Goal: Information Seeking & Learning: Learn about a topic

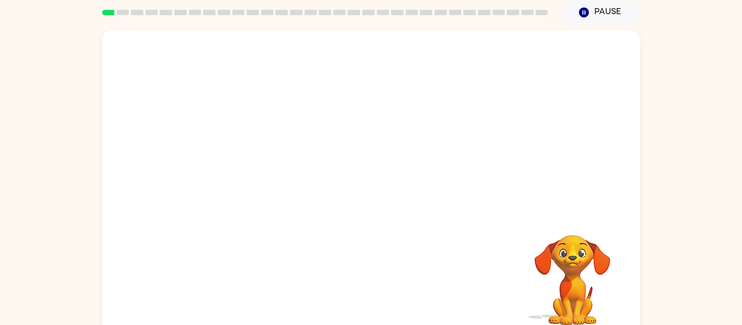
scroll to position [57, 0]
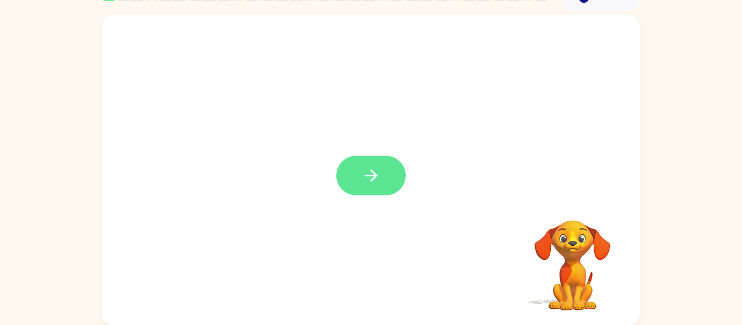
click at [388, 177] on button "button" at bounding box center [371, 176] width 70 height 40
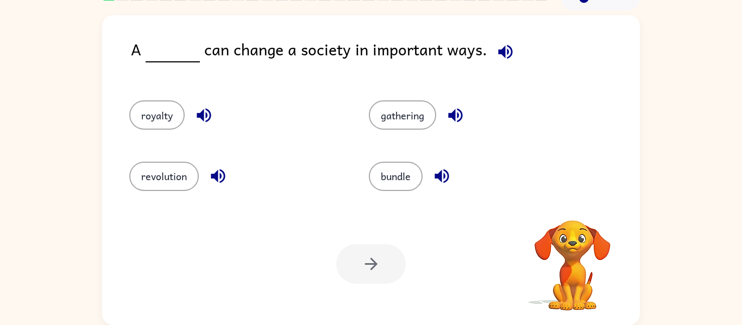
click at [499, 48] on icon "button" at bounding box center [505, 52] width 14 height 14
click at [498, 55] on icon "button" at bounding box center [505, 52] width 14 height 14
click at [498, 48] on icon "button" at bounding box center [505, 52] width 14 height 14
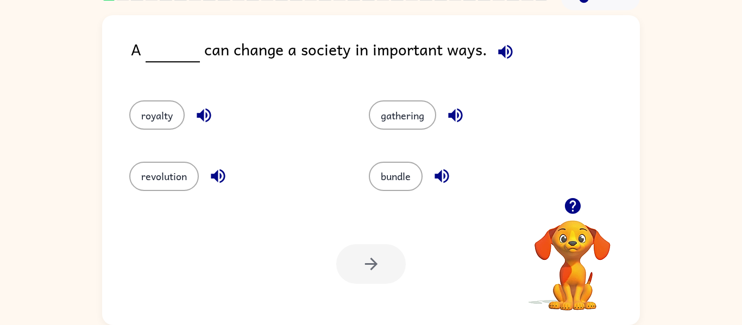
click at [499, 49] on icon "button" at bounding box center [505, 52] width 14 height 14
click at [223, 174] on icon "button" at bounding box center [218, 176] width 19 height 19
click at [163, 177] on button "revolution" at bounding box center [164, 176] width 70 height 29
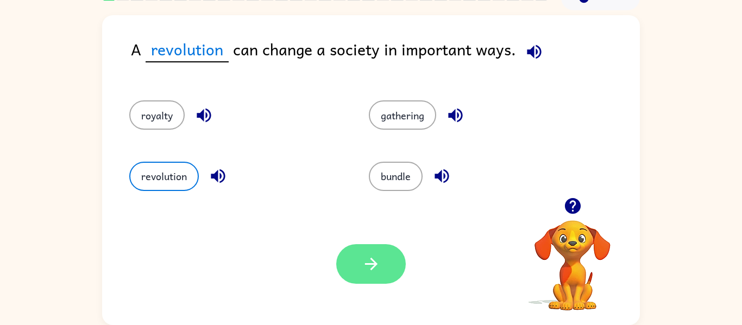
click at [391, 256] on button "button" at bounding box center [371, 265] width 70 height 40
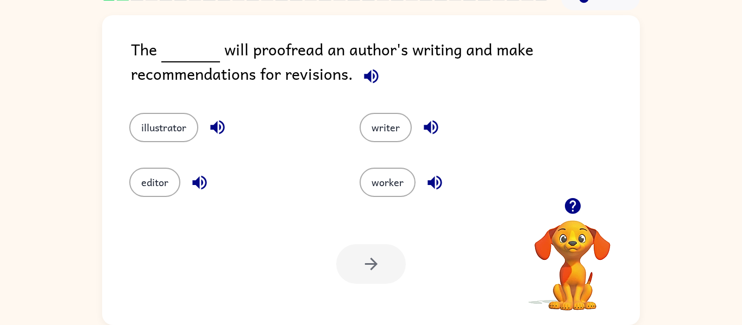
click at [367, 81] on icon "button" at bounding box center [371, 76] width 19 height 19
click at [220, 129] on icon "button" at bounding box center [217, 128] width 14 height 14
click at [152, 194] on button "editor" at bounding box center [154, 182] width 51 height 29
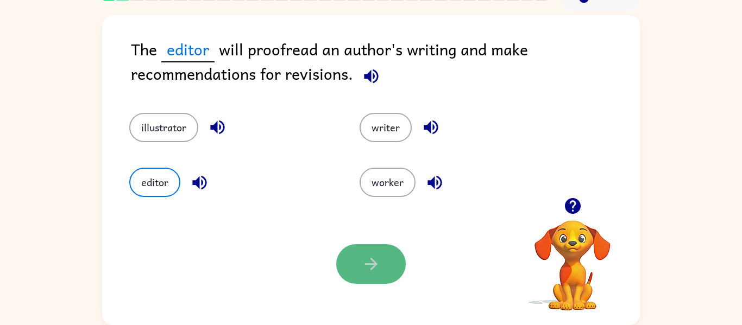
click at [373, 253] on button "button" at bounding box center [371, 265] width 70 height 40
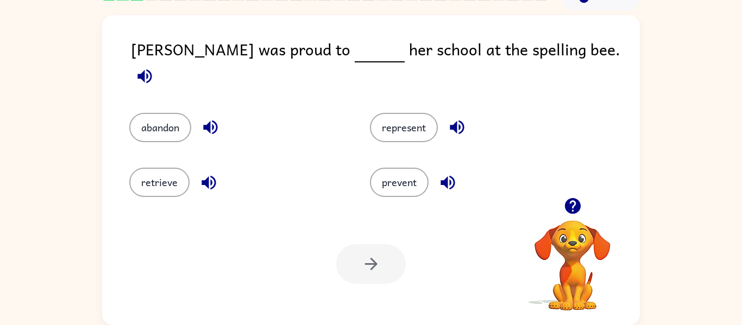
click at [152, 69] on icon "button" at bounding box center [144, 76] width 14 height 14
click at [203, 176] on icon "button" at bounding box center [209, 183] width 14 height 14
click at [212, 127] on button "button" at bounding box center [211, 128] width 28 height 28
click at [468, 121] on button "button" at bounding box center [457, 128] width 28 height 28
click at [430, 121] on button "represent" at bounding box center [404, 127] width 68 height 29
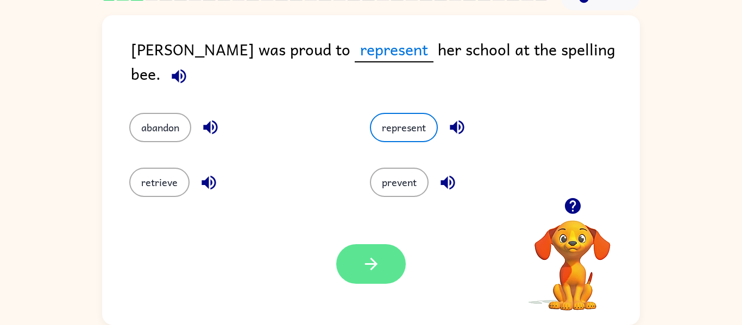
click at [383, 252] on button "button" at bounding box center [371, 265] width 70 height 40
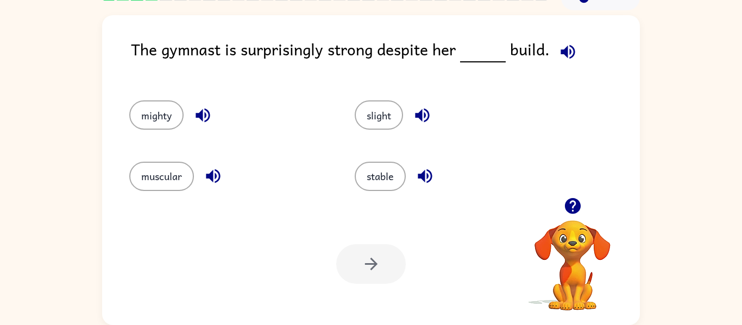
click at [564, 55] on icon "button" at bounding box center [568, 52] width 14 height 14
click at [210, 119] on icon "button" at bounding box center [202, 115] width 19 height 19
click at [212, 176] on icon "button" at bounding box center [213, 177] width 14 height 14
click at [432, 108] on icon "button" at bounding box center [422, 115] width 19 height 19
click at [435, 181] on icon "button" at bounding box center [425, 176] width 19 height 19
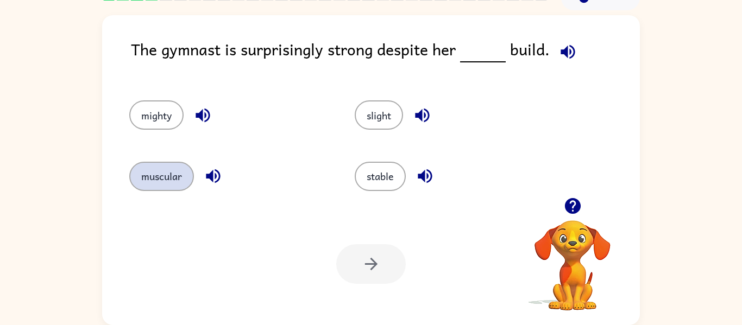
click at [180, 190] on button "muscular" at bounding box center [161, 176] width 65 height 29
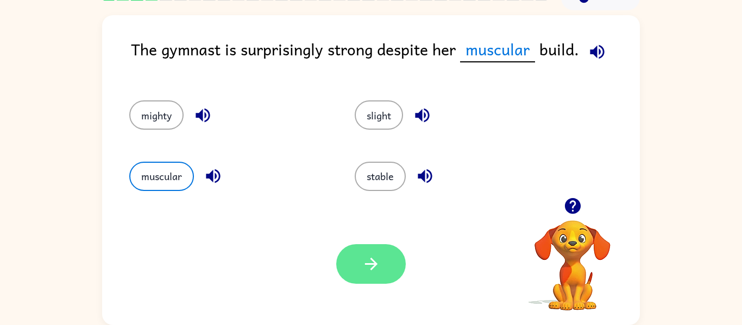
click at [397, 266] on button "button" at bounding box center [371, 265] width 70 height 40
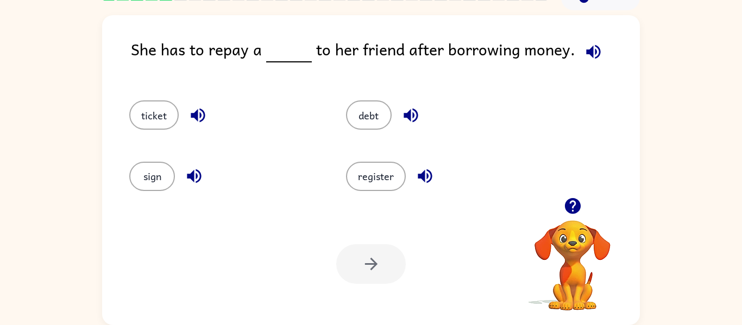
click at [592, 55] on icon "button" at bounding box center [593, 51] width 19 height 19
click at [196, 113] on icon "button" at bounding box center [198, 116] width 14 height 14
click at [196, 185] on icon "button" at bounding box center [194, 176] width 19 height 19
click at [398, 117] on button "button" at bounding box center [411, 116] width 28 height 28
click at [421, 179] on icon "button" at bounding box center [425, 177] width 14 height 14
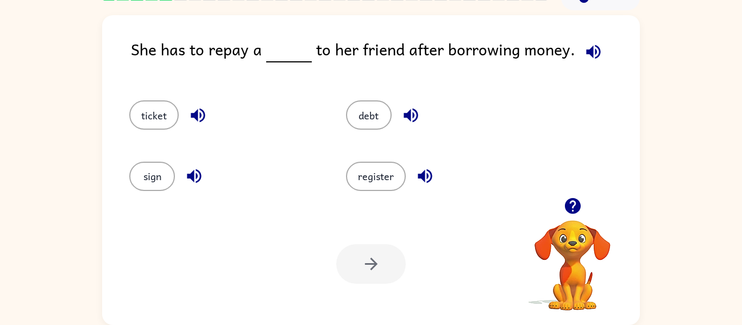
click at [392, 109] on div "debt" at bounding box center [442, 115] width 192 height 29
click at [377, 115] on button "debt" at bounding box center [369, 115] width 46 height 29
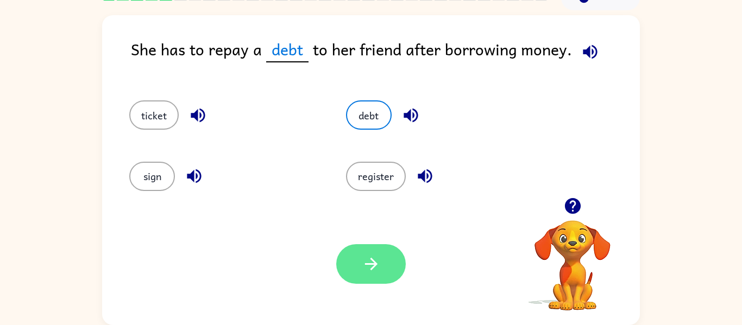
click at [385, 266] on button "button" at bounding box center [371, 265] width 70 height 40
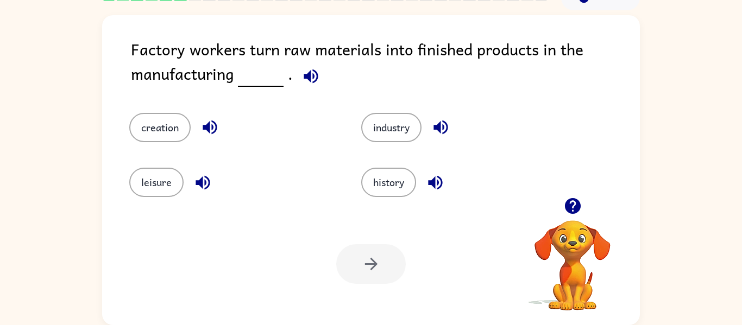
click at [312, 81] on icon "button" at bounding box center [311, 76] width 14 height 14
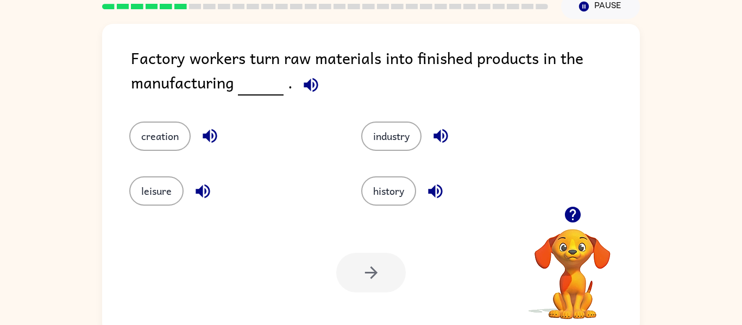
scroll to position [50, 0]
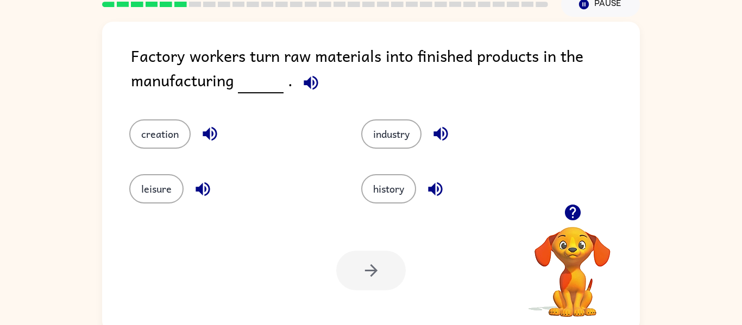
click at [312, 81] on icon "button" at bounding box center [311, 82] width 19 height 19
click at [306, 83] on icon "button" at bounding box center [311, 83] width 14 height 14
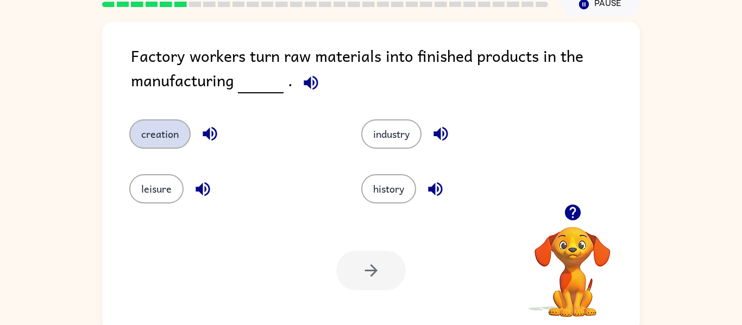
click at [186, 134] on button "creation" at bounding box center [159, 134] width 61 height 29
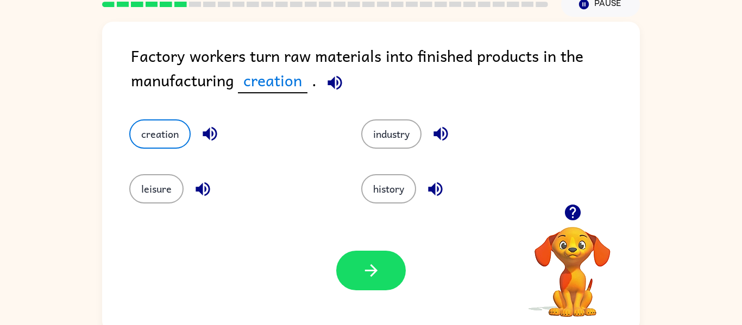
click at [206, 133] on icon "button" at bounding box center [210, 134] width 14 height 14
click at [199, 190] on icon "button" at bounding box center [203, 189] width 14 height 14
click at [444, 183] on icon "button" at bounding box center [435, 189] width 19 height 19
click at [441, 135] on icon "button" at bounding box center [441, 134] width 14 height 14
click at [404, 144] on button "industry" at bounding box center [391, 134] width 60 height 29
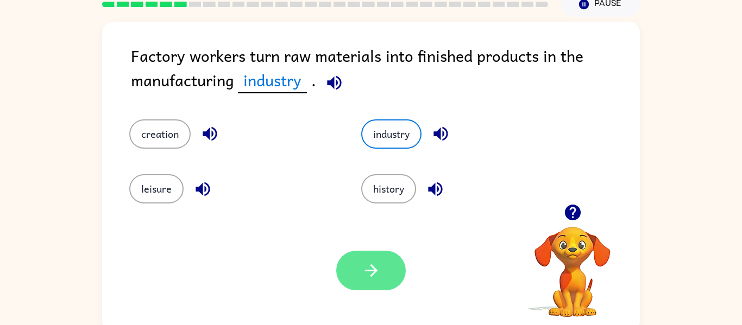
click at [384, 279] on button "button" at bounding box center [371, 271] width 70 height 40
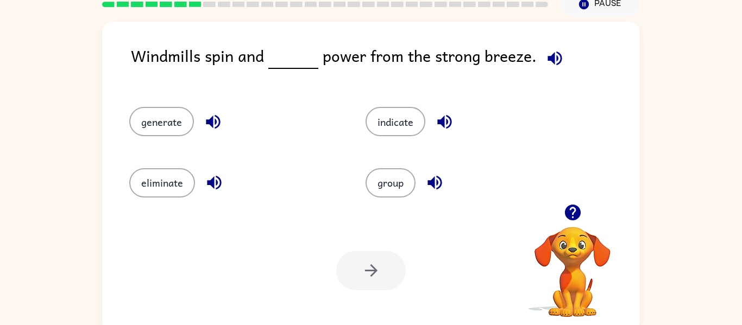
click at [205, 125] on icon "button" at bounding box center [213, 121] width 19 height 19
click at [217, 188] on icon "button" at bounding box center [214, 183] width 14 height 14
click at [454, 119] on icon "button" at bounding box center [444, 121] width 19 height 19
click at [429, 183] on icon "button" at bounding box center [435, 183] width 14 height 14
click at [158, 129] on button "generate" at bounding box center [161, 121] width 65 height 29
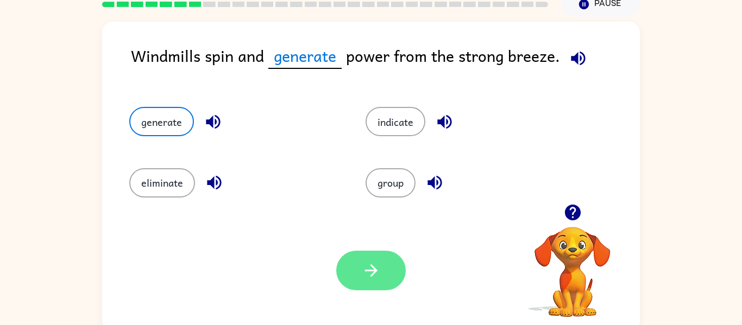
click at [360, 265] on button "button" at bounding box center [371, 271] width 70 height 40
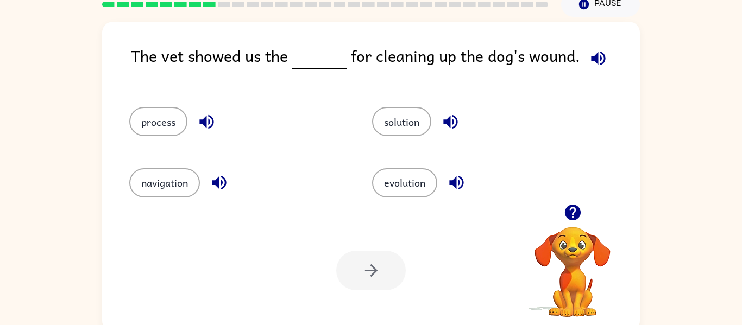
click at [596, 55] on icon "button" at bounding box center [598, 58] width 14 height 14
click at [204, 128] on icon "button" at bounding box center [206, 121] width 19 height 19
click at [211, 181] on icon "button" at bounding box center [219, 182] width 19 height 19
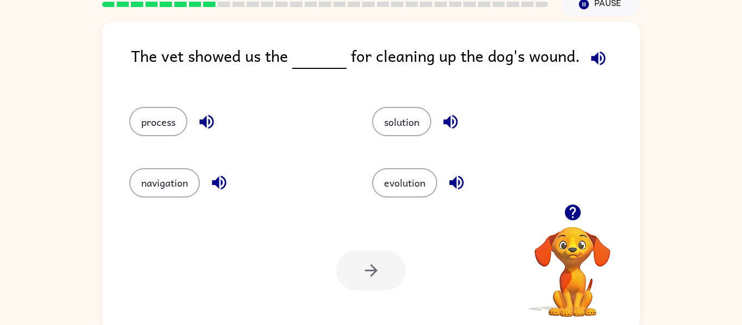
click at [460, 124] on icon "button" at bounding box center [450, 121] width 19 height 19
click at [466, 180] on icon "button" at bounding box center [456, 182] width 19 height 19
click at [168, 121] on button "process" at bounding box center [158, 121] width 58 height 29
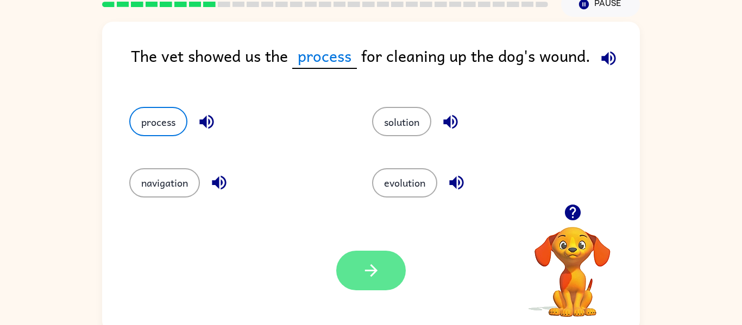
click at [388, 282] on button "button" at bounding box center [371, 271] width 70 height 40
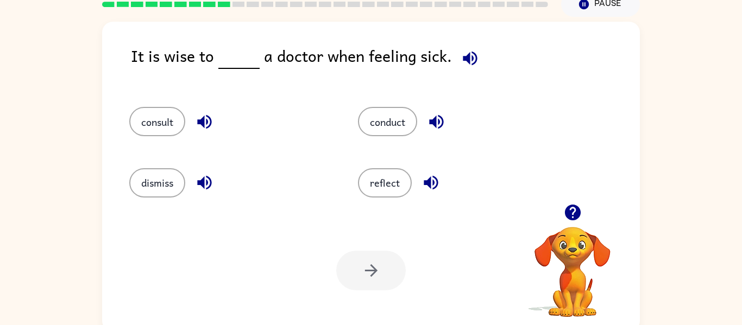
click at [212, 121] on icon "button" at bounding box center [204, 121] width 19 height 19
click at [201, 186] on icon "button" at bounding box center [204, 182] width 19 height 19
click at [435, 124] on icon "button" at bounding box center [436, 122] width 14 height 14
click at [436, 123] on icon "button" at bounding box center [436, 122] width 14 height 14
click at [466, 60] on icon "button" at bounding box center [470, 58] width 19 height 19
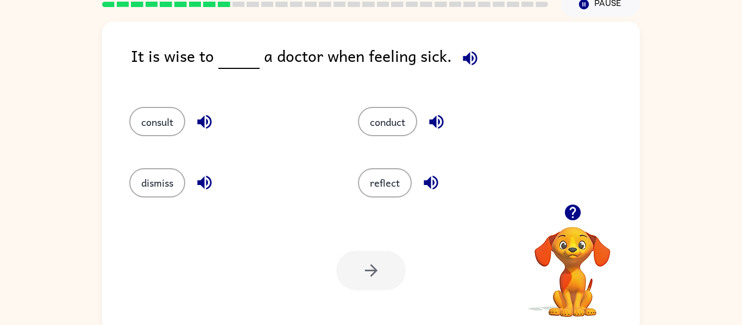
click at [423, 178] on icon "button" at bounding box center [431, 182] width 19 height 19
click at [205, 186] on icon "button" at bounding box center [204, 182] width 19 height 19
click at [142, 193] on button "dismiss" at bounding box center [157, 182] width 56 height 29
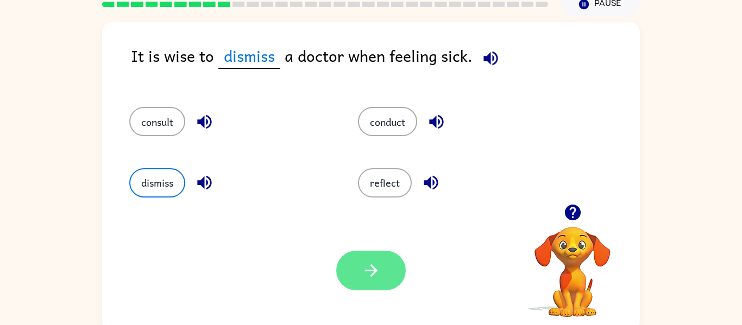
click at [373, 260] on button "button" at bounding box center [371, 271] width 70 height 40
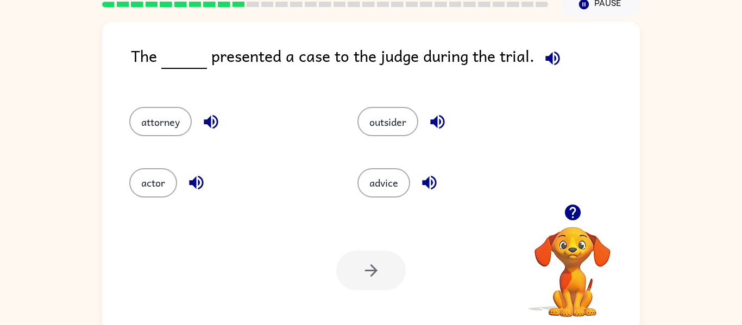
click at [547, 62] on icon "button" at bounding box center [552, 58] width 19 height 19
click at [440, 124] on icon "button" at bounding box center [437, 121] width 19 height 19
click at [197, 175] on icon "button" at bounding box center [196, 182] width 19 height 19
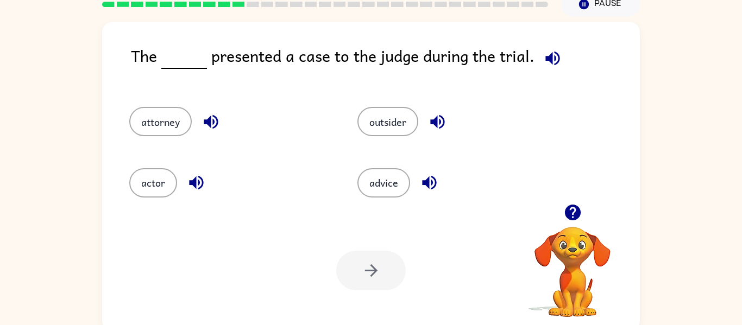
click at [424, 183] on icon "button" at bounding box center [429, 183] width 14 height 14
click at [185, 121] on button "attorney" at bounding box center [160, 121] width 62 height 29
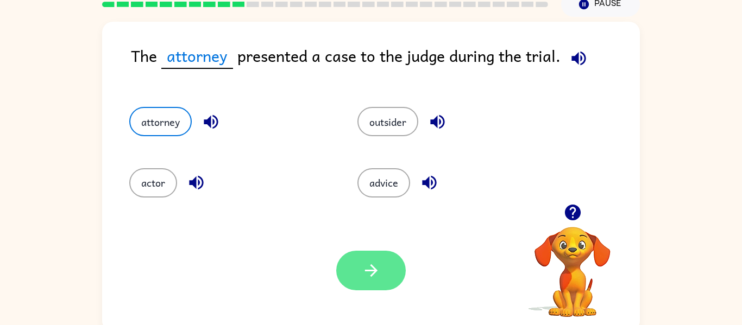
click at [370, 261] on icon "button" at bounding box center [371, 270] width 19 height 19
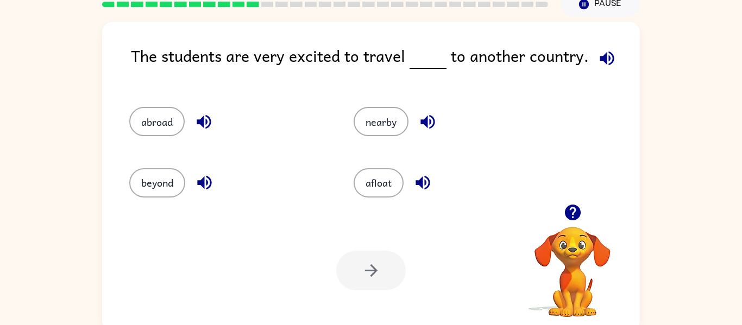
click at [207, 114] on icon "button" at bounding box center [204, 121] width 19 height 19
click at [212, 177] on icon "button" at bounding box center [204, 182] width 19 height 19
click at [422, 118] on icon "button" at bounding box center [427, 121] width 19 height 19
click at [430, 185] on icon "button" at bounding box center [423, 183] width 14 height 14
click at [426, 115] on icon "button" at bounding box center [427, 121] width 19 height 19
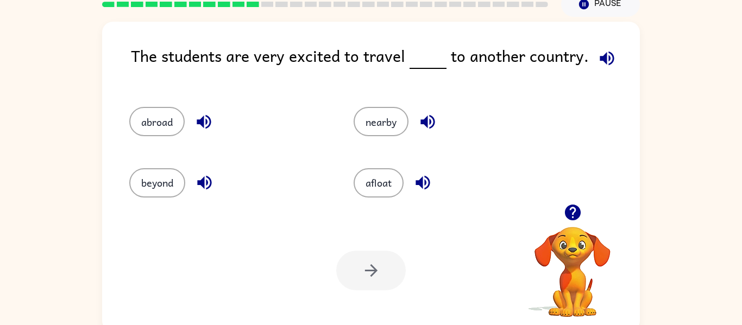
click at [212, 119] on icon "button" at bounding box center [204, 121] width 19 height 19
click at [199, 176] on icon "button" at bounding box center [204, 182] width 19 height 19
click at [174, 116] on button "abroad" at bounding box center [156, 121] width 55 height 29
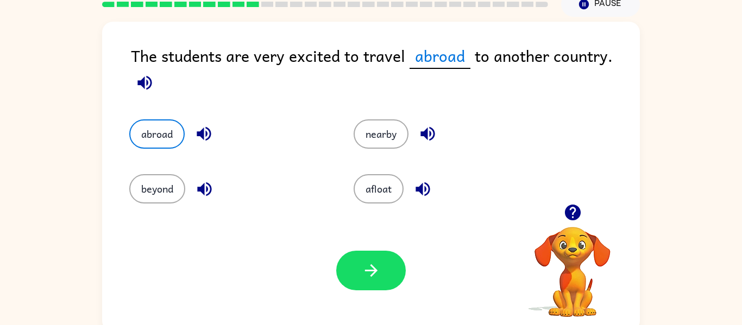
click at [208, 135] on icon "button" at bounding box center [204, 134] width 14 height 14
click at [139, 83] on icon "button" at bounding box center [144, 83] width 14 height 14
click at [208, 135] on icon "button" at bounding box center [204, 133] width 19 height 19
click at [392, 128] on button "nearby" at bounding box center [381, 134] width 55 height 29
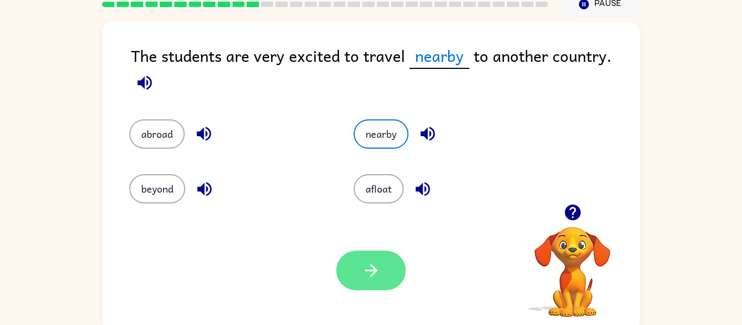
click at [377, 260] on button "button" at bounding box center [371, 271] width 70 height 40
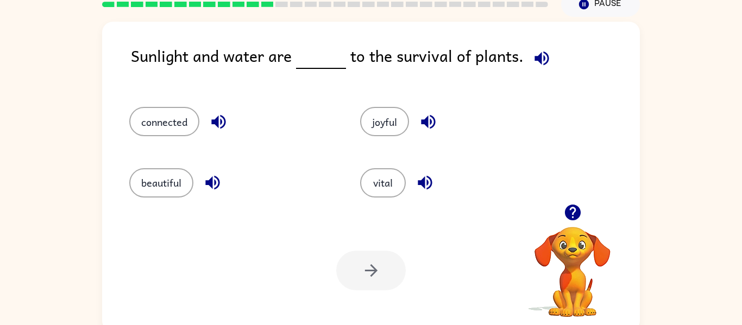
click at [546, 61] on icon "button" at bounding box center [542, 58] width 19 height 19
click at [218, 127] on icon "button" at bounding box center [218, 121] width 19 height 19
click at [435, 194] on div "vital" at bounding box center [463, 182] width 206 height 29
click at [434, 191] on icon "button" at bounding box center [425, 182] width 19 height 19
click at [420, 184] on icon "button" at bounding box center [425, 183] width 14 height 14
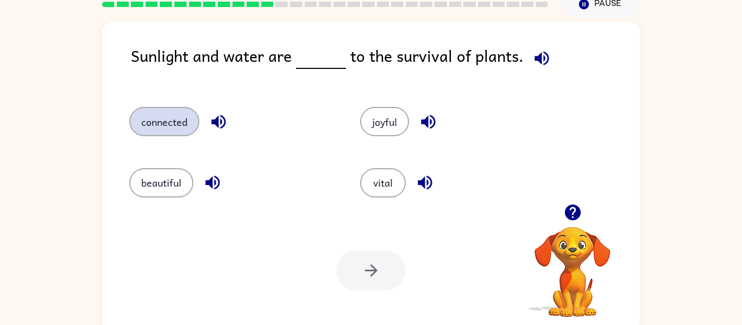
click at [167, 115] on button "connected" at bounding box center [164, 121] width 70 height 29
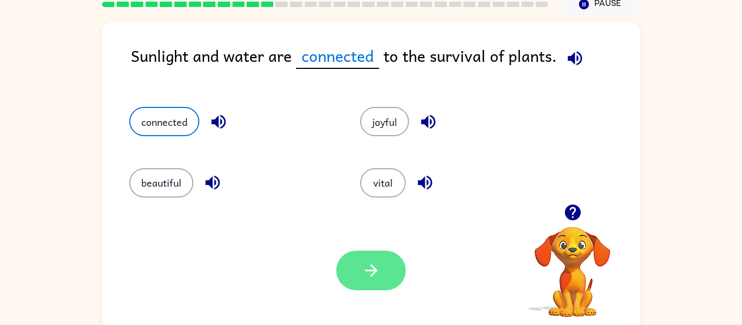
click at [371, 256] on button "button" at bounding box center [371, 271] width 70 height 40
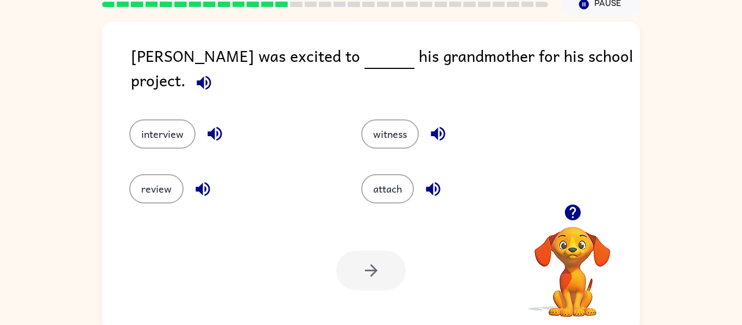
click at [220, 124] on icon "button" at bounding box center [214, 133] width 19 height 19
click at [205, 181] on icon "button" at bounding box center [202, 189] width 19 height 19
click at [169, 120] on button "interview" at bounding box center [162, 134] width 66 height 29
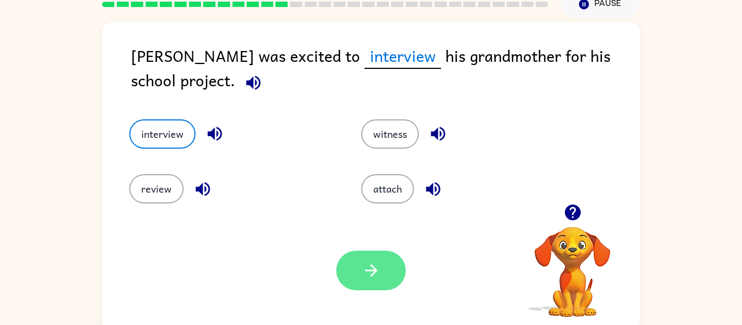
click at [395, 260] on button "button" at bounding box center [371, 271] width 70 height 40
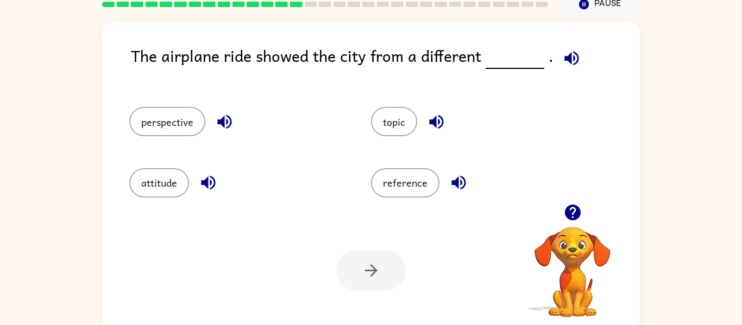
click at [217, 120] on icon "button" at bounding box center [224, 122] width 14 height 14
click at [454, 176] on icon "button" at bounding box center [458, 182] width 19 height 19
click at [206, 181] on icon "button" at bounding box center [208, 183] width 14 height 14
click at [442, 128] on icon "button" at bounding box center [436, 121] width 19 height 19
click at [198, 115] on button "perspective" at bounding box center [167, 121] width 76 height 29
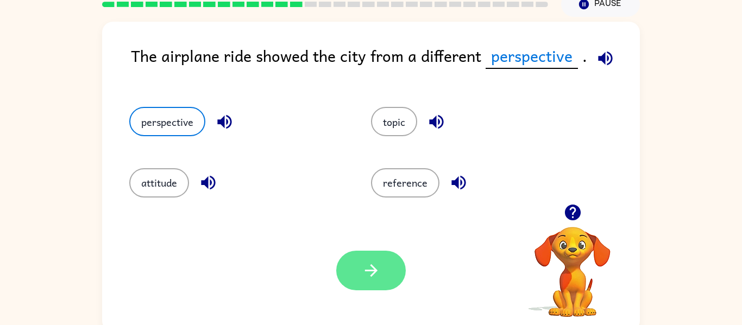
click at [402, 273] on button "button" at bounding box center [371, 271] width 70 height 40
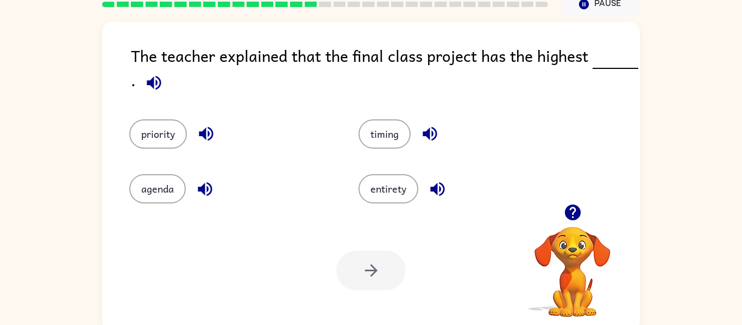
click at [205, 128] on icon "button" at bounding box center [206, 133] width 19 height 19
click at [208, 194] on icon "button" at bounding box center [205, 189] width 14 height 14
click at [428, 139] on icon "button" at bounding box center [430, 133] width 19 height 19
click at [443, 189] on icon "button" at bounding box center [437, 189] width 19 height 19
click at [171, 138] on button "priority" at bounding box center [158, 134] width 58 height 29
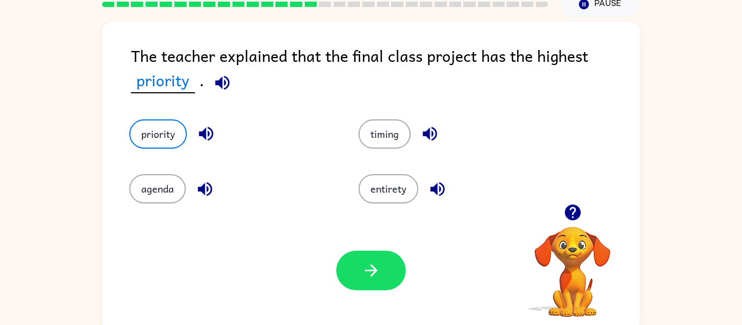
click at [422, 127] on icon "button" at bounding box center [430, 133] width 19 height 19
click at [387, 145] on button "timing" at bounding box center [385, 134] width 52 height 29
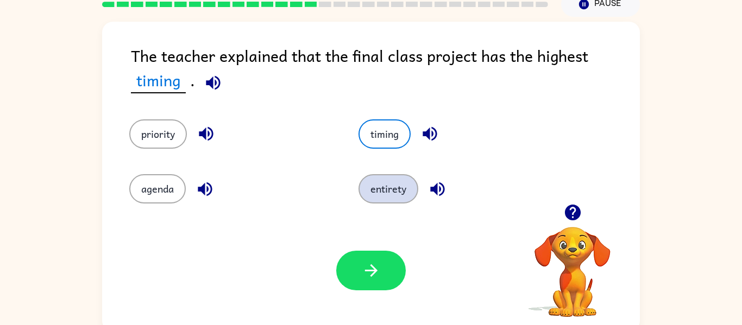
click at [398, 181] on button "entirety" at bounding box center [389, 188] width 60 height 29
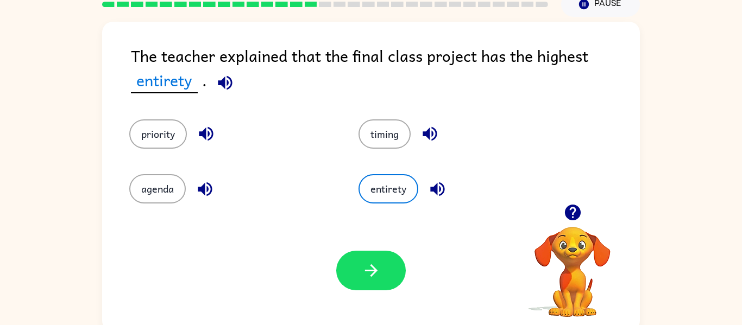
click at [440, 193] on icon "button" at bounding box center [437, 189] width 19 height 19
click at [371, 130] on button "timing" at bounding box center [385, 134] width 52 height 29
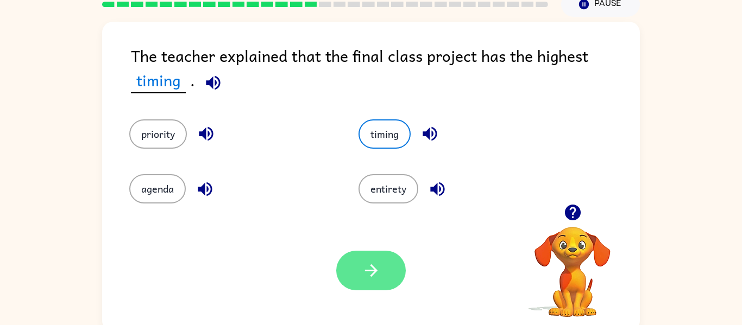
click at [361, 259] on button "button" at bounding box center [371, 271] width 70 height 40
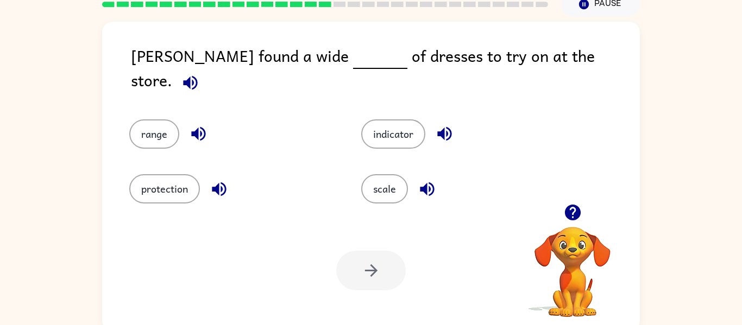
click at [197, 76] on icon "button" at bounding box center [190, 83] width 14 height 14
click at [210, 124] on button "button" at bounding box center [199, 134] width 28 height 28
click at [459, 120] on button "button" at bounding box center [445, 134] width 28 height 28
click at [217, 183] on icon "button" at bounding box center [219, 189] width 14 height 14
click at [414, 186] on button "button" at bounding box center [428, 190] width 28 height 28
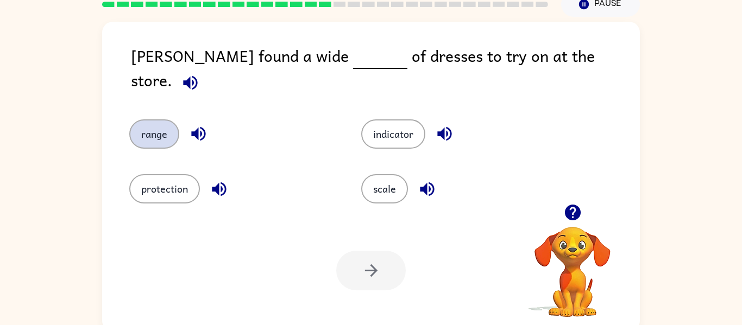
click at [161, 122] on button "range" at bounding box center [154, 134] width 50 height 29
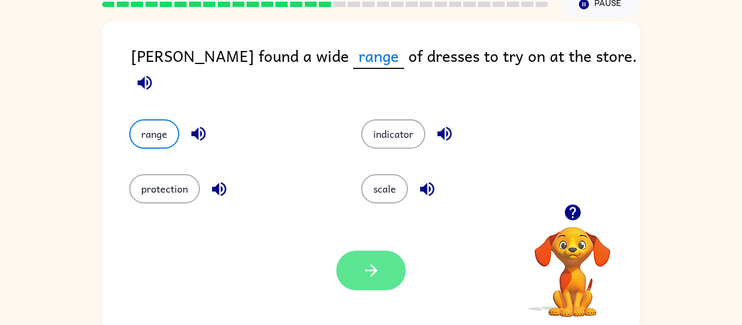
click at [380, 270] on icon "button" at bounding box center [371, 270] width 19 height 19
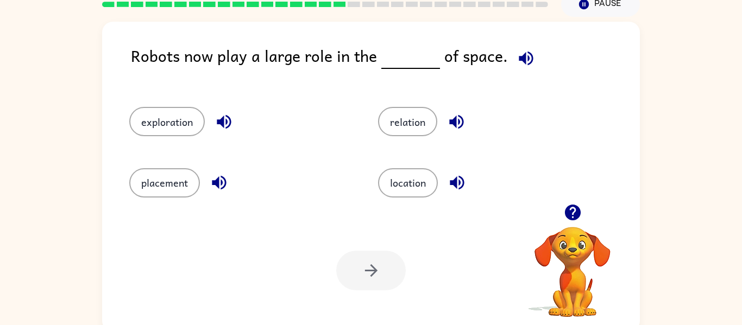
click at [237, 112] on div "exploration" at bounding box center [241, 121] width 224 height 29
click at [226, 120] on icon "button" at bounding box center [224, 122] width 14 height 14
click at [220, 173] on icon "button" at bounding box center [219, 182] width 19 height 19
click at [458, 118] on icon "button" at bounding box center [456, 121] width 19 height 19
click at [459, 188] on icon "button" at bounding box center [457, 182] width 19 height 19
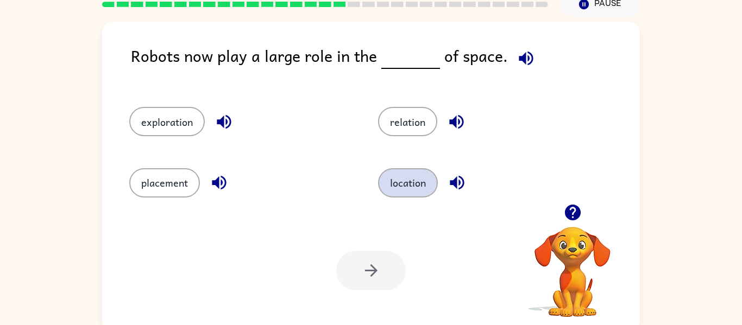
click at [413, 176] on button "location" at bounding box center [408, 182] width 60 height 29
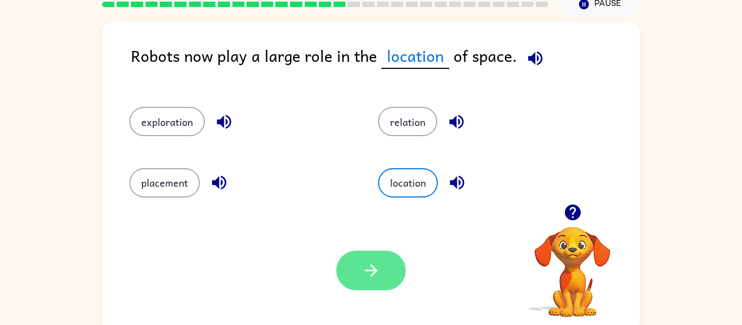
click at [372, 260] on button "button" at bounding box center [371, 271] width 70 height 40
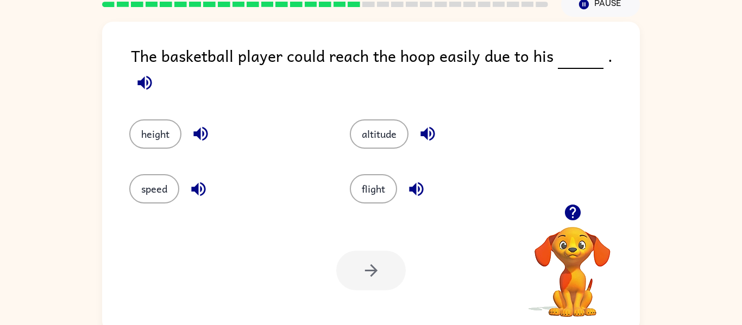
click at [205, 129] on icon "button" at bounding box center [200, 133] width 19 height 19
click at [207, 180] on icon "button" at bounding box center [198, 189] width 19 height 19
click at [424, 183] on icon "button" at bounding box center [416, 189] width 19 height 19
click at [433, 120] on div "altitude" at bounding box center [448, 134] width 196 height 29
click at [433, 124] on icon "button" at bounding box center [427, 133] width 19 height 19
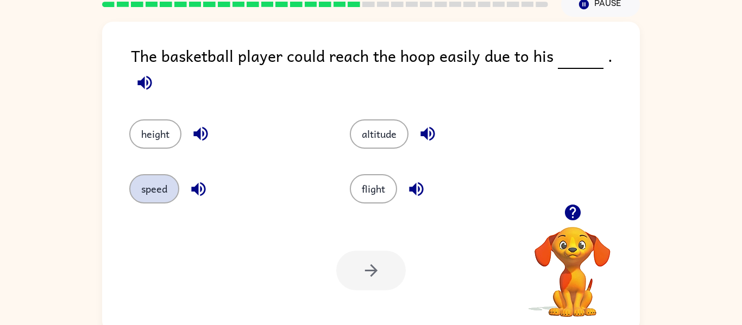
click at [165, 178] on button "speed" at bounding box center [154, 188] width 50 height 29
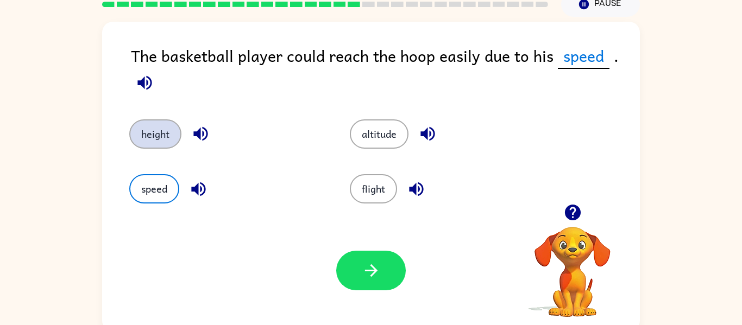
click at [129, 133] on button "height" at bounding box center [155, 134] width 52 height 29
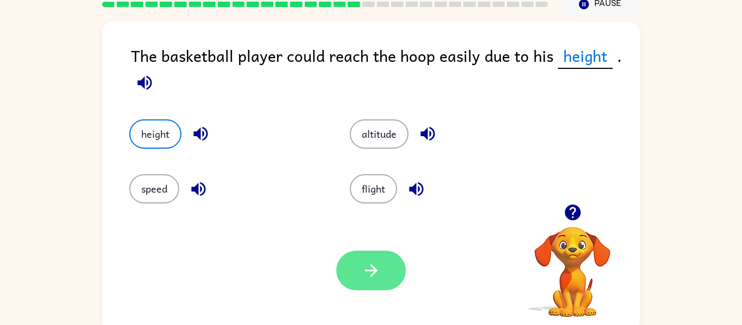
click at [394, 273] on button "button" at bounding box center [371, 271] width 70 height 40
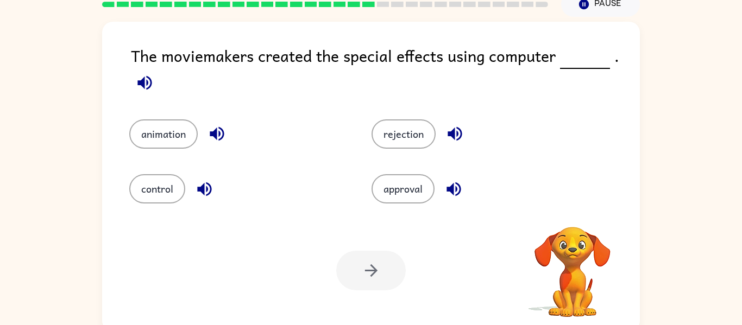
click at [149, 77] on icon "button" at bounding box center [144, 82] width 19 height 19
click at [218, 132] on icon "button" at bounding box center [217, 133] width 19 height 19
click at [209, 186] on icon "button" at bounding box center [204, 189] width 19 height 19
click at [456, 193] on icon "button" at bounding box center [454, 189] width 19 height 19
click at [456, 133] on icon "button" at bounding box center [455, 133] width 19 height 19
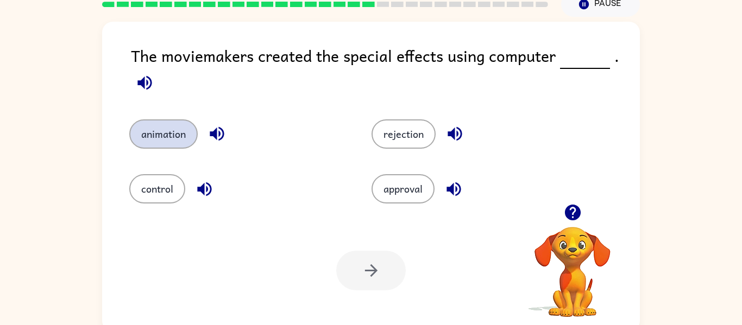
click at [189, 145] on button "animation" at bounding box center [163, 134] width 68 height 29
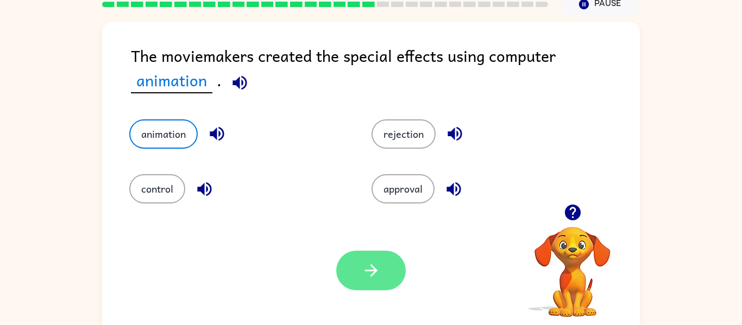
click at [395, 265] on button "button" at bounding box center [371, 271] width 70 height 40
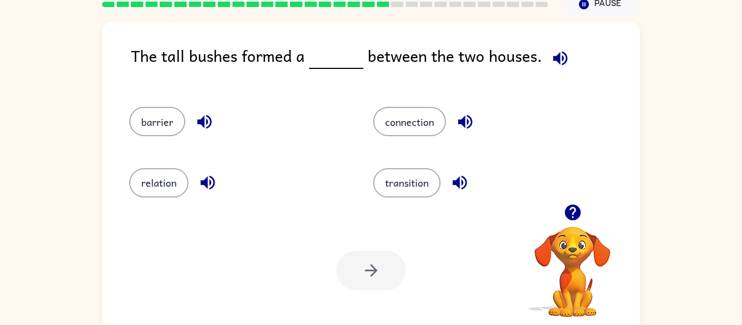
click at [207, 114] on icon "button" at bounding box center [204, 121] width 19 height 19
click at [214, 175] on icon "button" at bounding box center [207, 182] width 19 height 19
click at [456, 183] on icon "button" at bounding box center [460, 183] width 14 height 14
click at [450, 116] on div "connection" at bounding box center [482, 121] width 219 height 29
click at [472, 121] on icon "button" at bounding box center [465, 122] width 14 height 14
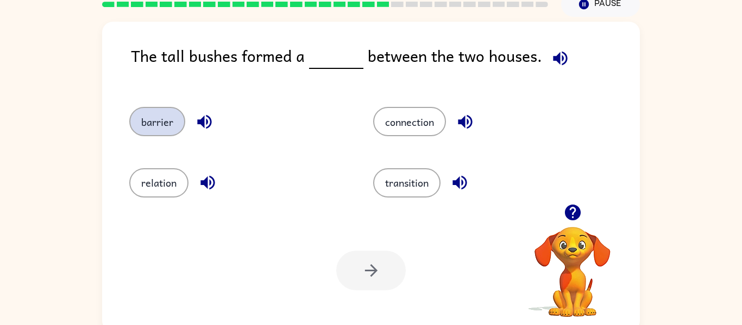
click at [166, 124] on button "barrier" at bounding box center [157, 121] width 56 height 29
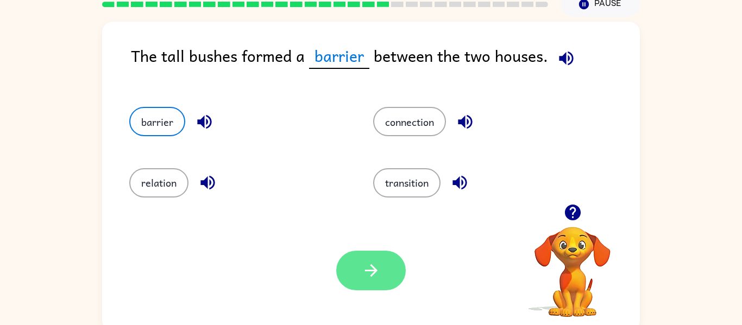
click at [366, 258] on button "button" at bounding box center [371, 271] width 70 height 40
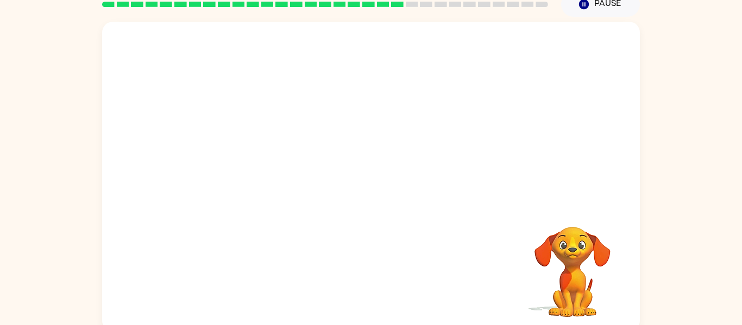
click at [284, 175] on video "Your browser must support playing .mp4 files to use Literably. Please try using…" at bounding box center [371, 113] width 538 height 183
click at [262, 170] on video "Your browser must support playing .mp4 files to use Literably. Please try using…" at bounding box center [371, 113] width 538 height 183
click at [274, 167] on video "Your browser must support playing .mp4 files to use Literably. Please try using…" at bounding box center [371, 113] width 538 height 183
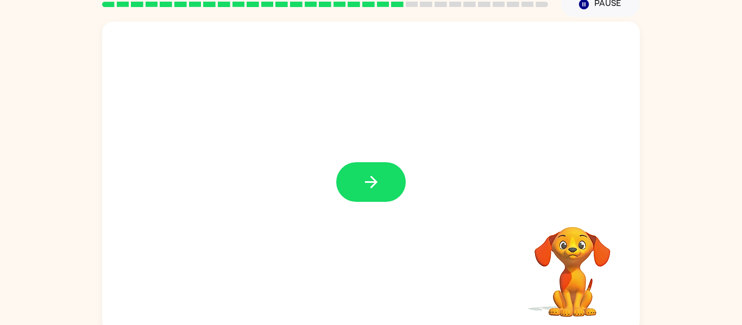
click at [372, 179] on icon "button" at bounding box center [371, 182] width 19 height 19
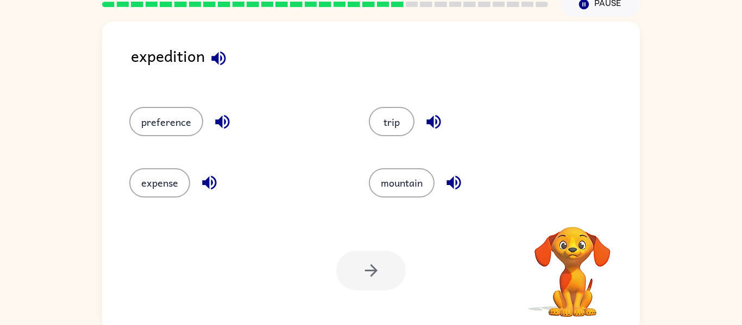
click at [220, 57] on icon "button" at bounding box center [218, 58] width 19 height 19
click at [229, 47] on div "expedition" at bounding box center [385, 64] width 509 height 42
click at [233, 61] on div "expedition" at bounding box center [385, 64] width 509 height 42
click at [224, 58] on icon "button" at bounding box center [218, 58] width 14 height 14
click at [225, 129] on icon "button" at bounding box center [222, 121] width 19 height 19
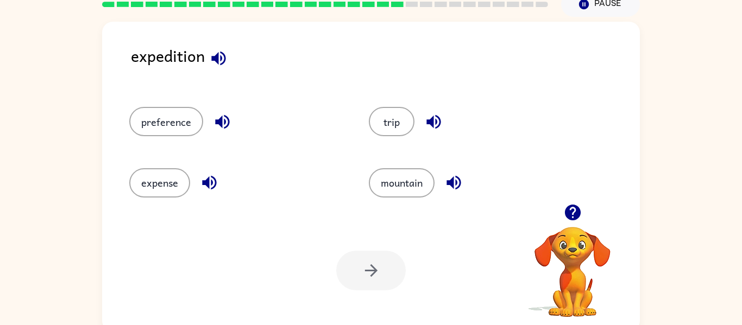
click at [212, 176] on icon "button" at bounding box center [209, 182] width 19 height 19
click at [452, 189] on icon "button" at bounding box center [454, 182] width 19 height 19
click at [434, 110] on button "button" at bounding box center [434, 122] width 28 height 28
click at [225, 55] on icon "button" at bounding box center [218, 58] width 19 height 19
click at [209, 174] on icon "button" at bounding box center [209, 182] width 19 height 19
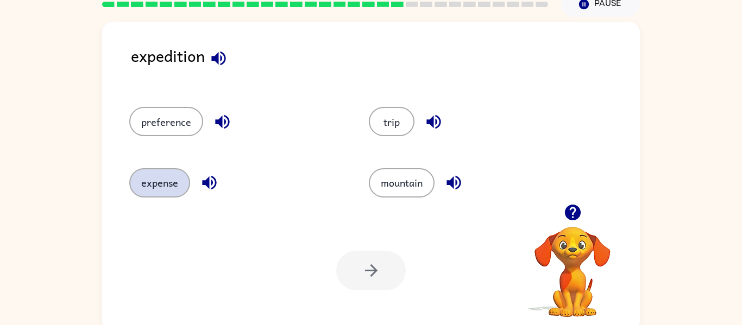
click at [171, 177] on button "expense" at bounding box center [159, 182] width 61 height 29
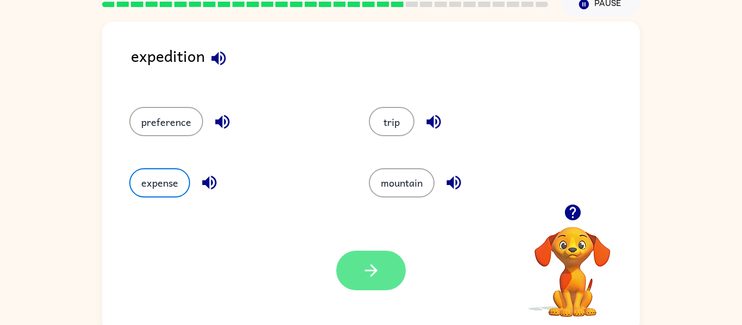
click at [360, 266] on button "button" at bounding box center [371, 271] width 70 height 40
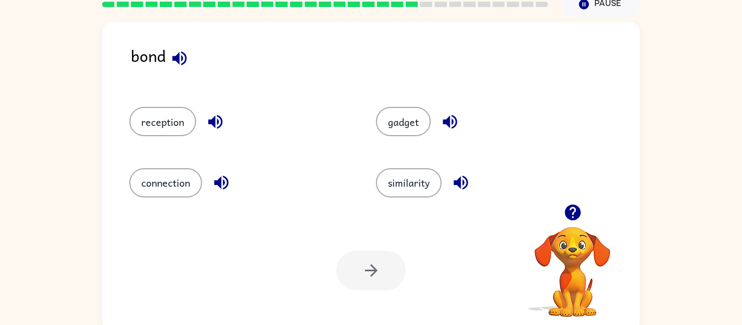
click at [174, 61] on icon "button" at bounding box center [179, 58] width 19 height 19
click at [217, 128] on icon "button" at bounding box center [215, 122] width 14 height 14
click at [221, 187] on icon "button" at bounding box center [221, 183] width 14 height 14
click at [453, 189] on icon "button" at bounding box center [461, 182] width 19 height 19
click at [441, 120] on icon "button" at bounding box center [450, 121] width 19 height 19
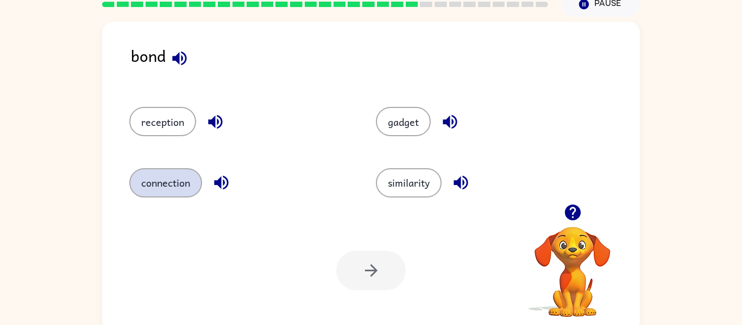
click at [192, 195] on button "connection" at bounding box center [165, 182] width 73 height 29
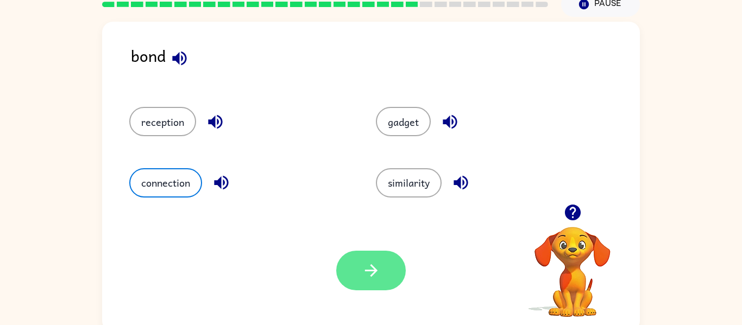
click at [368, 281] on button "button" at bounding box center [371, 271] width 70 height 40
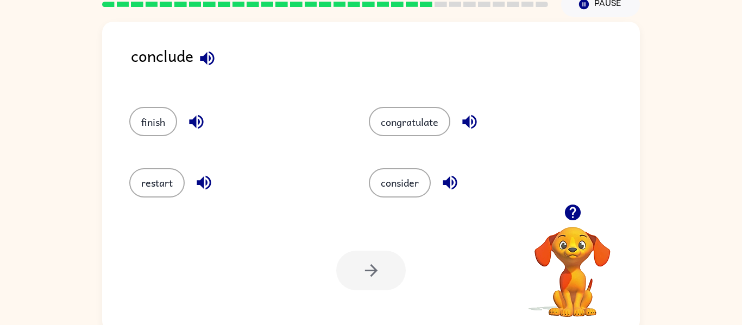
click at [216, 52] on icon "button" at bounding box center [207, 58] width 19 height 19
click at [197, 123] on icon "button" at bounding box center [196, 121] width 19 height 19
click at [212, 185] on icon "button" at bounding box center [204, 182] width 19 height 19
click at [457, 181] on icon "button" at bounding box center [450, 183] width 14 height 14
click at [478, 111] on button "button" at bounding box center [470, 122] width 28 height 28
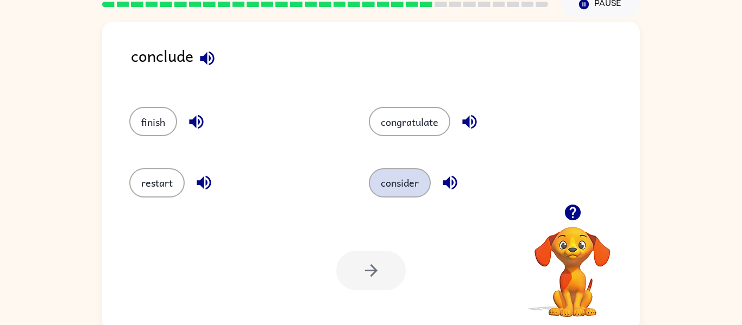
click at [416, 184] on button "consider" at bounding box center [400, 182] width 62 height 29
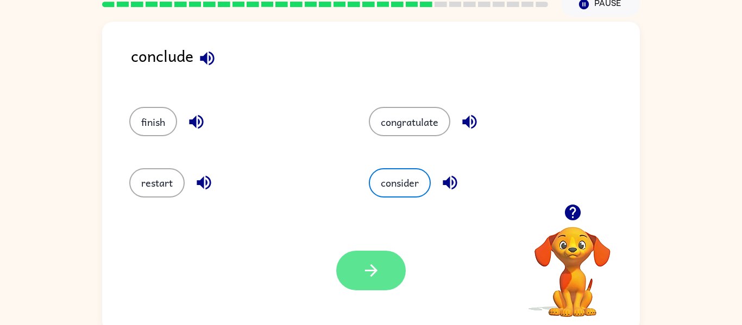
click at [379, 272] on icon "button" at bounding box center [371, 270] width 19 height 19
click at [379, 272] on div at bounding box center [371, 271] width 70 height 40
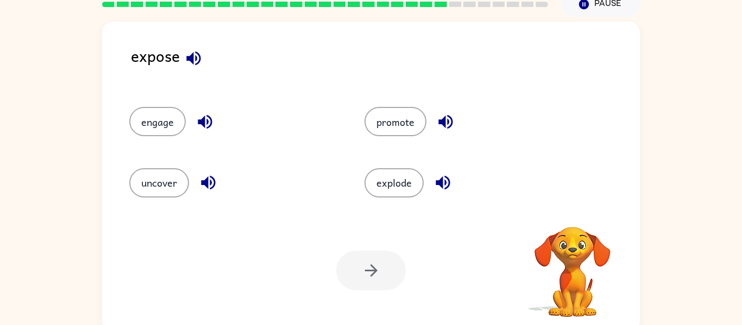
click at [197, 55] on icon "button" at bounding box center [193, 58] width 19 height 19
click at [206, 116] on icon "button" at bounding box center [205, 122] width 14 height 14
click at [217, 167] on div "uncover" at bounding box center [226, 178] width 235 height 61
click at [218, 178] on button "button" at bounding box center [209, 183] width 28 height 28
click at [439, 186] on icon "button" at bounding box center [443, 182] width 19 height 19
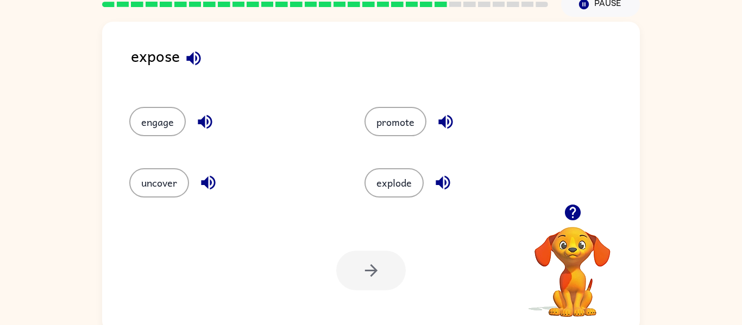
click at [445, 116] on icon "button" at bounding box center [446, 122] width 14 height 14
click at [208, 122] on icon "button" at bounding box center [205, 121] width 19 height 19
click at [212, 178] on icon "button" at bounding box center [208, 183] width 14 height 14
click at [158, 181] on button "uncover" at bounding box center [159, 182] width 60 height 29
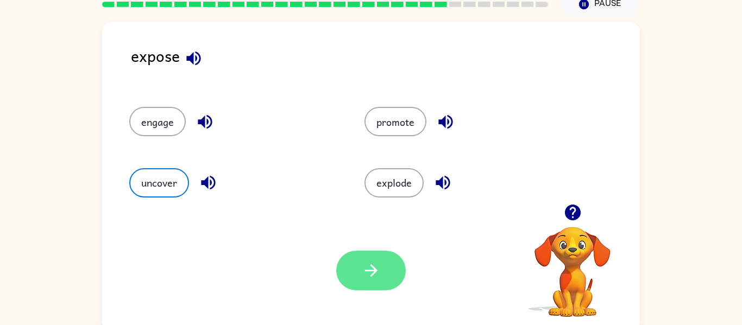
click at [388, 264] on button "button" at bounding box center [371, 271] width 70 height 40
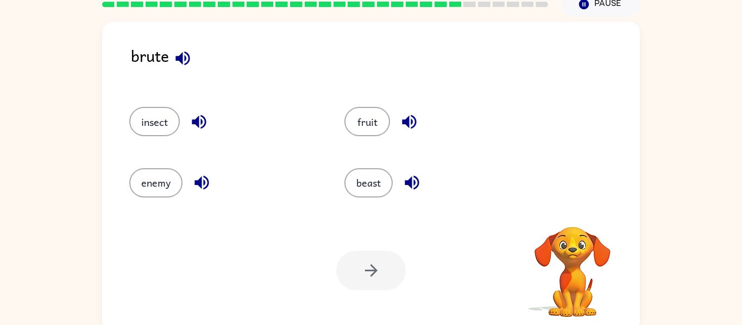
click at [190, 51] on icon "button" at bounding box center [182, 58] width 19 height 19
click at [196, 117] on icon "button" at bounding box center [199, 121] width 19 height 19
click at [210, 184] on icon "button" at bounding box center [201, 182] width 19 height 19
click at [416, 183] on icon "button" at bounding box center [412, 183] width 14 height 14
click at [414, 111] on button "button" at bounding box center [410, 122] width 28 height 28
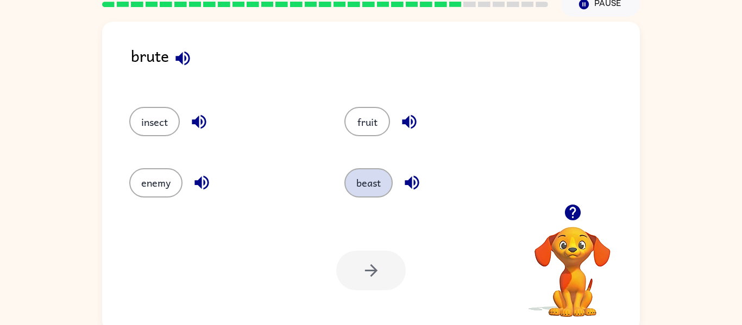
click at [383, 172] on button "beast" at bounding box center [369, 182] width 48 height 29
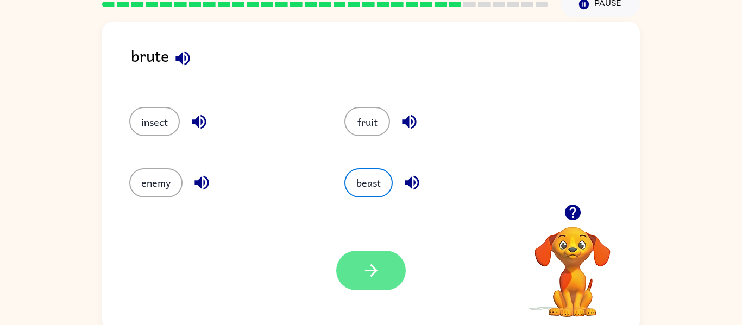
click at [385, 272] on button "button" at bounding box center [371, 271] width 70 height 40
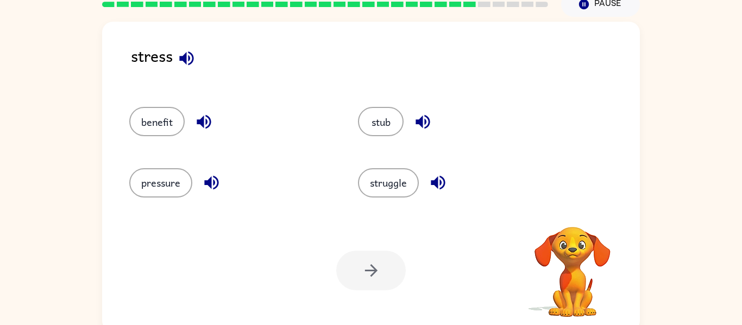
click at [217, 178] on icon "button" at bounding box center [211, 182] width 19 height 19
click at [428, 117] on icon "button" at bounding box center [423, 122] width 14 height 14
click at [441, 185] on icon "button" at bounding box center [438, 183] width 14 height 14
click at [160, 185] on button "pressure" at bounding box center [160, 182] width 63 height 29
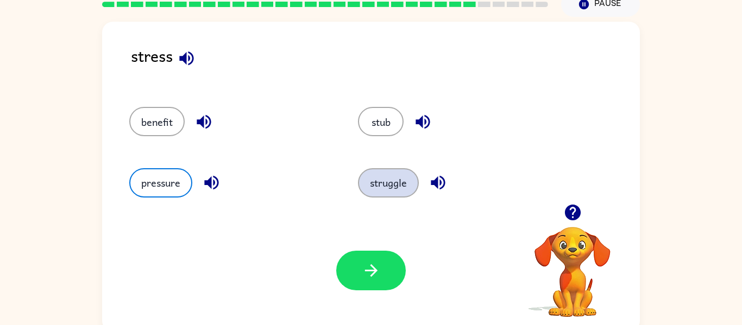
click at [396, 184] on button "struggle" at bounding box center [388, 182] width 61 height 29
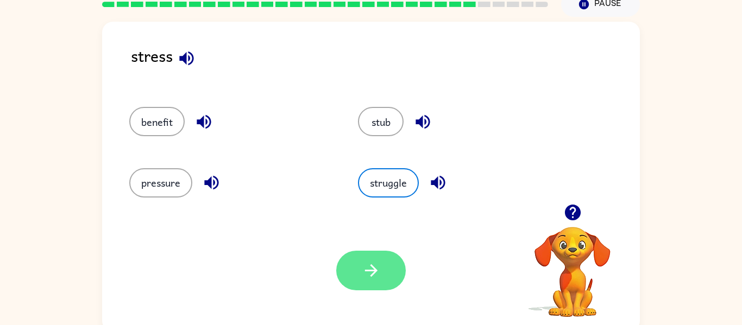
click at [370, 264] on icon "button" at bounding box center [371, 270] width 19 height 19
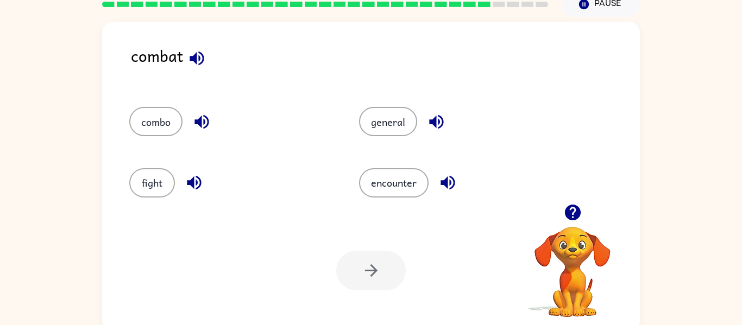
click at [202, 61] on icon "button" at bounding box center [197, 58] width 14 height 14
click at [196, 131] on icon "button" at bounding box center [201, 121] width 19 height 19
click at [201, 177] on icon "button" at bounding box center [194, 182] width 19 height 19
click at [442, 123] on icon "button" at bounding box center [436, 122] width 14 height 14
click at [442, 186] on icon "button" at bounding box center [448, 182] width 19 height 19
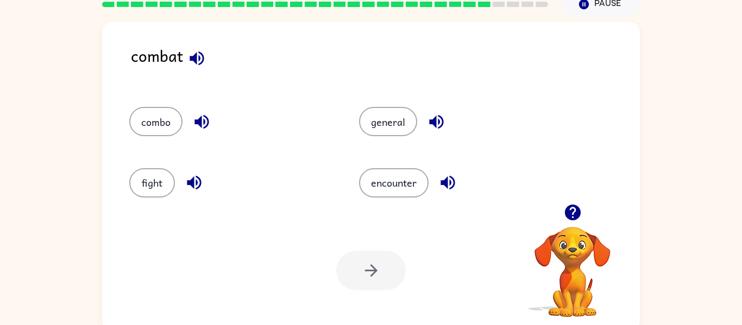
click at [198, 123] on icon "button" at bounding box center [202, 122] width 14 height 14
click at [196, 173] on icon "button" at bounding box center [194, 182] width 19 height 19
click at [427, 123] on icon "button" at bounding box center [436, 121] width 19 height 19
click at [448, 183] on icon "button" at bounding box center [448, 182] width 19 height 19
click at [211, 125] on button "button" at bounding box center [202, 122] width 28 height 28
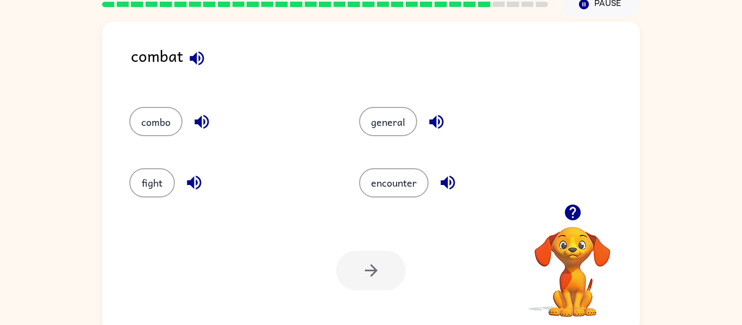
click at [197, 181] on icon "button" at bounding box center [194, 182] width 19 height 19
click at [197, 54] on icon "button" at bounding box center [196, 58] width 19 height 19
click at [450, 181] on icon "button" at bounding box center [448, 183] width 14 height 14
click at [437, 122] on icon "button" at bounding box center [436, 121] width 19 height 19
click at [191, 179] on icon "button" at bounding box center [194, 182] width 19 height 19
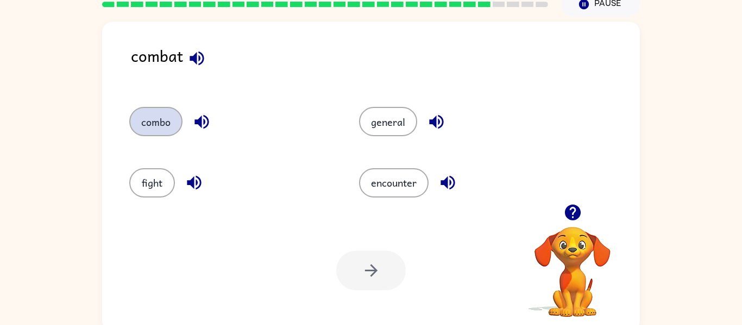
click at [168, 121] on button "combo" at bounding box center [155, 121] width 53 height 29
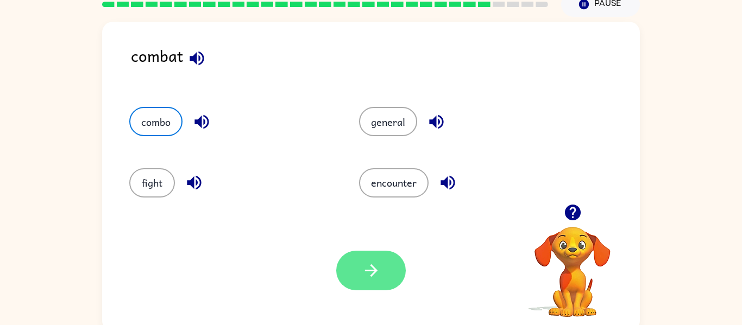
click at [385, 281] on button "button" at bounding box center [371, 271] width 70 height 40
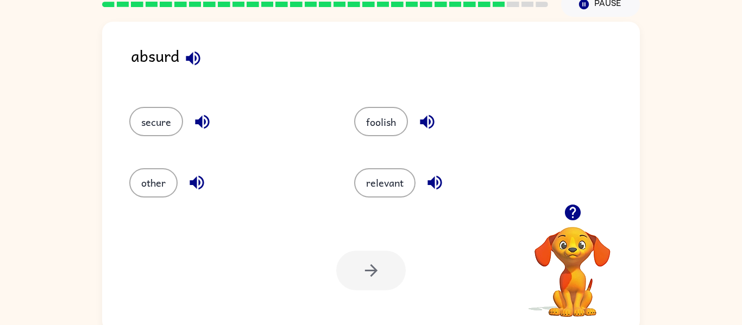
click at [204, 52] on button "button" at bounding box center [193, 59] width 28 height 28
click at [203, 111] on button "button" at bounding box center [203, 122] width 28 height 28
click at [201, 179] on icon "button" at bounding box center [196, 182] width 19 height 19
click at [437, 176] on icon "button" at bounding box center [435, 183] width 14 height 14
click at [435, 109] on button "button" at bounding box center [428, 122] width 28 height 28
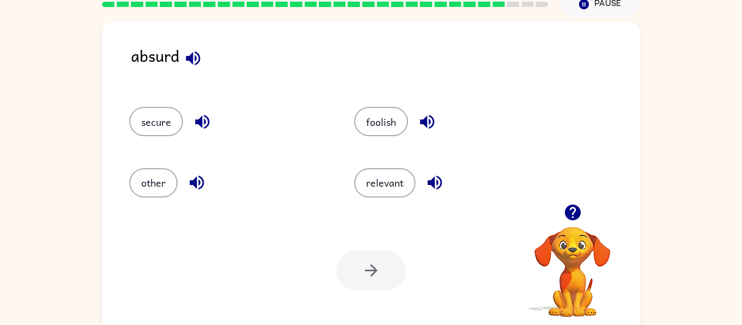
click at [198, 63] on icon "button" at bounding box center [193, 58] width 19 height 19
click at [205, 120] on icon "button" at bounding box center [202, 122] width 14 height 14
click at [166, 124] on button "secure" at bounding box center [156, 121] width 54 height 29
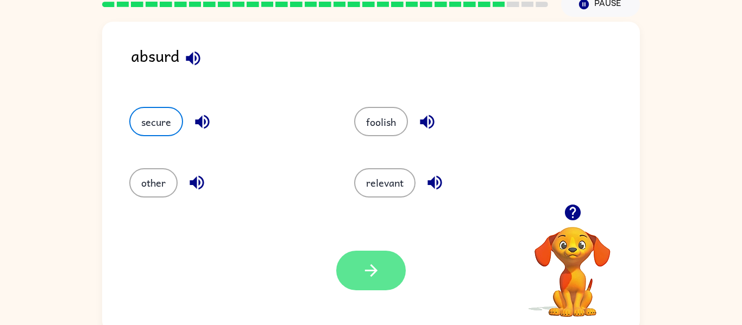
click at [368, 268] on icon "button" at bounding box center [371, 270] width 19 height 19
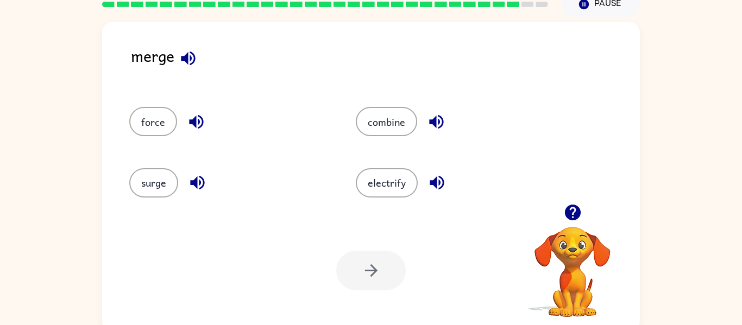
click at [195, 183] on icon "button" at bounding box center [197, 183] width 14 height 14
click at [191, 49] on icon "button" at bounding box center [188, 58] width 19 height 19
click at [162, 177] on button "surge" at bounding box center [153, 182] width 49 height 29
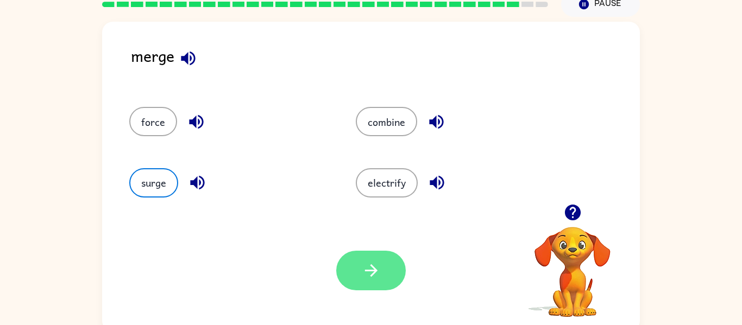
click at [372, 275] on icon "button" at bounding box center [371, 271] width 12 height 12
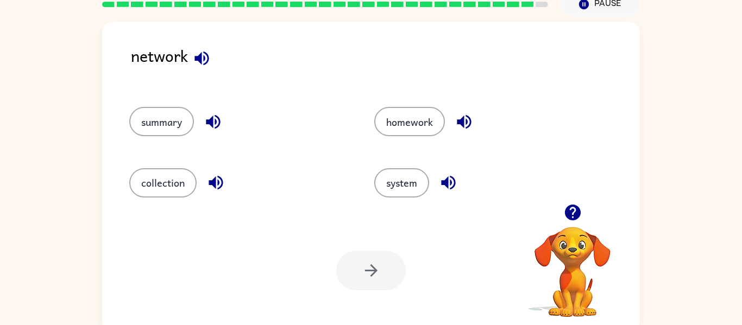
click at [217, 180] on icon "button" at bounding box center [215, 182] width 19 height 19
click at [455, 185] on icon "button" at bounding box center [448, 183] width 14 height 14
click at [420, 177] on button "system" at bounding box center [401, 182] width 55 height 29
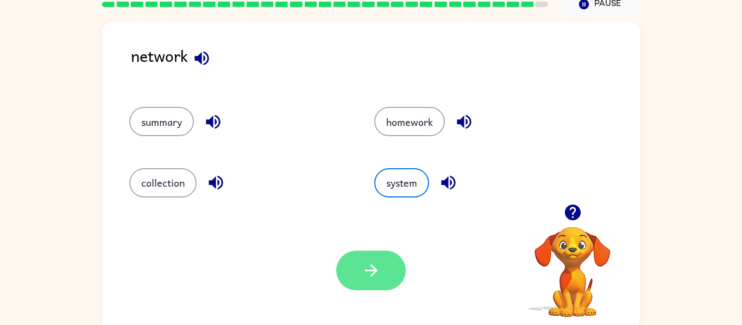
click at [379, 270] on icon "button" at bounding box center [371, 270] width 19 height 19
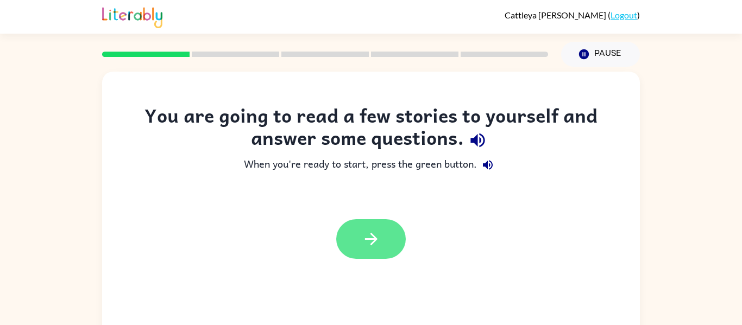
click at [383, 236] on button "button" at bounding box center [371, 240] width 70 height 40
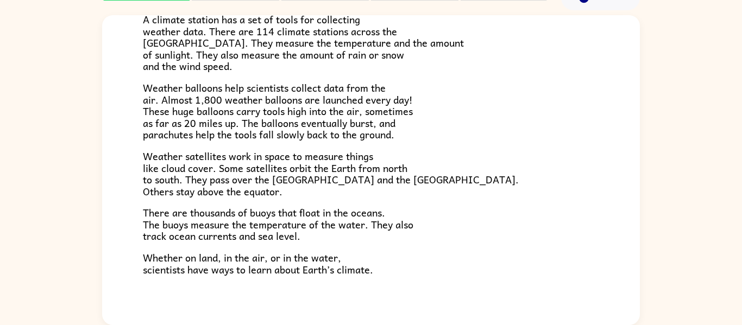
scroll to position [304, 0]
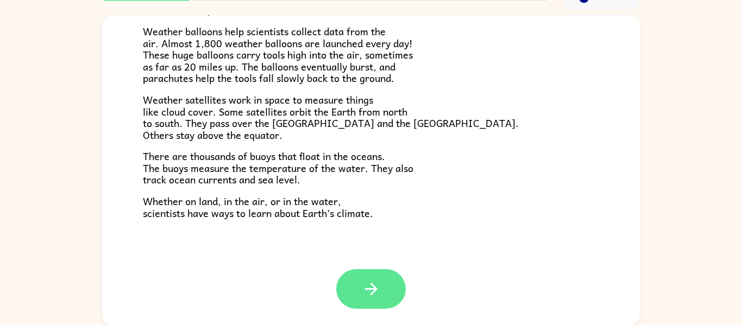
click at [352, 277] on button "button" at bounding box center [371, 290] width 70 height 40
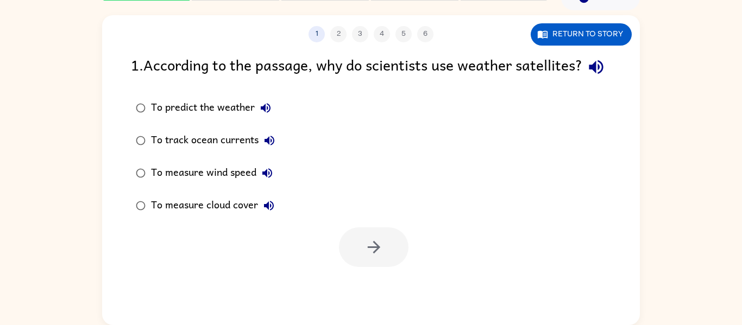
scroll to position [0, 0]
click at [583, 79] on button "button" at bounding box center [597, 67] width 28 height 28
click at [587, 77] on icon "button" at bounding box center [596, 67] width 19 height 19
click at [572, 43] on button "Return to story" at bounding box center [581, 34] width 101 height 22
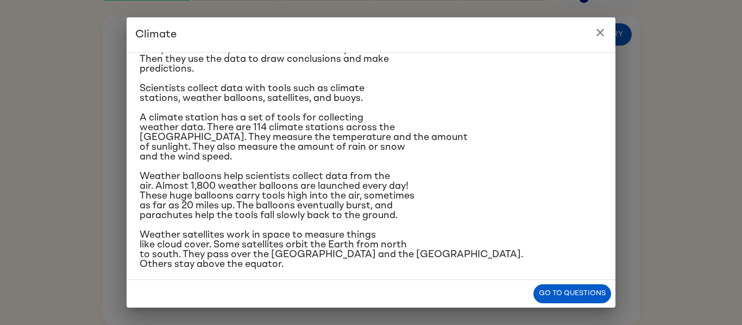
scroll to position [188, 0]
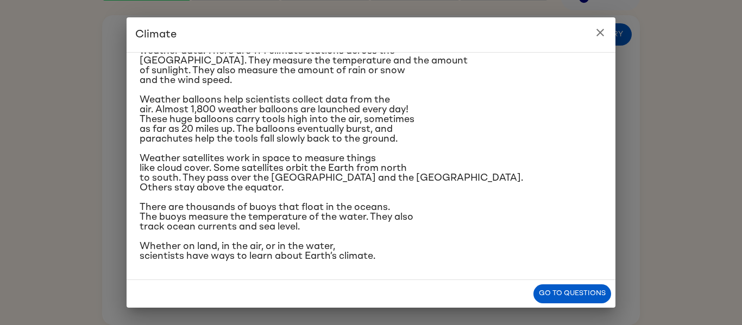
click at [598, 29] on icon "close" at bounding box center [600, 32] width 13 height 13
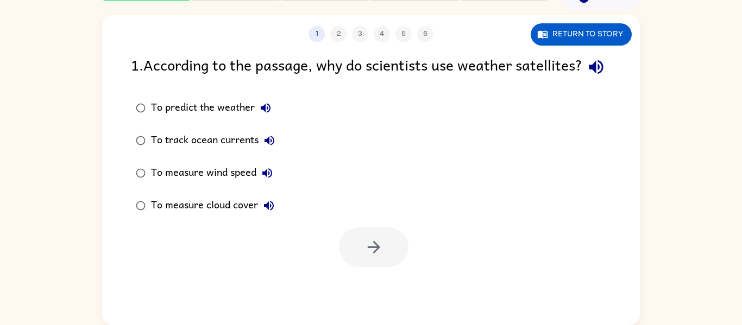
click at [273, 119] on button "To predict the weather" at bounding box center [266, 108] width 22 height 22
click at [272, 146] on icon "button" at bounding box center [270, 141] width 10 height 10
click at [271, 180] on icon "button" at bounding box center [267, 173] width 13 height 13
click at [247, 119] on div "To predict the weather" at bounding box center [214, 108] width 126 height 22
click at [374, 257] on icon "button" at bounding box center [374, 247] width 19 height 19
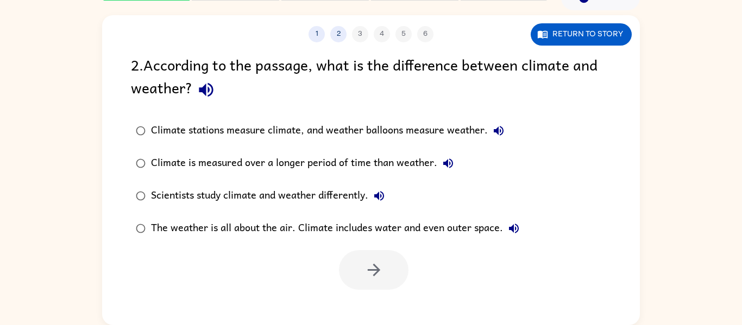
click at [134, 67] on div "2 . According to the passage, what is the difference between climate and weathe…" at bounding box center [371, 78] width 480 height 51
click at [210, 94] on icon "button" at bounding box center [206, 90] width 14 height 14
click at [599, 32] on button "Return to story" at bounding box center [581, 34] width 101 height 22
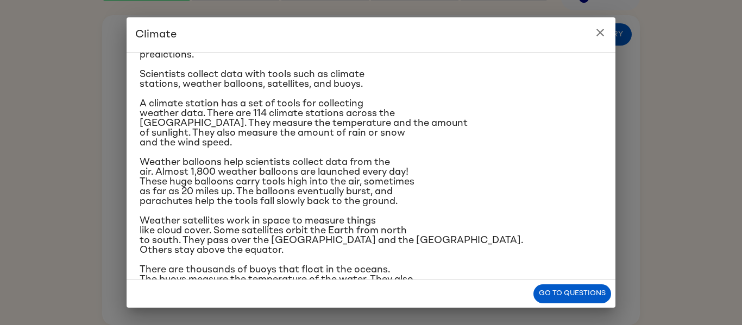
scroll to position [133, 0]
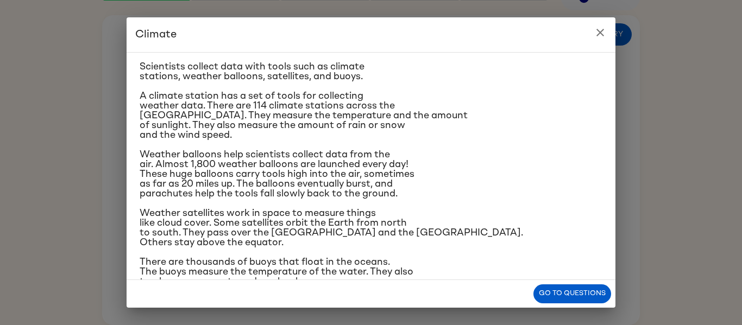
click at [603, 28] on icon "close" at bounding box center [600, 32] width 13 height 13
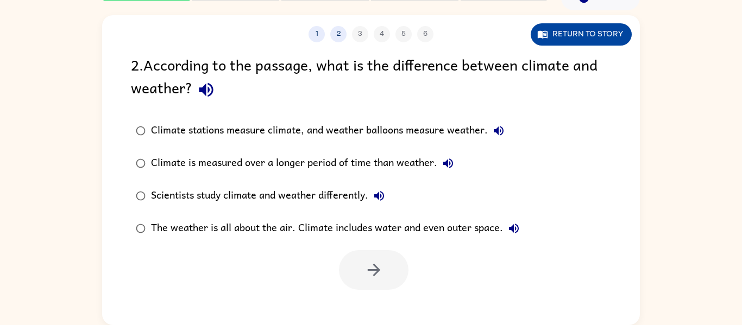
click at [561, 23] on button "Return to story" at bounding box center [581, 34] width 101 height 22
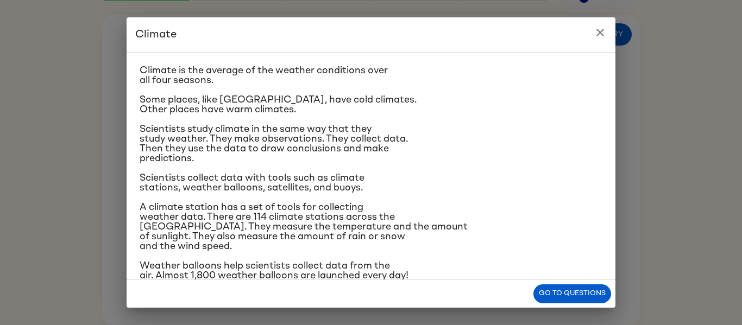
scroll to position [11, 0]
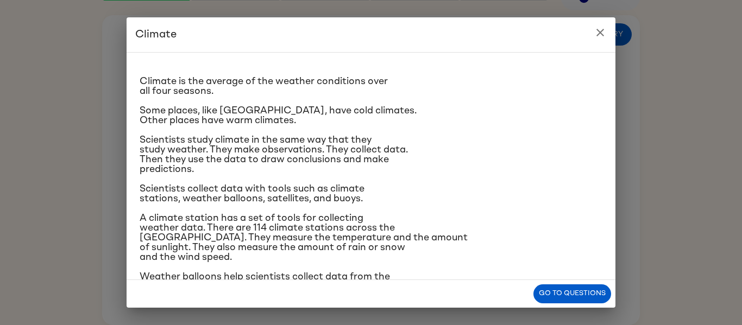
click at [604, 26] on icon "close" at bounding box center [600, 32] width 13 height 13
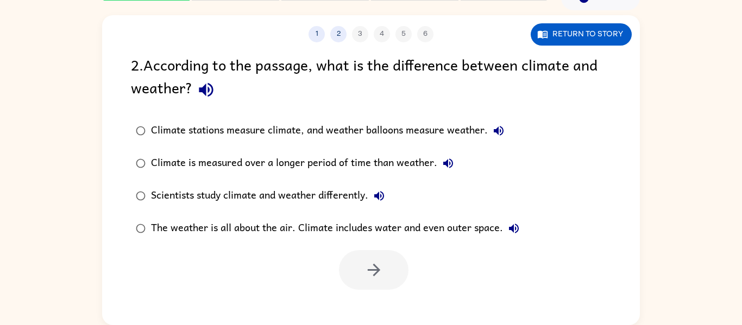
click at [505, 135] on icon "button" at bounding box center [498, 130] width 13 height 13
click at [453, 172] on button "Climate is measured over a longer period of time than weather." at bounding box center [448, 164] width 22 height 22
click at [521, 233] on icon "button" at bounding box center [514, 228] width 13 height 13
click at [453, 118] on label "Climate stations measure climate, and weather balloons measure weather." at bounding box center [327, 131] width 405 height 33
click at [386, 270] on button "button" at bounding box center [374, 271] width 70 height 40
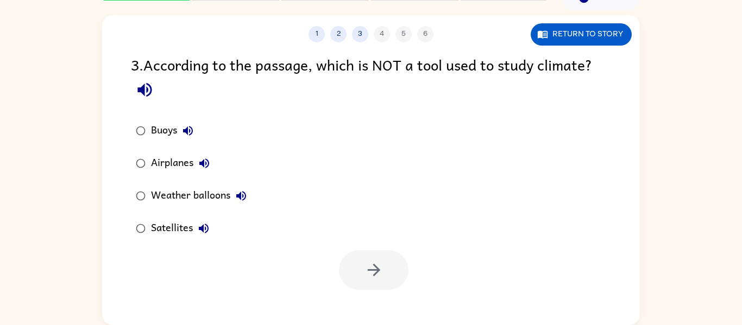
click at [193, 130] on icon "button" at bounding box center [188, 131] width 10 height 10
click at [215, 167] on button "Airplanes" at bounding box center [204, 164] width 22 height 22
click at [247, 195] on icon "button" at bounding box center [241, 196] width 13 height 13
click at [201, 230] on icon "button" at bounding box center [203, 228] width 13 height 13
click at [575, 31] on button "Return to story" at bounding box center [581, 34] width 101 height 22
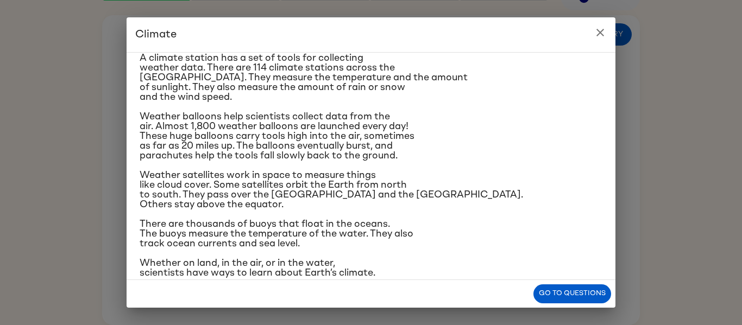
scroll to position [172, 0]
click at [598, 33] on icon "close" at bounding box center [600, 32] width 13 height 13
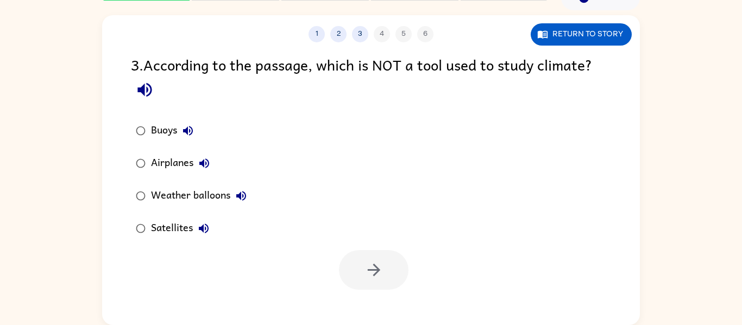
click at [212, 169] on button "Airplanes" at bounding box center [204, 164] width 22 height 22
click at [157, 168] on div "Airplanes" at bounding box center [183, 164] width 64 height 22
click at [388, 272] on button "button" at bounding box center [374, 271] width 70 height 40
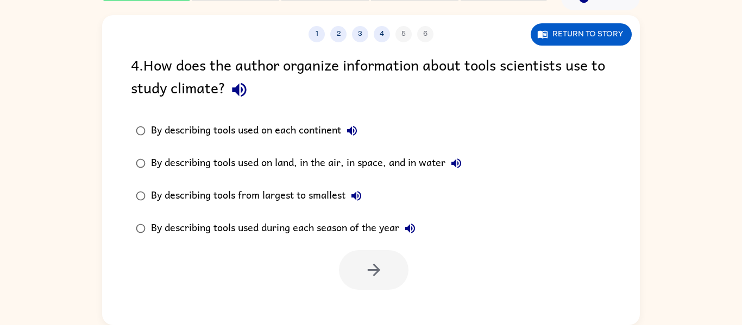
click at [252, 94] on button "button" at bounding box center [240, 90] width 28 height 28
click at [363, 133] on button "By describing tools used on each continent" at bounding box center [352, 131] width 22 height 22
click at [460, 172] on button "By describing tools used on land, in the air, in space, and in water" at bounding box center [457, 164] width 22 height 22
click at [367, 202] on div "By describing tools from largest to smallest" at bounding box center [259, 196] width 216 height 22
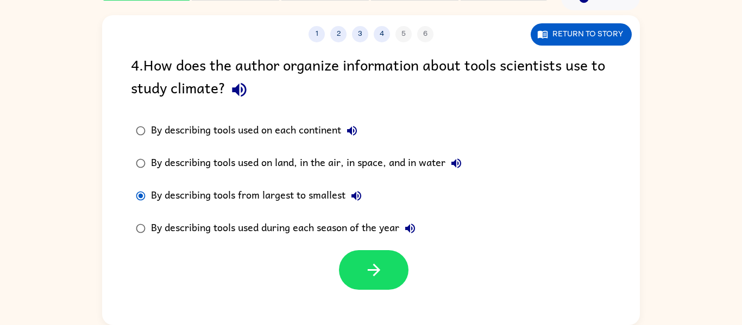
click at [367, 202] on div "By describing tools from largest to smallest" at bounding box center [259, 196] width 216 height 22
click at [361, 193] on icon "button" at bounding box center [357, 196] width 10 height 10
click at [425, 226] on label "By describing tools used during each season of the year" at bounding box center [299, 228] width 348 height 33
click at [416, 228] on icon "button" at bounding box center [410, 228] width 13 height 13
click at [412, 157] on div "By describing tools used on land, in the air, in space, and in water" at bounding box center [309, 164] width 316 height 22
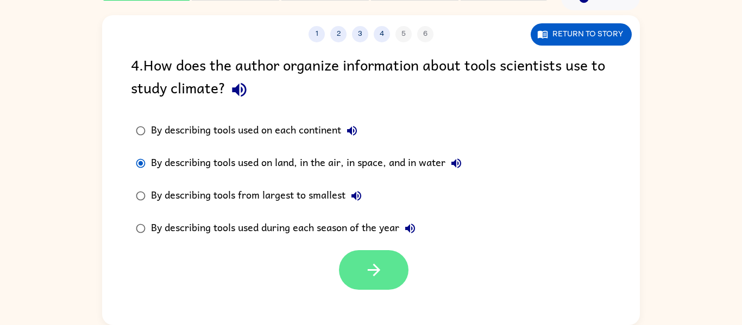
click at [375, 274] on icon "button" at bounding box center [373, 270] width 12 height 12
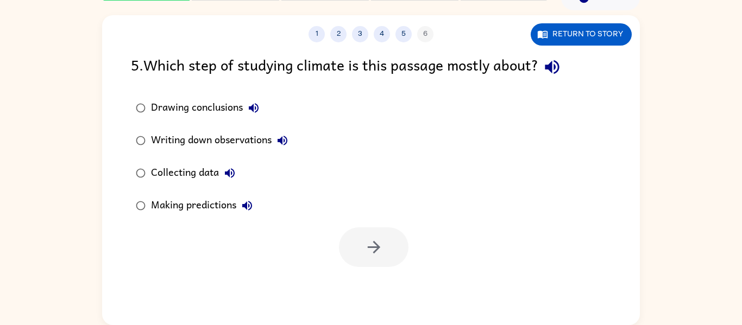
click at [260, 108] on icon "button" at bounding box center [253, 108] width 13 height 13
click at [296, 143] on label "Writing down observations" at bounding box center [212, 140] width 174 height 33
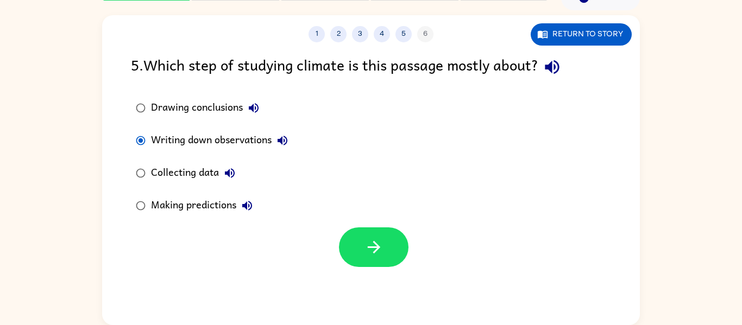
click at [277, 133] on button "Writing down observations" at bounding box center [283, 141] width 22 height 22
click at [236, 179] on icon "button" at bounding box center [229, 173] width 13 height 13
click at [195, 167] on div "Collecting data" at bounding box center [196, 173] width 90 height 22
click at [360, 246] on button "button" at bounding box center [374, 248] width 70 height 40
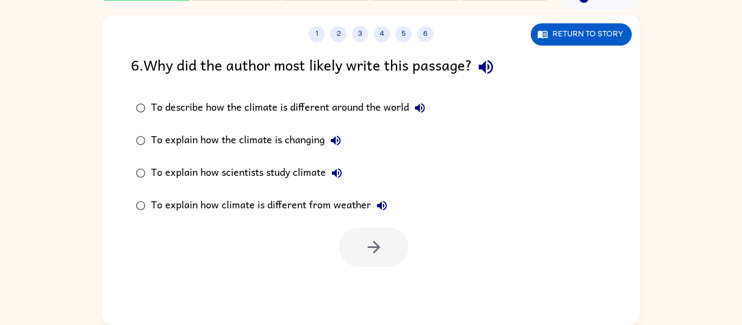
click at [483, 71] on icon "button" at bounding box center [486, 67] width 19 height 19
click at [420, 107] on icon "button" at bounding box center [420, 108] width 10 height 10
click at [343, 139] on button "To explain how the climate is changing" at bounding box center [336, 141] width 22 height 22
click at [340, 174] on icon "button" at bounding box center [337, 173] width 10 height 10
click at [386, 208] on icon "button" at bounding box center [381, 205] width 13 height 13
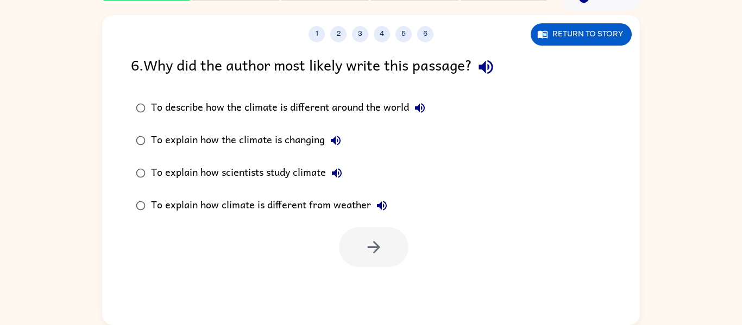
click at [371, 208] on button "To explain how climate is different from weather" at bounding box center [382, 206] width 22 height 22
click at [253, 185] on label "To explain how scientists study climate" at bounding box center [280, 173] width 311 height 33
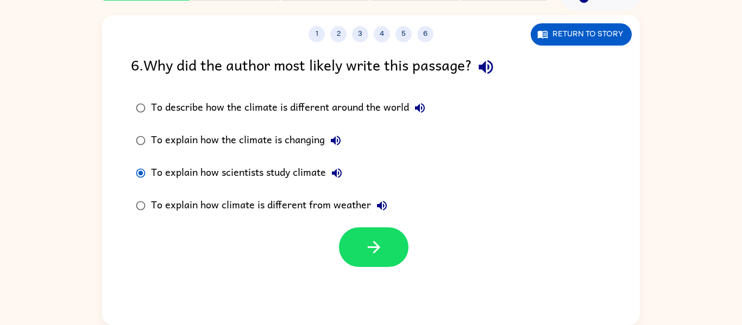
click at [311, 216] on div "To explain how climate is different from weather" at bounding box center [272, 206] width 242 height 22
click at [350, 238] on button "button" at bounding box center [374, 248] width 70 height 40
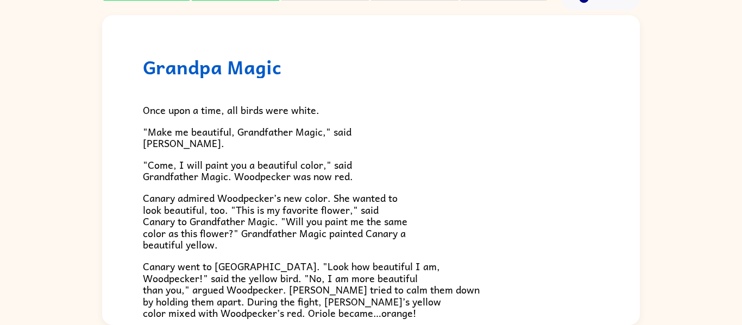
scroll to position [280, 0]
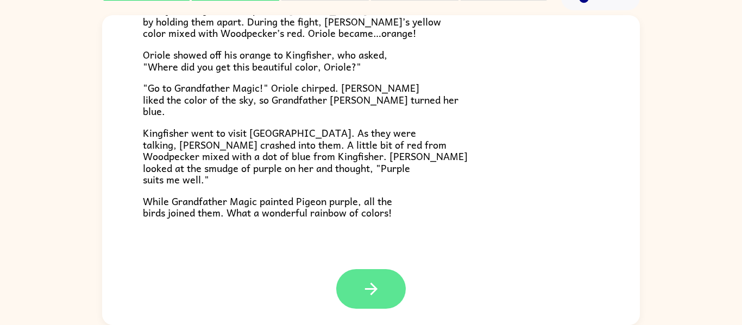
click at [366, 284] on icon "button" at bounding box center [371, 289] width 19 height 19
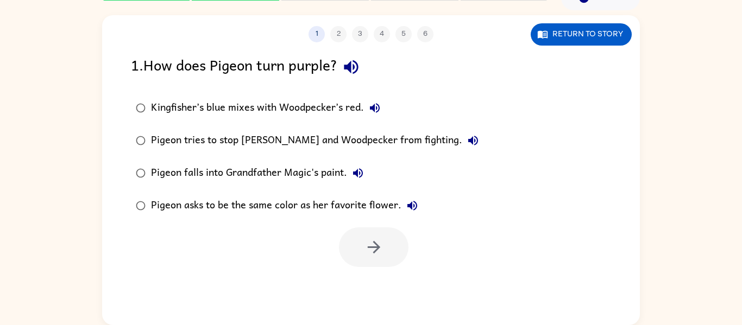
click at [569, 55] on div "1 . How does Pigeon turn purple?" at bounding box center [371, 67] width 480 height 28
click at [565, 37] on button "Return to story" at bounding box center [581, 34] width 101 height 22
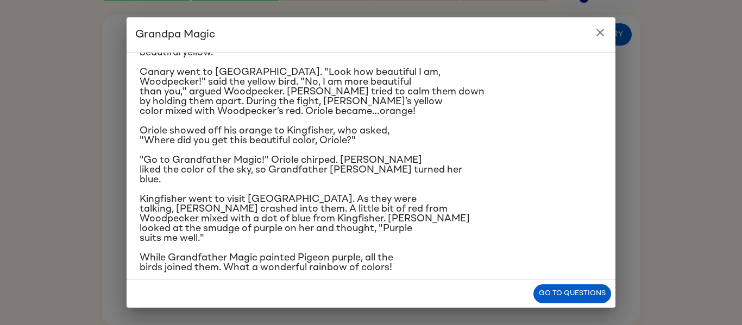
scroll to position [168, 0]
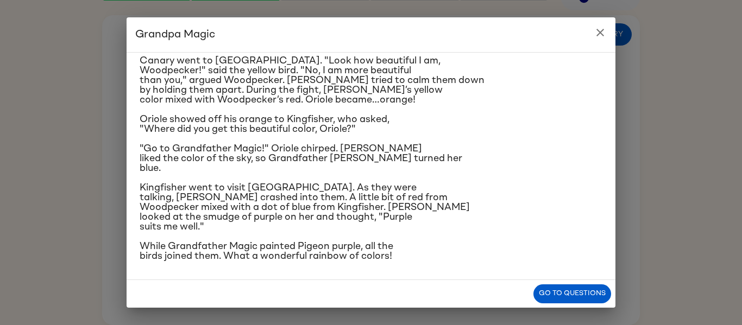
click at [606, 34] on icon "close" at bounding box center [600, 32] width 13 height 13
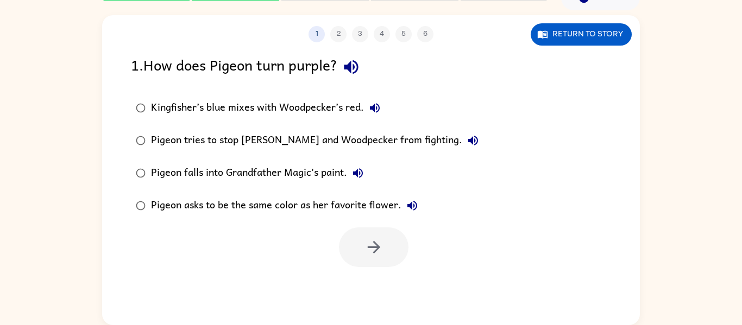
click at [354, 71] on icon "button" at bounding box center [351, 67] width 14 height 14
click at [538, 33] on icon "button" at bounding box center [543, 35] width 10 height 8
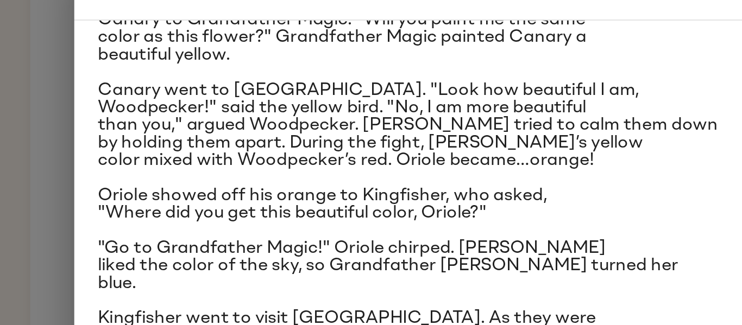
scroll to position [139, 0]
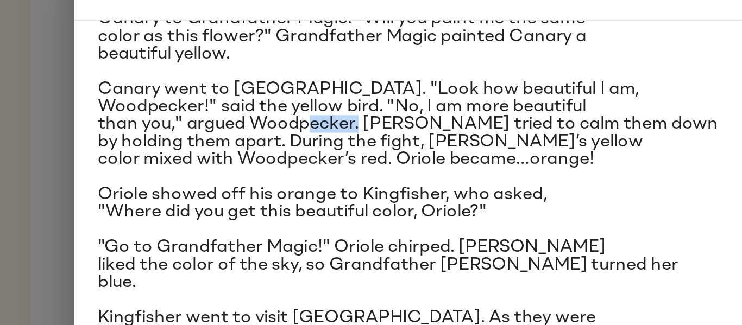
click at [497, 78] on div "Once upon a time, all birds were white. "Make me beautiful, Grandfather Magic,"…" at bounding box center [371, 107] width 463 height 368
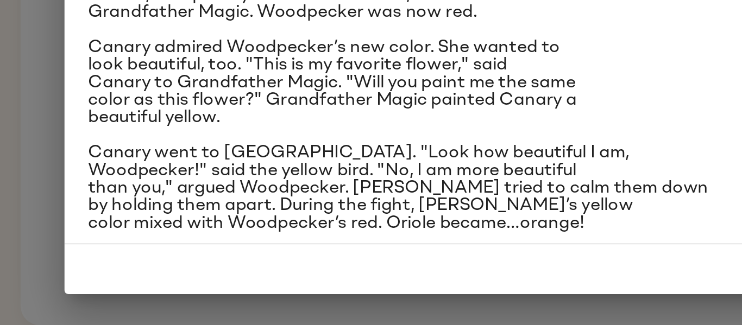
scroll to position [56, 0]
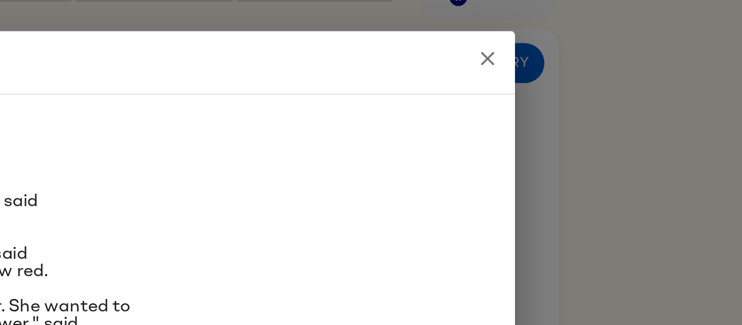
click at [604, 32] on icon "close" at bounding box center [600, 32] width 13 height 13
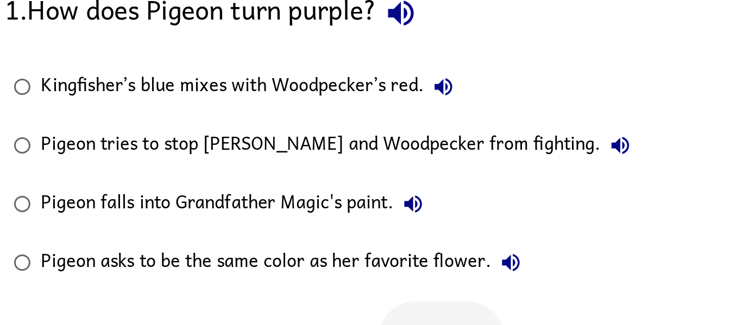
click at [370, 104] on icon "button" at bounding box center [374, 108] width 13 height 13
click at [467, 135] on icon "button" at bounding box center [473, 141] width 13 height 13
click at [355, 173] on icon "button" at bounding box center [358, 174] width 10 height 10
click at [401, 200] on div "Pigeon asks to be the same color as her favorite flower." at bounding box center [287, 207] width 272 height 22
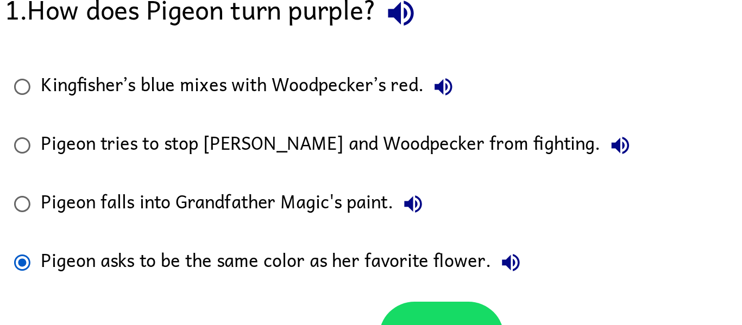
click at [409, 206] on icon "button" at bounding box center [413, 207] width 10 height 10
click at [413, 209] on icon "button" at bounding box center [412, 206] width 13 height 13
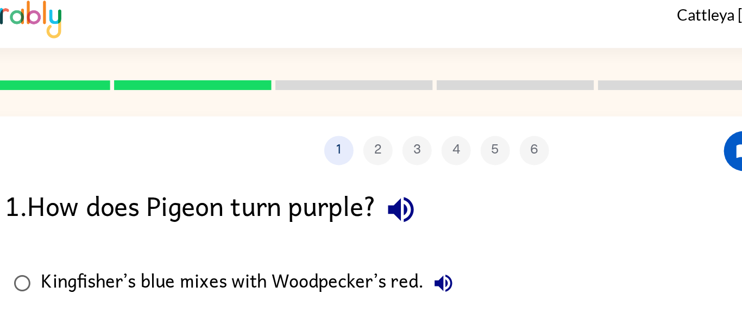
scroll to position [0, 0]
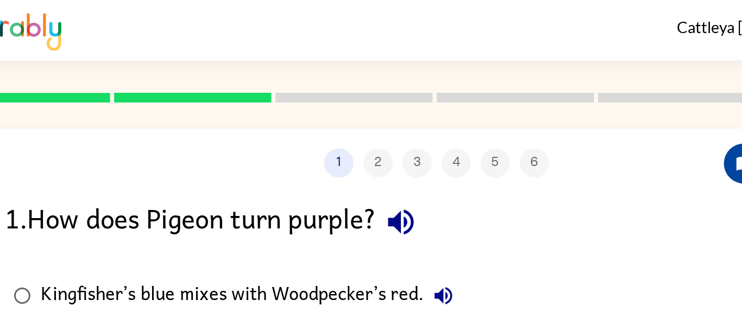
click at [536, 84] on button "Return to story" at bounding box center [581, 91] width 101 height 22
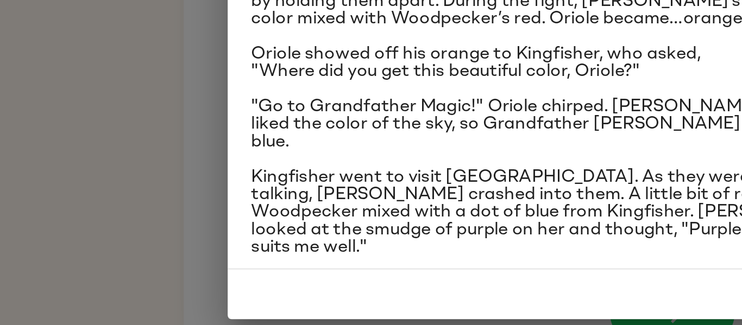
scroll to position [168, 0]
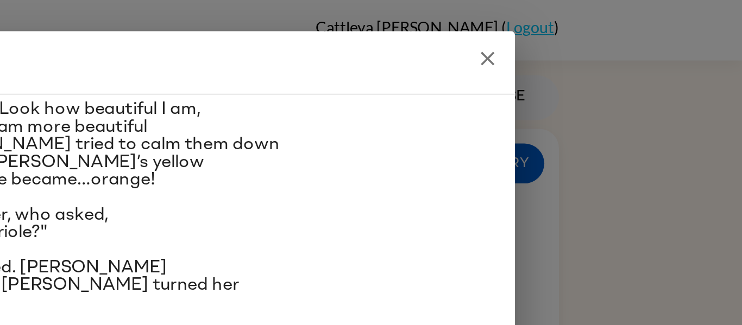
click at [598, 39] on icon "close" at bounding box center [600, 32] width 13 height 13
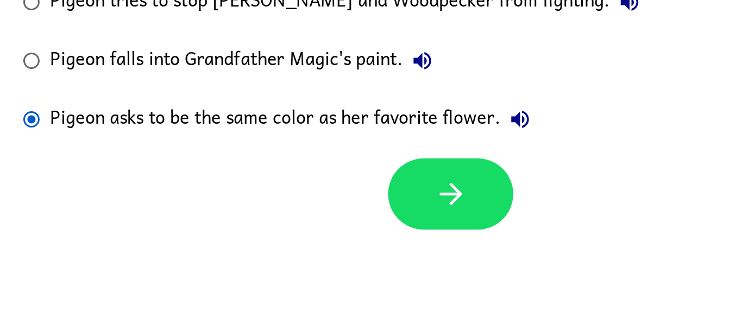
scroll to position [57, 0]
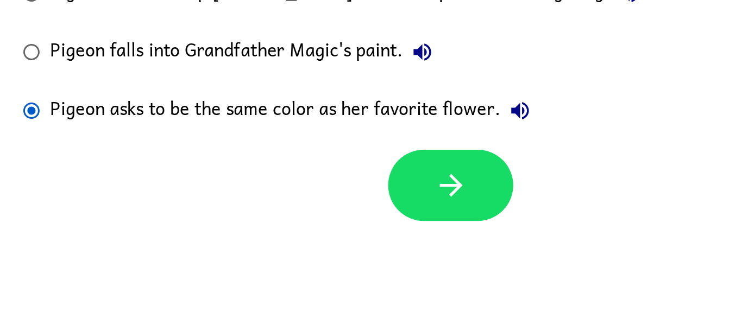
click at [364, 212] on div "Pigeon asks to be the same color as her favorite flower." at bounding box center [287, 206] width 272 height 22
click at [348, 212] on div "Pigeon asks to be the same color as her favorite flower." at bounding box center [287, 206] width 272 height 22
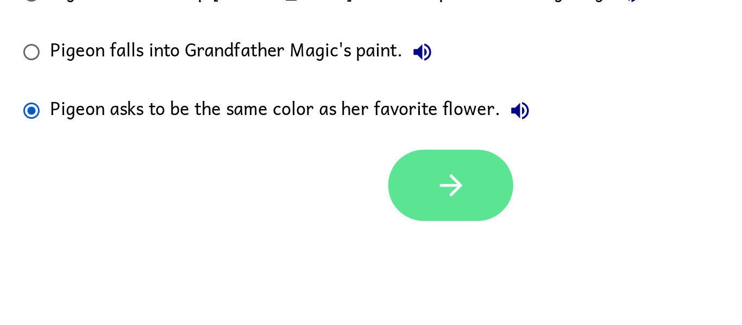
click at [368, 252] on icon "button" at bounding box center [374, 247] width 19 height 19
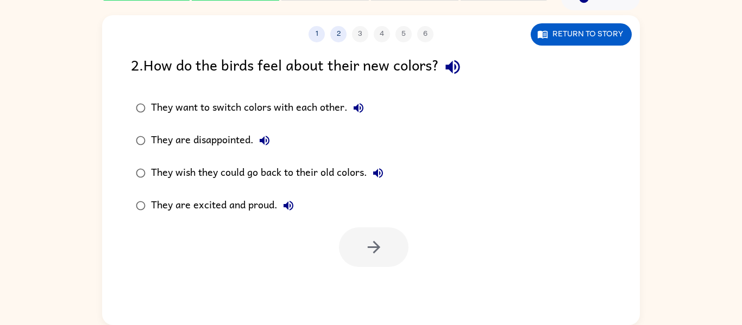
click at [349, 103] on button "They want to switch colors with each other." at bounding box center [359, 108] width 22 height 22
click at [400, 160] on div "They want to switch colors with each other. They are disappointed. They wish th…" at bounding box center [267, 157] width 272 height 130
click at [355, 110] on icon "button" at bounding box center [358, 108] width 13 height 13
click at [273, 138] on button "They are disappointed." at bounding box center [265, 141] width 22 height 22
click at [383, 172] on icon "button" at bounding box center [378, 173] width 10 height 10
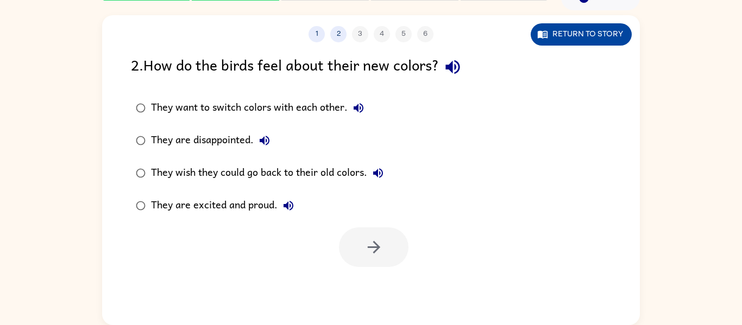
click at [597, 40] on button "Return to story" at bounding box center [581, 34] width 101 height 22
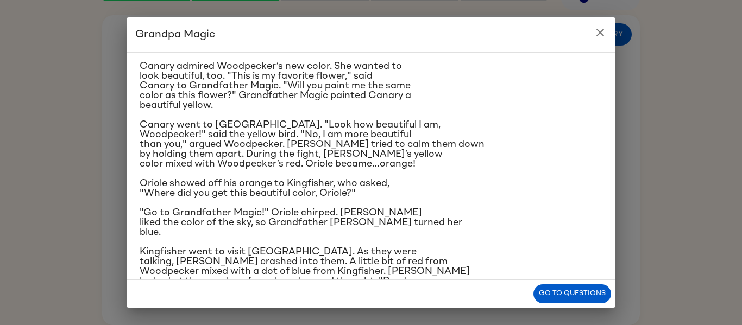
scroll to position [168, 0]
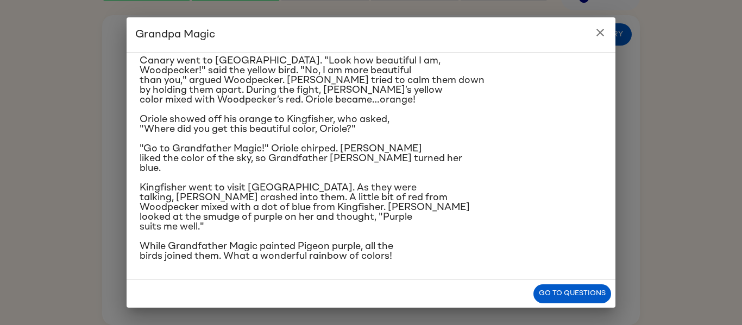
click at [602, 28] on icon "close" at bounding box center [600, 32] width 13 height 13
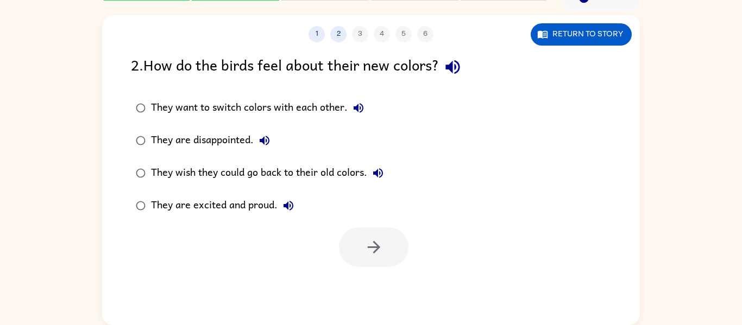
click at [197, 198] on div "They are excited and proud." at bounding box center [225, 206] width 148 height 22
click at [387, 253] on button "button" at bounding box center [374, 248] width 70 height 40
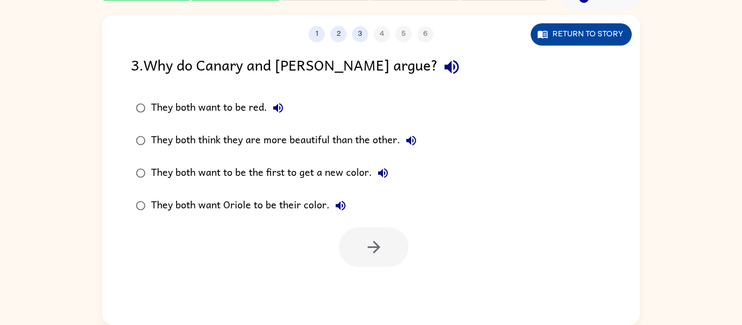
click at [619, 33] on button "Return to story" at bounding box center [581, 34] width 101 height 22
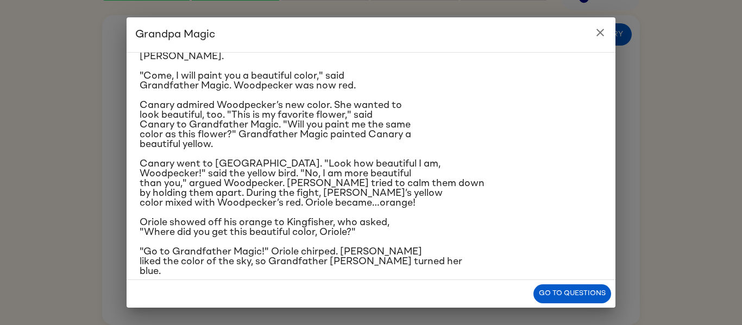
scroll to position [66, 0]
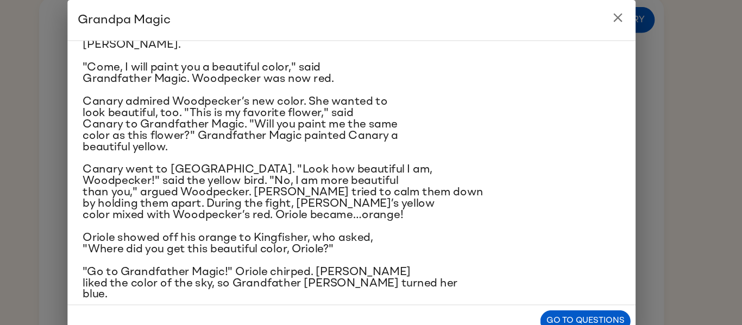
click at [605, 32] on icon "close" at bounding box center [600, 32] width 13 height 13
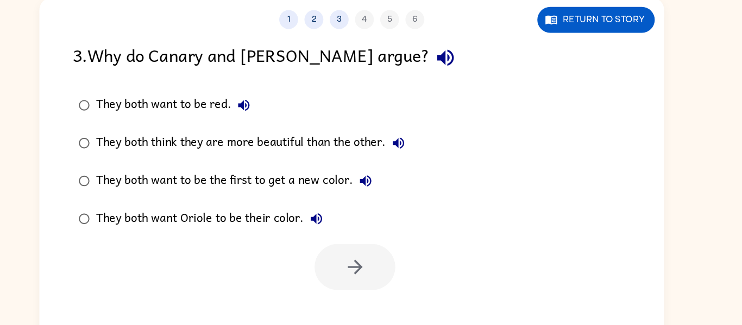
click at [328, 183] on div "They both want to be the first to get a new color." at bounding box center [272, 173] width 243 height 22
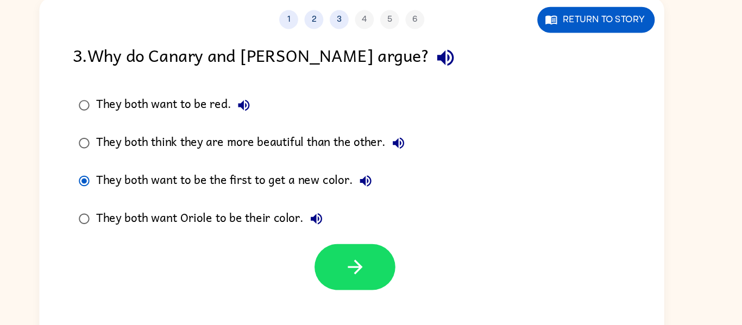
click at [380, 151] on div "They both think they are more beautiful than the other." at bounding box center [286, 141] width 271 height 22
click at [382, 142] on div "They both think they are more beautiful than the other." at bounding box center [286, 141] width 271 height 22
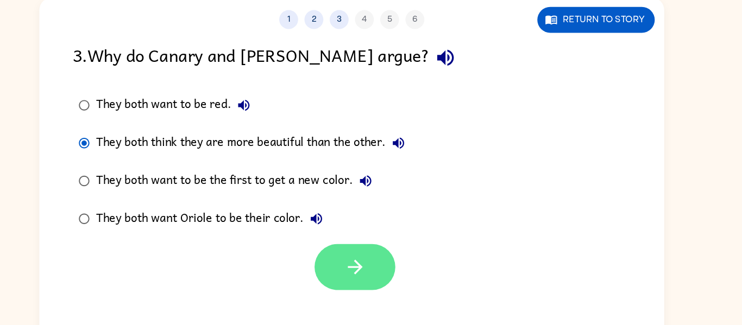
click at [383, 233] on button "button" at bounding box center [374, 248] width 70 height 40
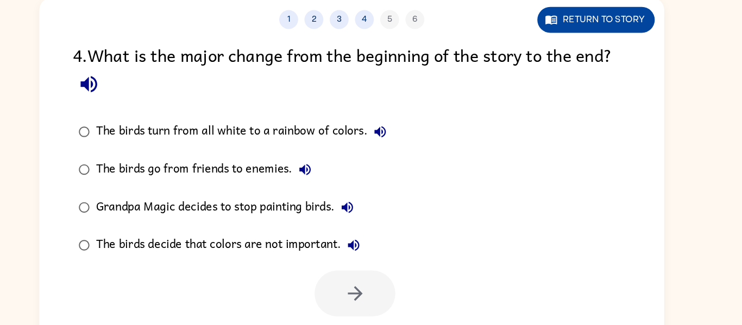
click at [575, 37] on button "Return to story" at bounding box center [581, 34] width 101 height 22
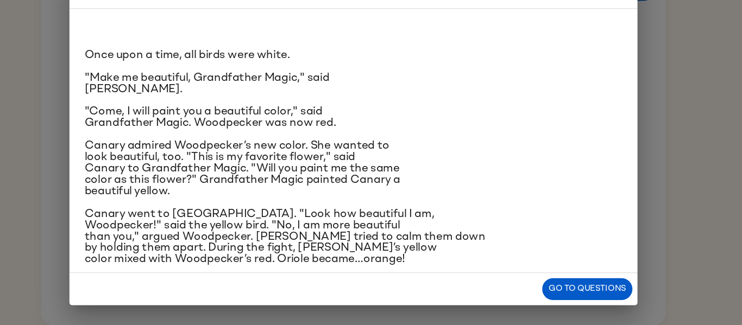
scroll to position [168, 0]
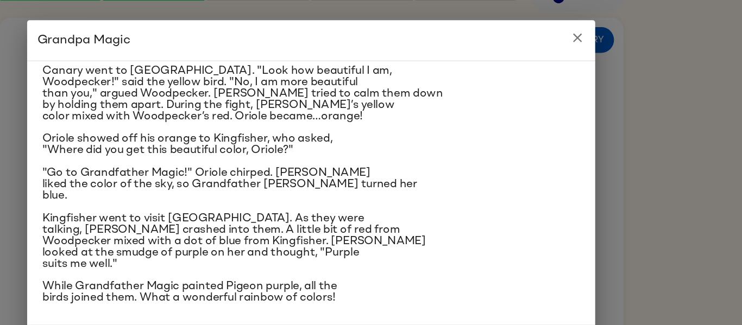
click at [584, 38] on h2 "Grandpa Magic" at bounding box center [371, 34] width 489 height 35
click at [599, 32] on icon "close" at bounding box center [601, 33] width 8 height 8
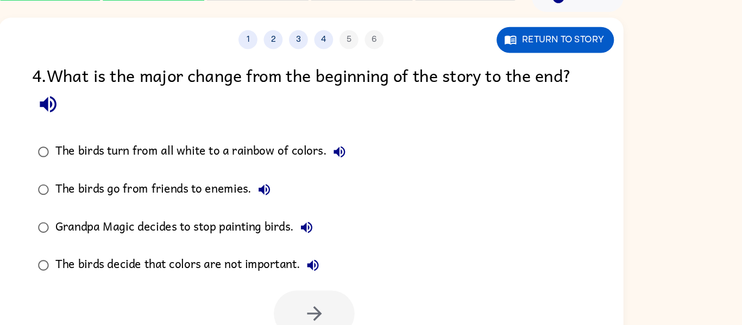
click at [405, 126] on button "The birds turn from all white to a rainbow of colors." at bounding box center [396, 131] width 22 height 22
click at [382, 199] on label "Grandpa Magic decides to stop painting birds." at bounding box center [268, 196] width 287 height 33
click at [379, 236] on button "The birds decide that colors are not important." at bounding box center [373, 229] width 22 height 22
click at [372, 125] on div "The birds turn from all white to a rainbow of colors." at bounding box center [278, 131] width 255 height 22
click at [383, 279] on icon "button" at bounding box center [374, 270] width 19 height 19
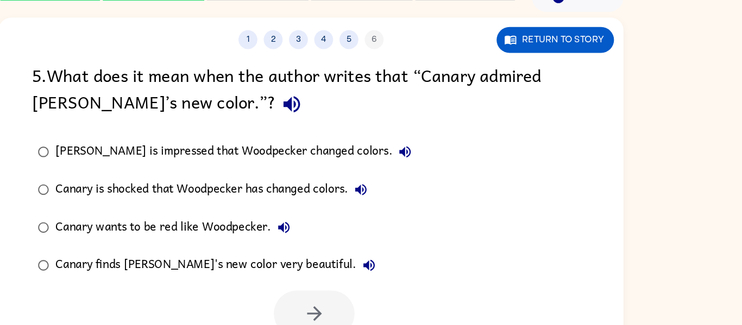
click at [418, 132] on label "[PERSON_NAME] is impressed that Woodpecker changed colors." at bounding box center [296, 131] width 343 height 33
click at [446, 132] on icon "button" at bounding box center [452, 130] width 13 height 13
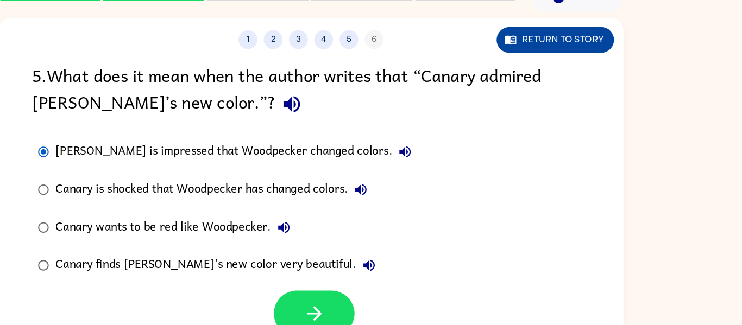
click at [557, 34] on button "Return to story" at bounding box center [581, 34] width 101 height 22
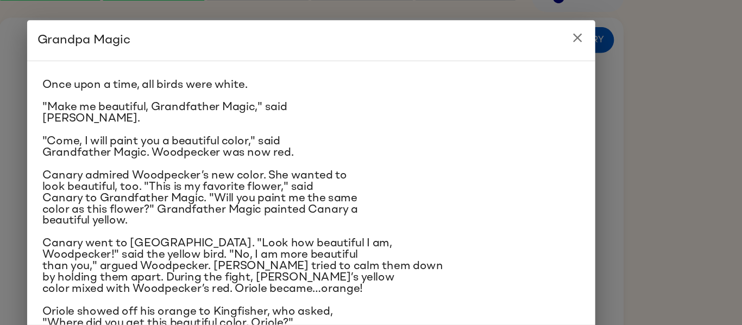
scroll to position [19, 0]
click at [598, 32] on icon "close" at bounding box center [600, 32] width 13 height 13
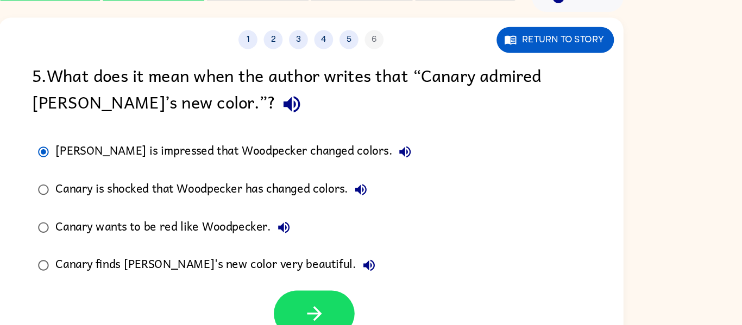
click at [412, 221] on label "Canary finds [PERSON_NAME]'s new color very beautiful." at bounding box center [296, 228] width 343 height 33
click at [410, 228] on button "Canary finds [PERSON_NAME]'s new color very beautiful." at bounding box center [421, 229] width 22 height 22
click at [351, 198] on icon "button" at bounding box center [348, 196] width 10 height 10
click at [425, 170] on div "Canary is shocked that Woodpecker has changed colors." at bounding box center [288, 164] width 274 height 22
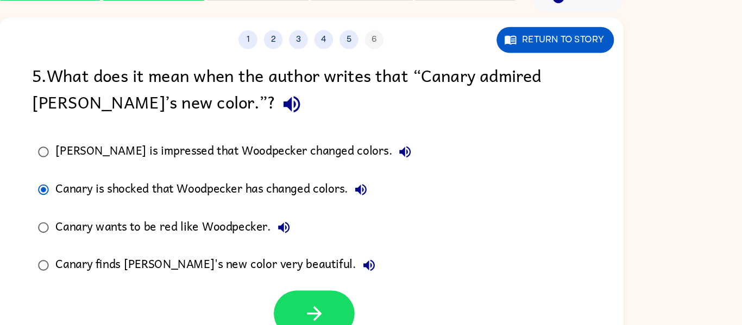
click at [425, 170] on div "Canary is shocked that Woodpecker has changed colors." at bounding box center [288, 164] width 274 height 22
click at [314, 192] on div "Canary wants to be red like Woodpecker." at bounding box center [255, 196] width 208 height 22
click at [380, 261] on icon "button" at bounding box center [374, 270] width 19 height 19
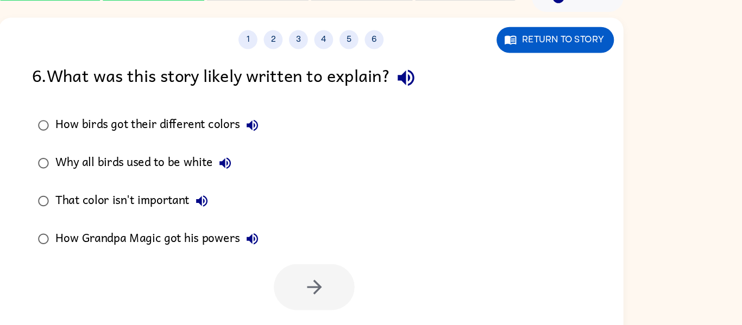
click at [327, 107] on icon "button" at bounding box center [320, 108] width 13 height 13
click at [323, 115] on icon "button" at bounding box center [320, 108] width 13 height 13
click at [277, 105] on div "How birds got their different colors" at bounding box center [241, 108] width 180 height 22
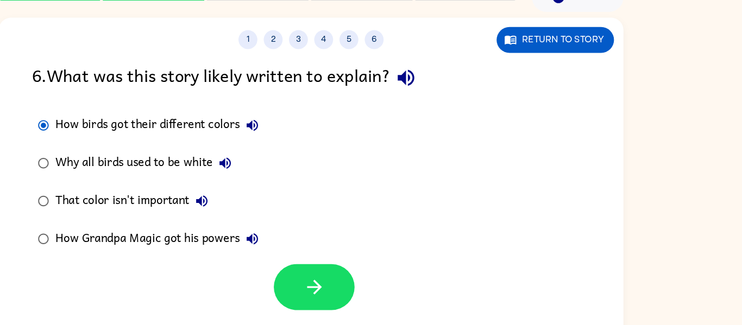
click at [266, 134] on div "Why all birds used to be white" at bounding box center [229, 141] width 157 height 22
click at [260, 165] on div "That color isn't important" at bounding box center [219, 173] width 137 height 22
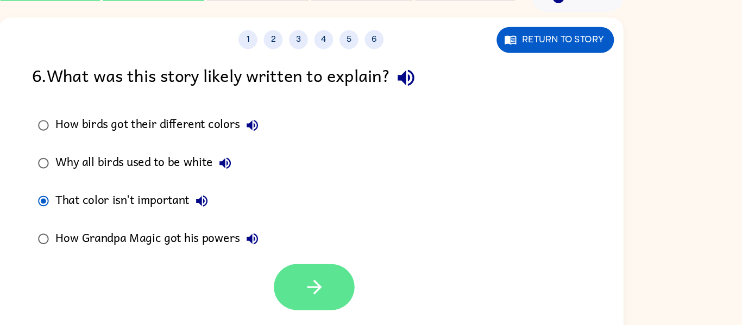
click at [386, 235] on button "button" at bounding box center [374, 248] width 70 height 40
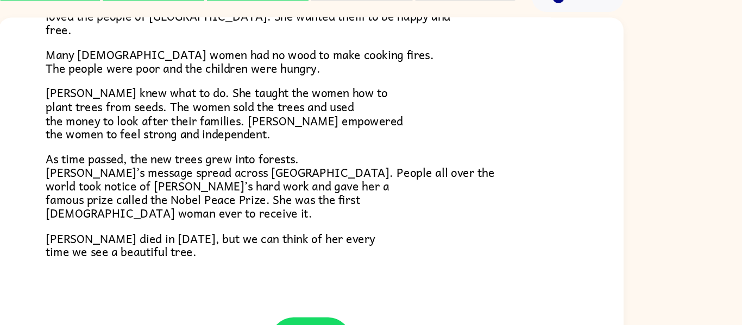
scroll to position [306, 0]
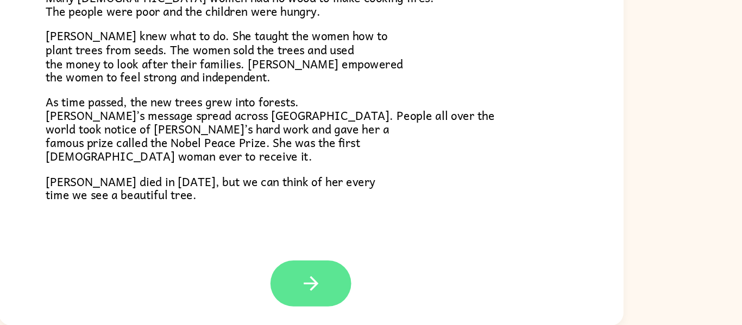
click at [391, 284] on button "button" at bounding box center [371, 290] width 70 height 40
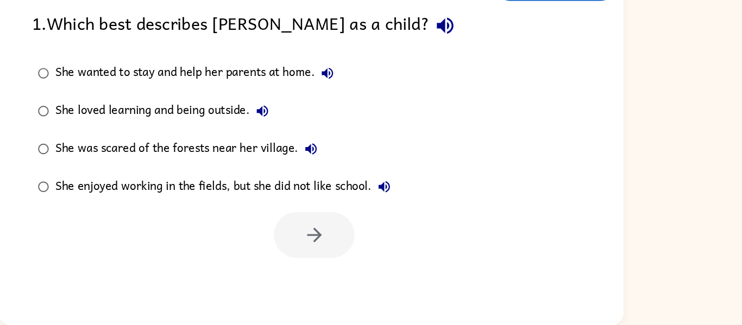
scroll to position [0, 0]
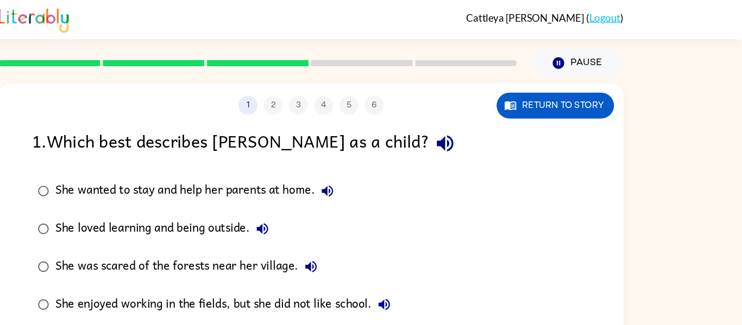
click at [592, 105] on div "1 2 3 4 5 6 Return to story 1 . Which best describes [PERSON_NAME] as a child? …" at bounding box center [371, 227] width 538 height 310
click at [590, 97] on button "Return to story" at bounding box center [581, 91] width 101 height 22
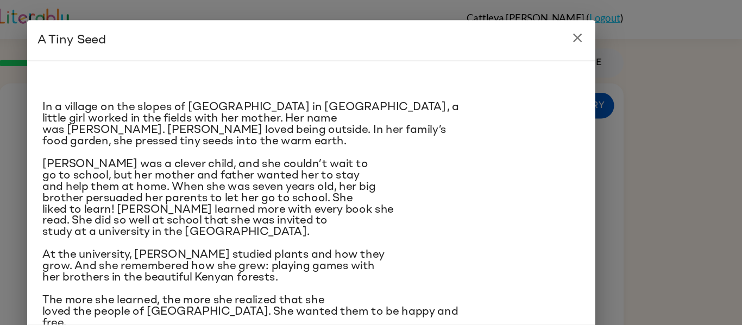
click at [597, 39] on button "close" at bounding box center [601, 33] width 22 height 22
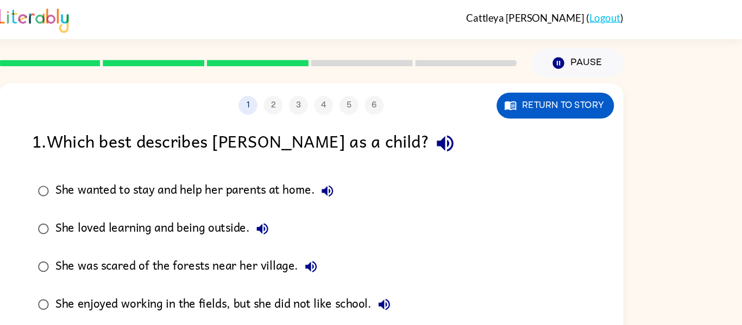
click at [303, 191] on div "She loved learning and being outside." at bounding box center [245, 197] width 189 height 22
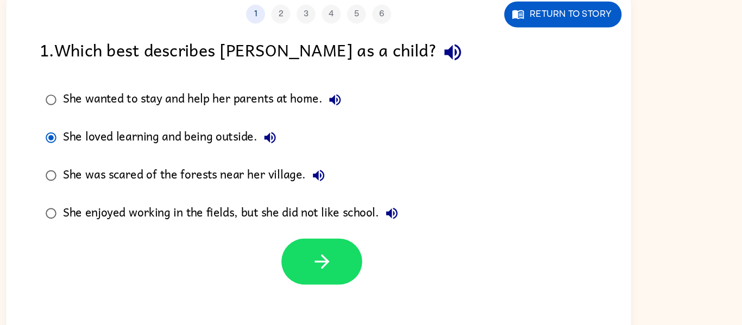
scroll to position [38, 0]
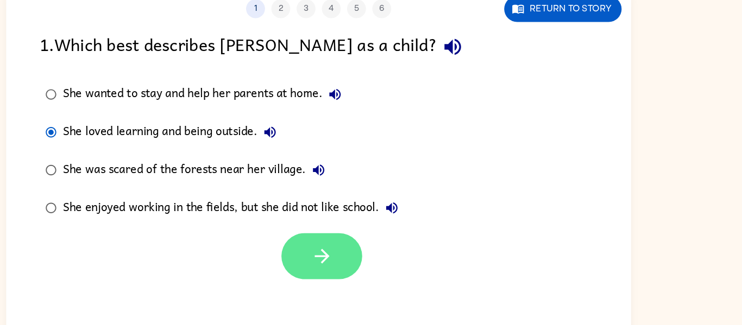
click at [384, 263] on button "button" at bounding box center [374, 266] width 70 height 40
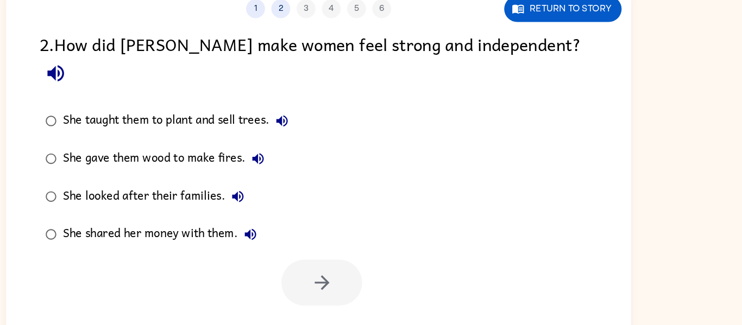
click at [544, 65] on div "1 2 3 4 5 6 Return to story 2 . How did [PERSON_NAME] make women feel strong an…" at bounding box center [371, 189] width 538 height 310
click at [559, 61] on button "Return to story" at bounding box center [581, 53] width 101 height 22
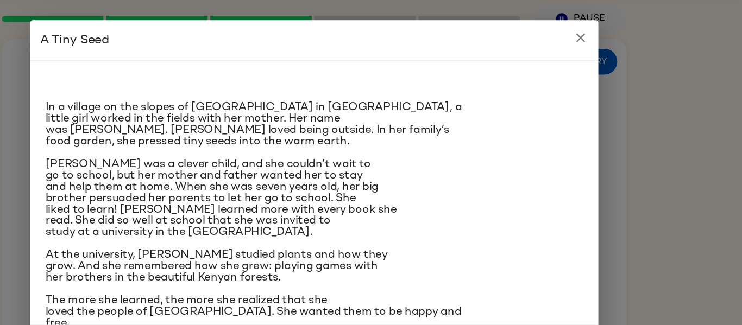
click at [601, 37] on icon "close" at bounding box center [600, 32] width 13 height 13
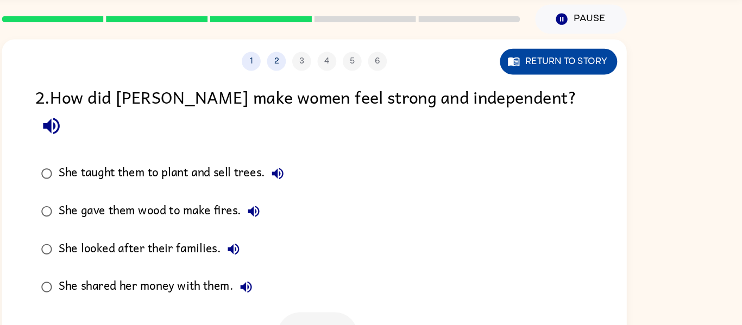
click at [590, 54] on button "Return to story" at bounding box center [581, 53] width 101 height 22
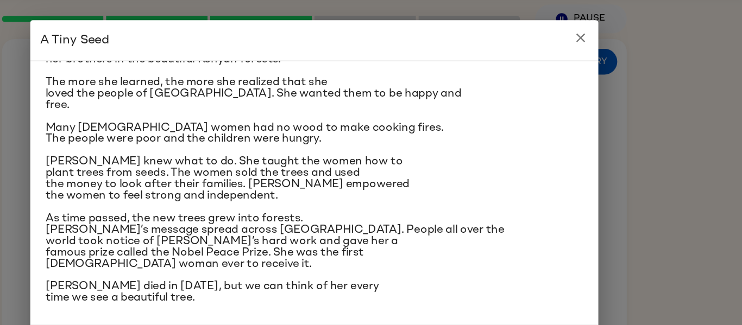
scroll to position [0, 0]
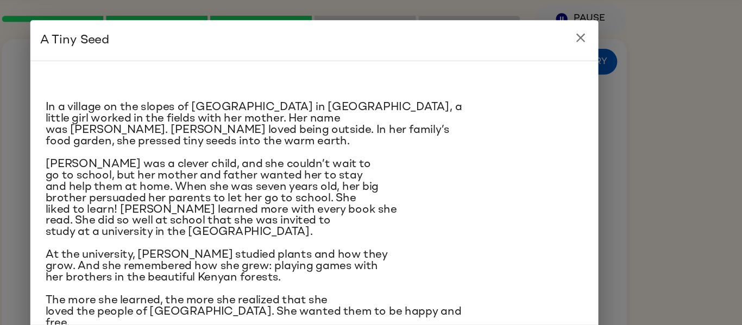
click at [611, 28] on h2 "A Tiny Seed" at bounding box center [371, 34] width 489 height 35
click at [606, 29] on icon "close" at bounding box center [600, 32] width 13 height 13
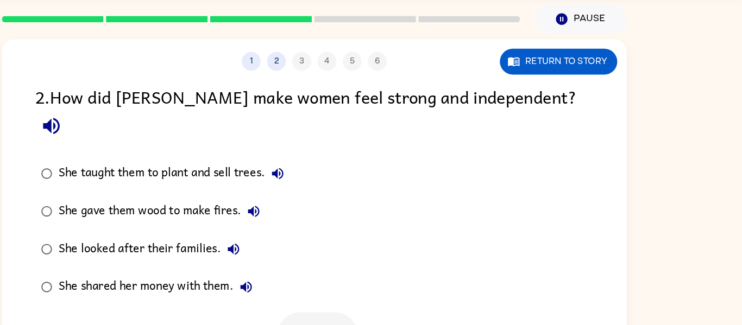
click at [311, 139] on div "She taught them to plant and sell trees." at bounding box center [250, 150] width 199 height 22
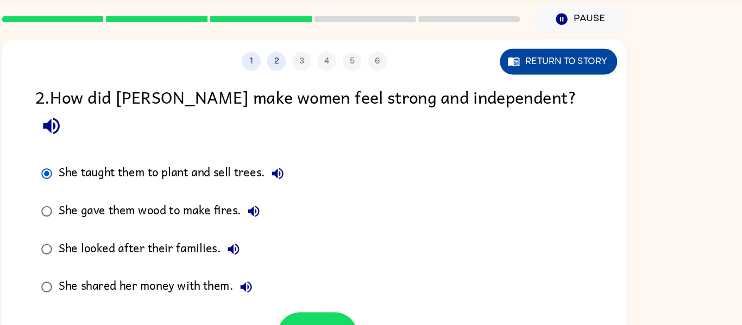
click at [574, 53] on button "Return to story" at bounding box center [581, 53] width 101 height 22
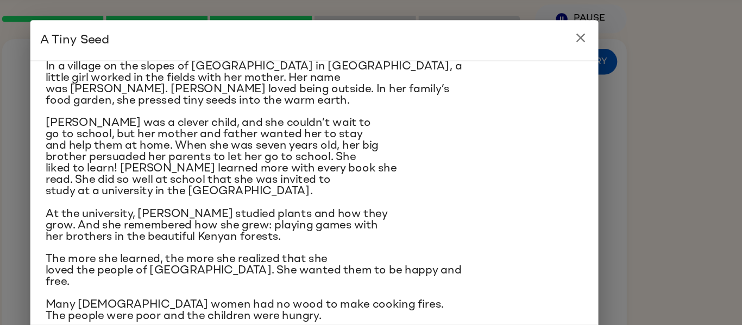
scroll to position [36, 0]
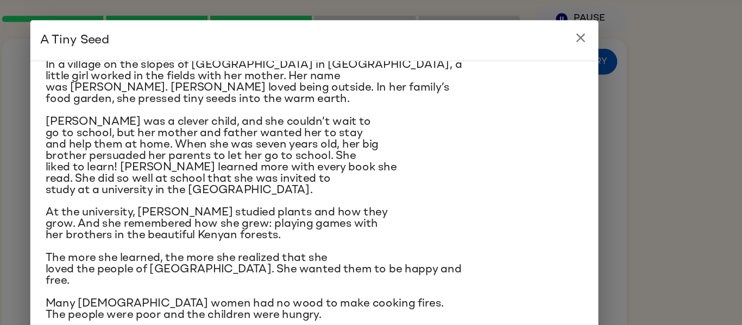
click at [610, 28] on button "close" at bounding box center [601, 33] width 22 height 22
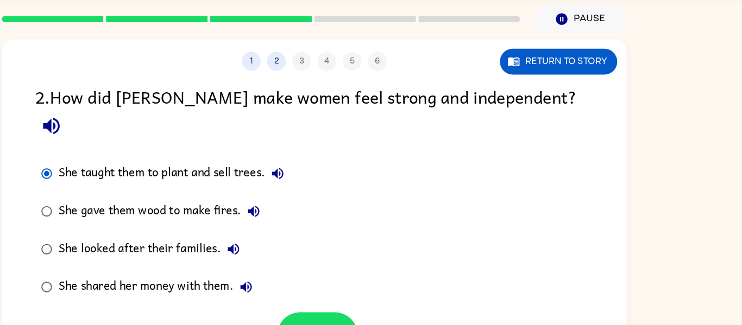
click at [279, 171] on div "She gave them wood to make fires." at bounding box center [240, 182] width 179 height 22
click at [289, 236] on div "She shared her money with them." at bounding box center [237, 247] width 172 height 22
click at [330, 139] on button "She taught them to plant and sell trees." at bounding box center [340, 150] width 22 height 22
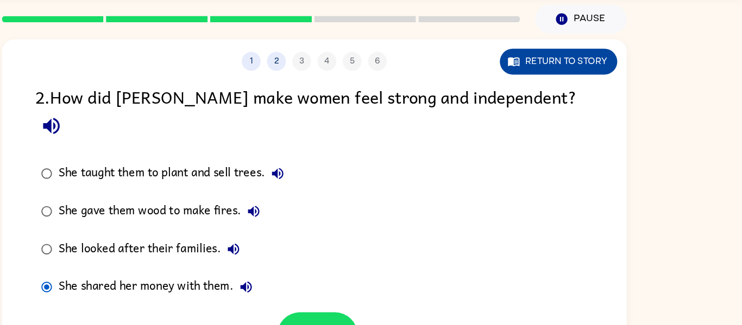
click at [584, 45] on button "Return to story" at bounding box center [581, 53] width 101 height 22
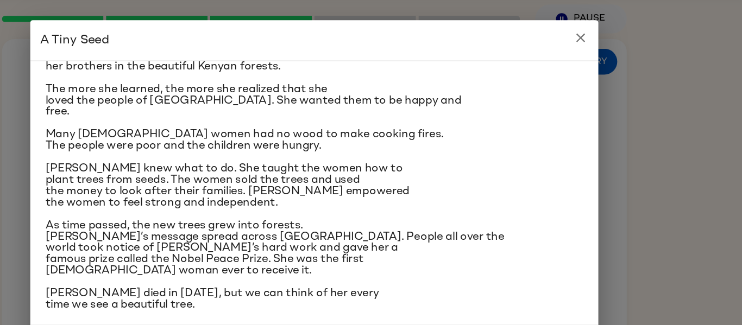
scroll to position [186, 0]
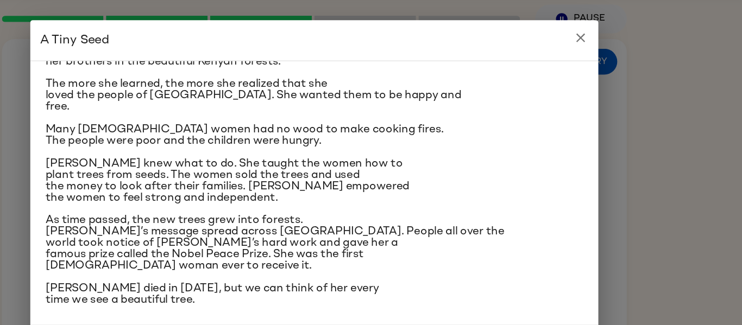
click at [609, 30] on button "close" at bounding box center [601, 33] width 22 height 22
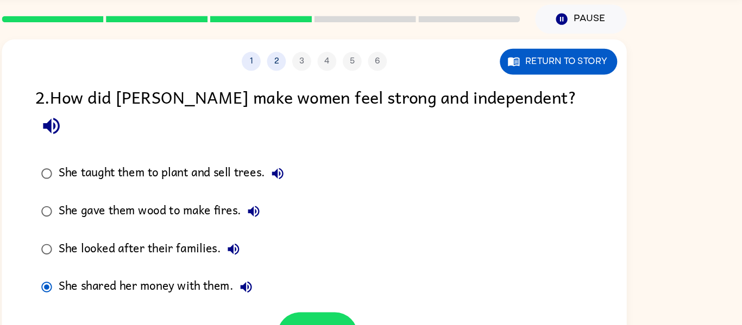
click at [609, 30] on div "Pause Pause" at bounding box center [601, 16] width 92 height 38
click at [292, 236] on div "She shared her money with them." at bounding box center [237, 247] width 172 height 22
click at [560, 61] on button "Return to story" at bounding box center [581, 53] width 101 height 22
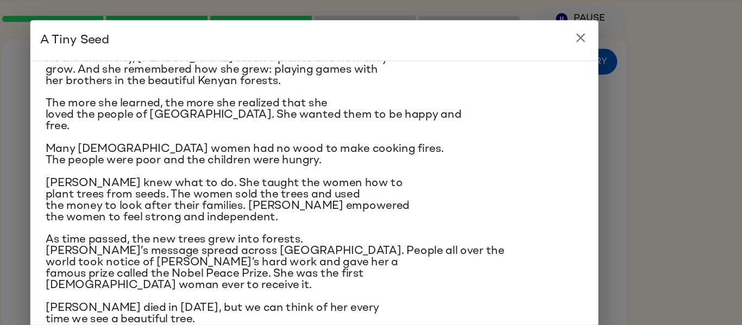
scroll to position [170, 0]
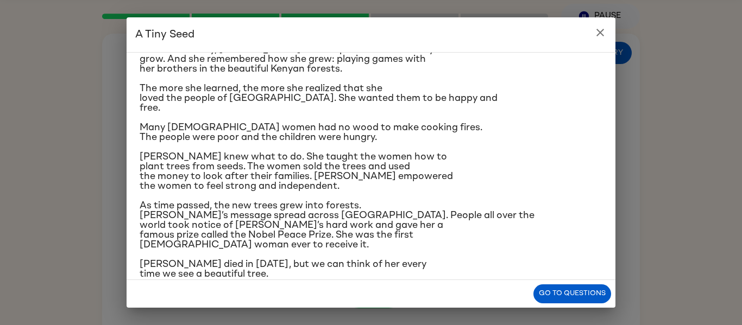
click at [600, 30] on icon "close" at bounding box center [600, 32] width 13 height 13
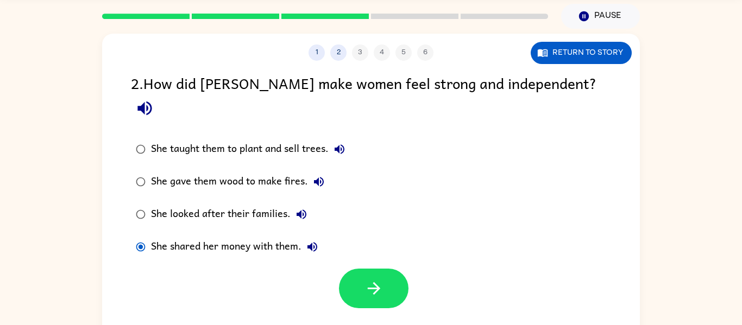
click at [229, 204] on div "She looked after their families." at bounding box center [231, 215] width 161 height 22
click at [375, 276] on button "button" at bounding box center [374, 289] width 70 height 40
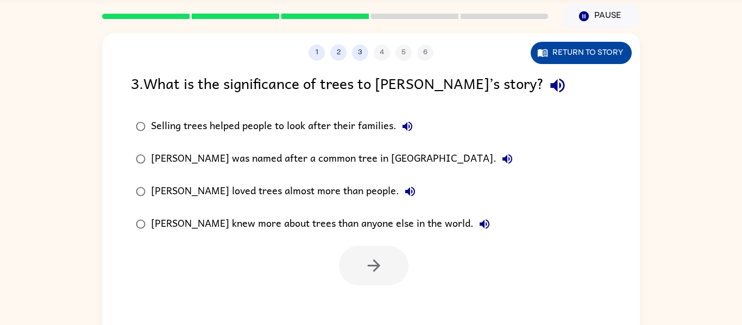
click at [600, 50] on button "Return to story" at bounding box center [581, 53] width 101 height 22
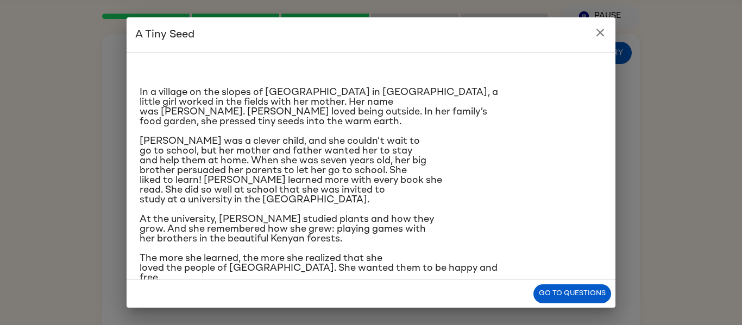
click at [605, 33] on icon "close" at bounding box center [600, 32] width 13 height 13
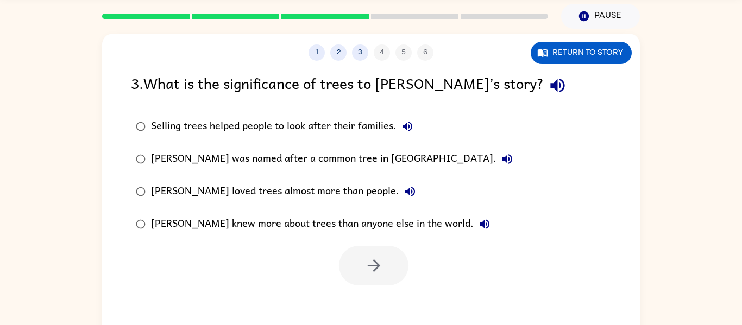
click at [544, 91] on button "button" at bounding box center [558, 86] width 28 height 28
click at [574, 54] on button "Return to story" at bounding box center [581, 53] width 101 height 22
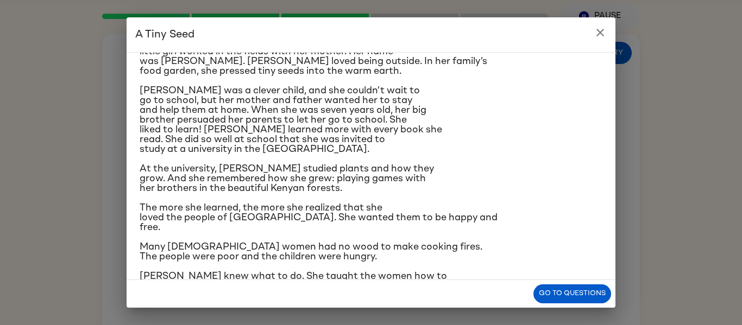
scroll to position [49, 0]
click at [596, 31] on icon "close" at bounding box center [600, 32] width 13 height 13
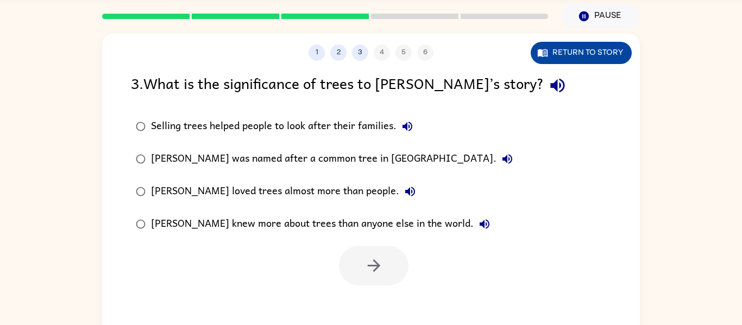
click at [548, 45] on button "Return to story" at bounding box center [581, 53] width 101 height 22
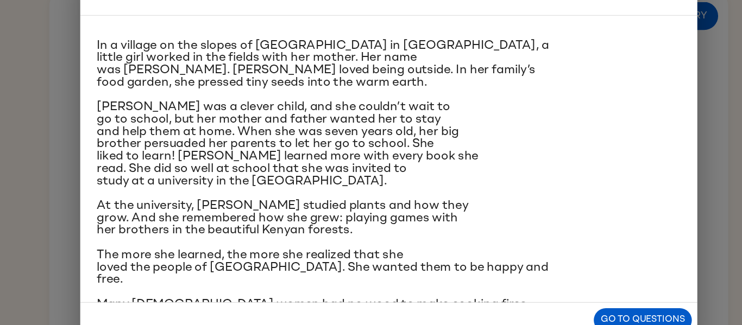
click at [304, 195] on div "In a village on the slopes of [GEOGRAPHIC_DATA] in [GEOGRAPHIC_DATA], a little …" at bounding box center [371, 239] width 463 height 388
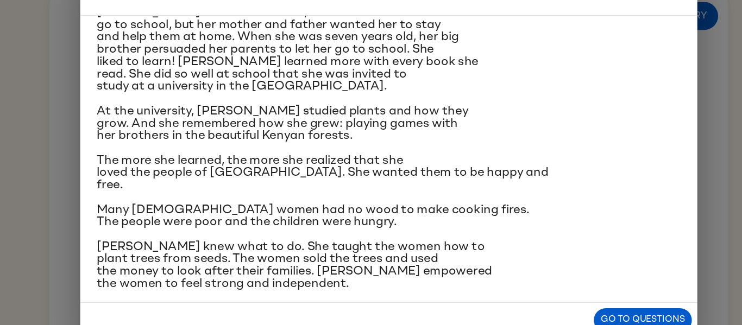
scroll to position [95, 0]
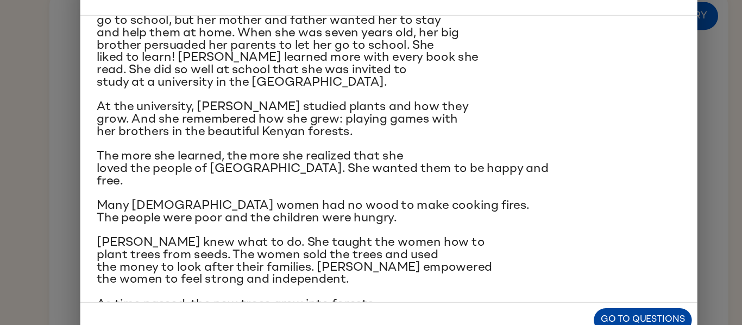
click at [577, 291] on button "Go to questions" at bounding box center [573, 294] width 78 height 19
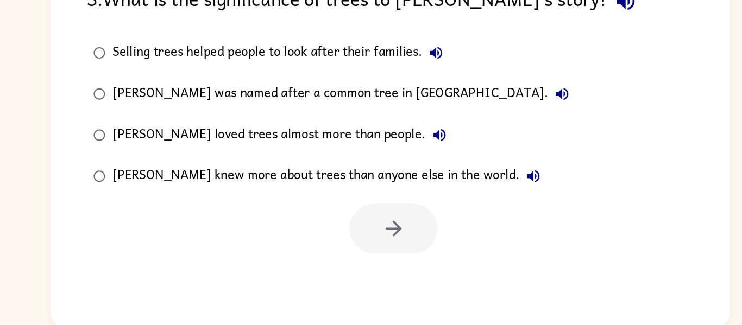
scroll to position [57, 0]
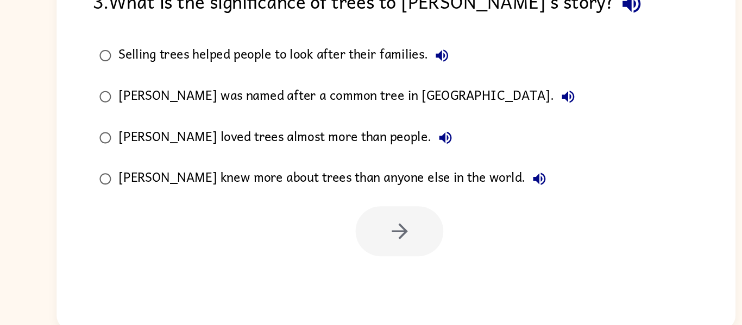
click at [359, 108] on div "Selling trees helped people to look after their families." at bounding box center [284, 108] width 267 height 22
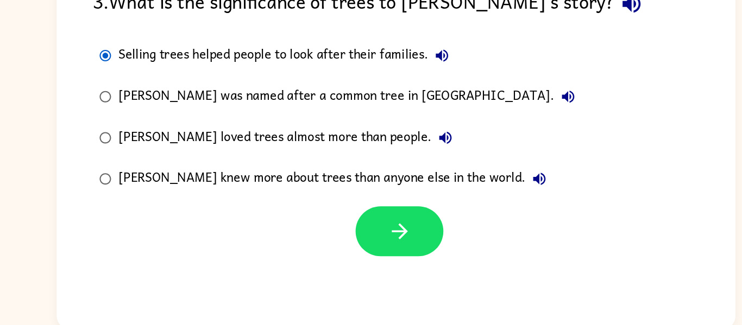
click at [377, 142] on div "[PERSON_NAME] was named after a common tree in [GEOGRAPHIC_DATA]." at bounding box center [334, 141] width 367 height 22
click at [358, 123] on label "Selling trees helped people to look after their families." at bounding box center [324, 108] width 399 height 33
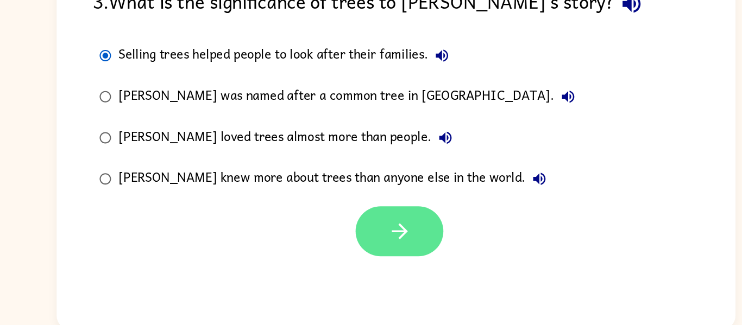
click at [398, 244] on button "button" at bounding box center [374, 248] width 70 height 40
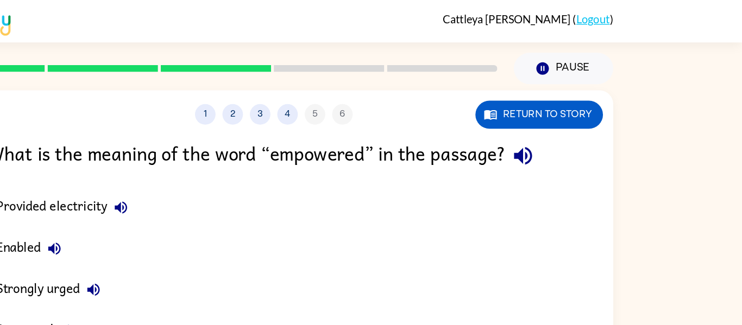
scroll to position [0, 0]
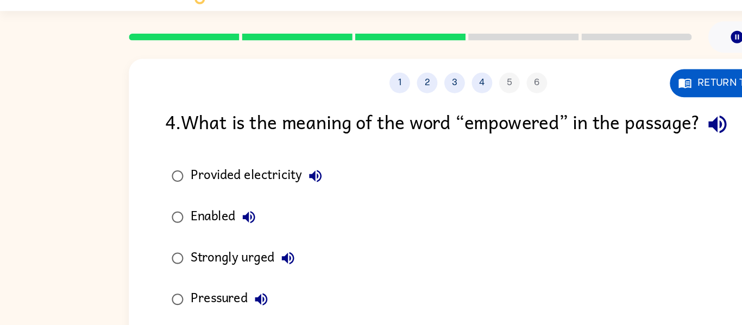
click at [257, 161] on button "Provided electricity" at bounding box center [250, 165] width 22 height 22
click at [200, 201] on icon "button" at bounding box center [197, 197] width 10 height 10
click at [227, 235] on icon "button" at bounding box center [228, 229] width 13 height 13
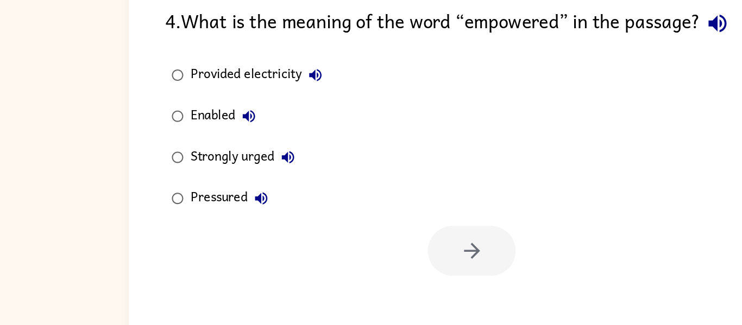
scroll to position [40, 0]
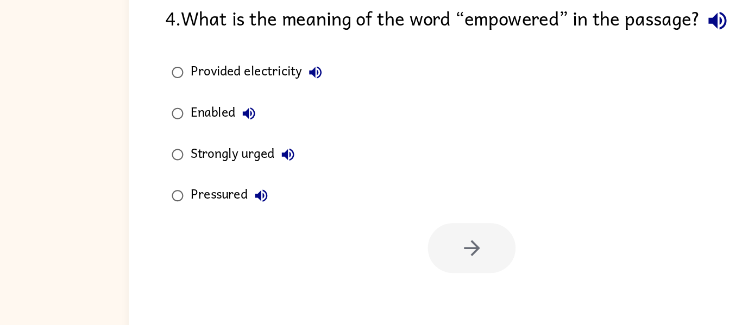
click at [196, 199] on div "Strongly urged" at bounding box center [195, 190] width 88 height 22
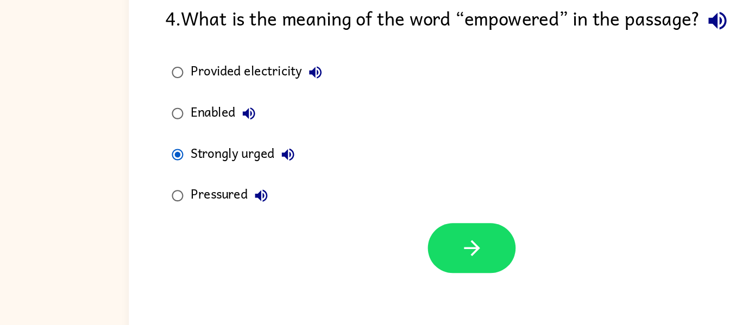
scroll to position [0, 0]
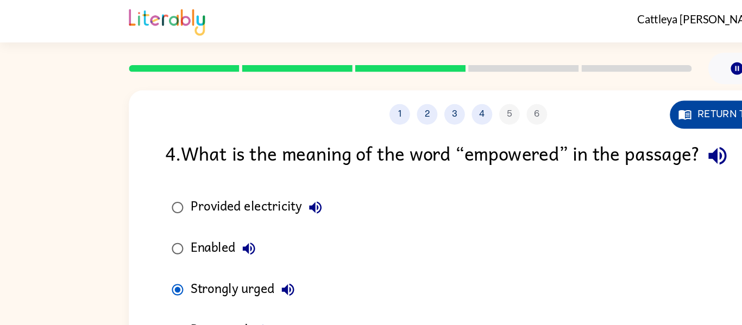
click at [559, 95] on button "Return to story" at bounding box center [581, 91] width 101 height 22
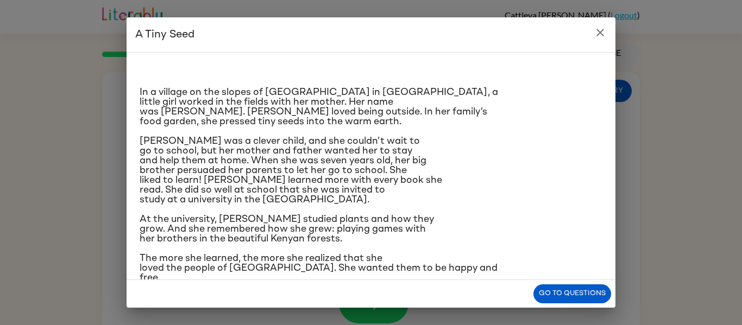
click at [609, 31] on button "close" at bounding box center [601, 33] width 22 height 22
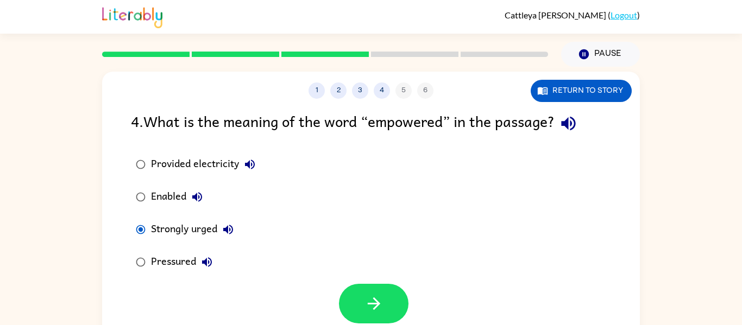
click at [186, 256] on div "Pressured" at bounding box center [184, 263] width 67 height 22
click at [378, 306] on icon "button" at bounding box center [374, 304] width 19 height 19
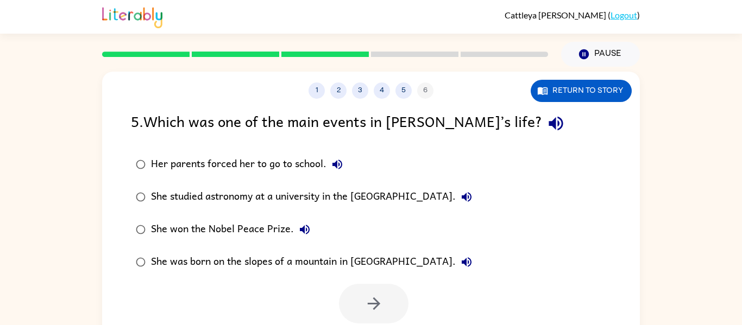
click at [515, 129] on div "5 . Which was one of the main events in [PERSON_NAME]’s life?" at bounding box center [371, 124] width 480 height 28
click at [547, 117] on icon "button" at bounding box center [556, 123] width 19 height 19
click at [569, 98] on button "Return to story" at bounding box center [581, 91] width 101 height 22
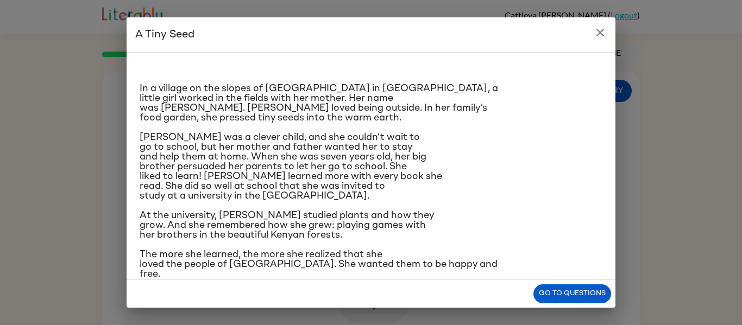
scroll to position [2, 0]
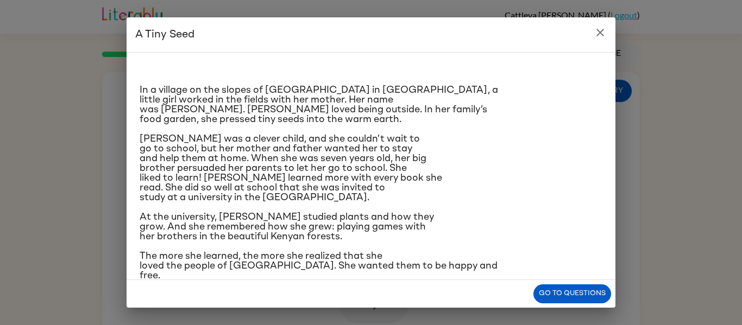
click at [605, 28] on icon "close" at bounding box center [600, 32] width 13 height 13
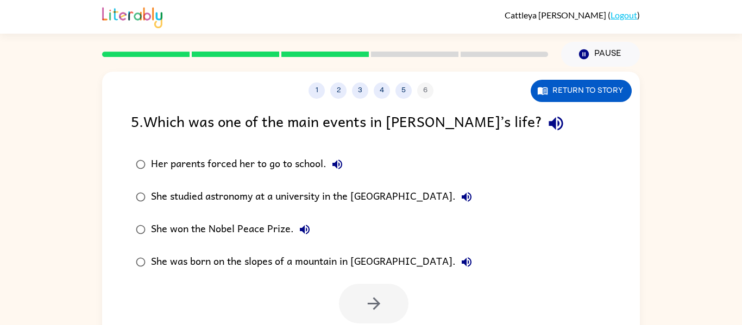
click at [460, 258] on icon "button" at bounding box center [466, 262] width 13 height 13
click at [478, 190] on button "She studied astronomy at a university in the [GEOGRAPHIC_DATA]." at bounding box center [467, 197] width 22 height 22
click at [427, 192] on div "She studied astronomy at a university in the [GEOGRAPHIC_DATA]." at bounding box center [314, 197] width 327 height 22
click at [373, 293] on button "button" at bounding box center [374, 304] width 70 height 40
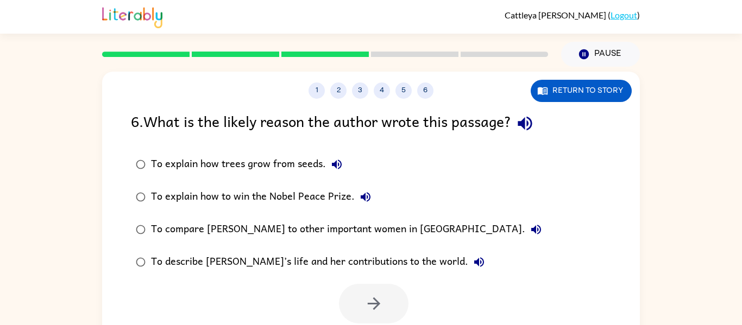
click at [386, 231] on div "To compare [PERSON_NAME] to other important women in [GEOGRAPHIC_DATA]." at bounding box center [349, 230] width 396 height 22
click at [382, 303] on icon "button" at bounding box center [374, 304] width 19 height 19
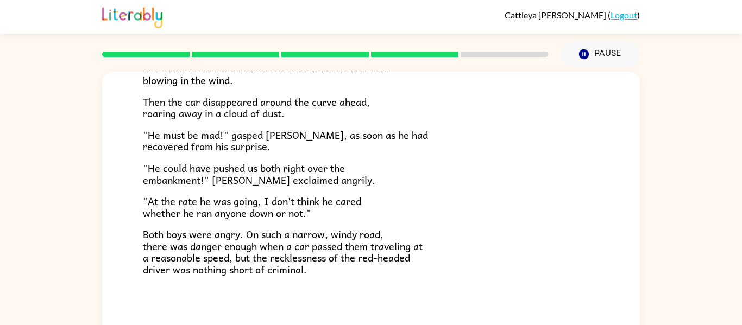
scroll to position [57, 0]
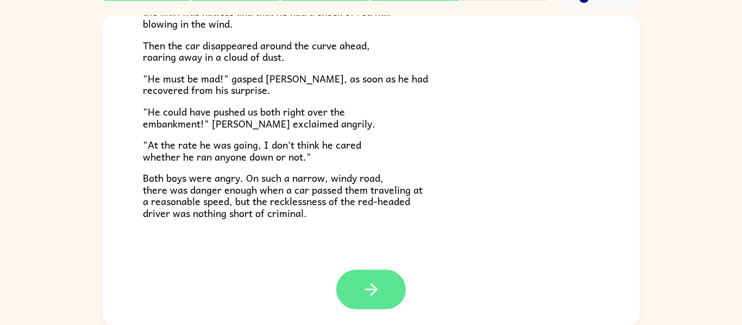
click at [359, 274] on button "button" at bounding box center [371, 290] width 70 height 40
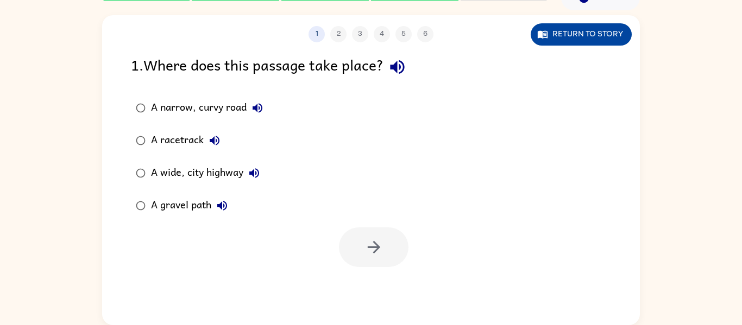
click at [554, 38] on button "Return to story" at bounding box center [581, 34] width 101 height 22
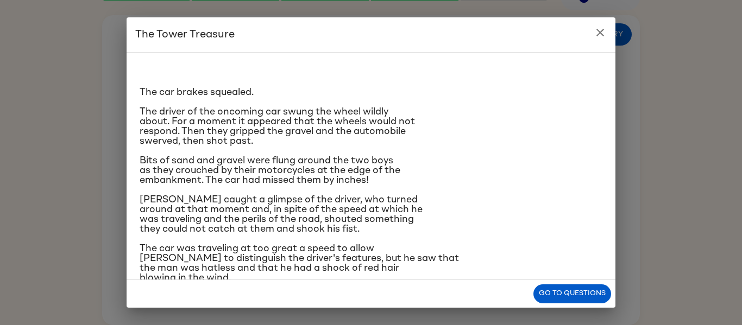
click at [597, 35] on icon "close" at bounding box center [601, 33] width 8 height 8
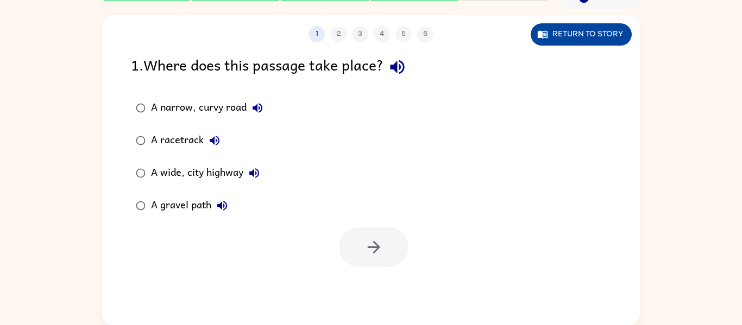
click at [598, 39] on button "Return to story" at bounding box center [581, 34] width 101 height 22
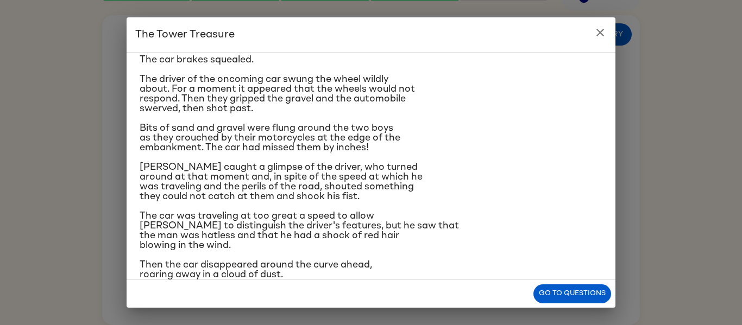
scroll to position [38, 0]
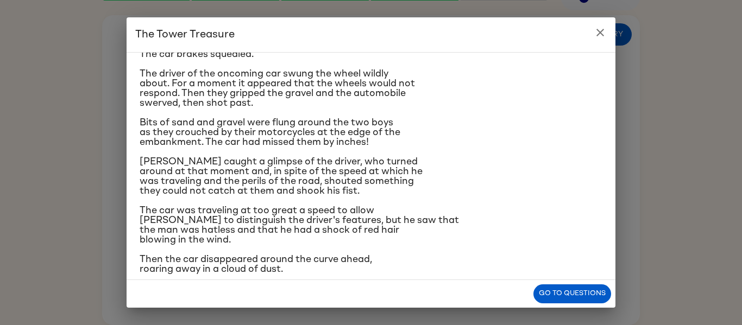
click at [594, 33] on icon "close" at bounding box center [600, 32] width 13 height 13
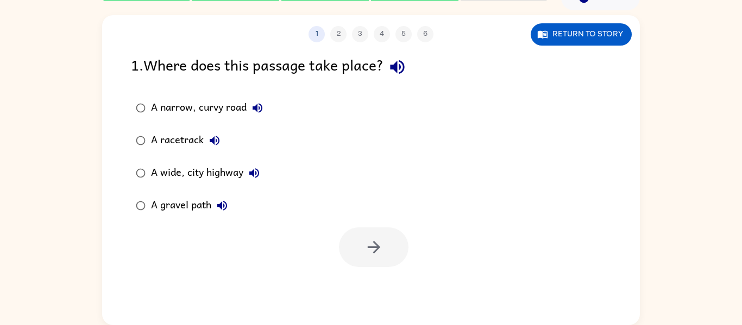
click at [230, 101] on div "A narrow, curvy road" at bounding box center [209, 108] width 117 height 22
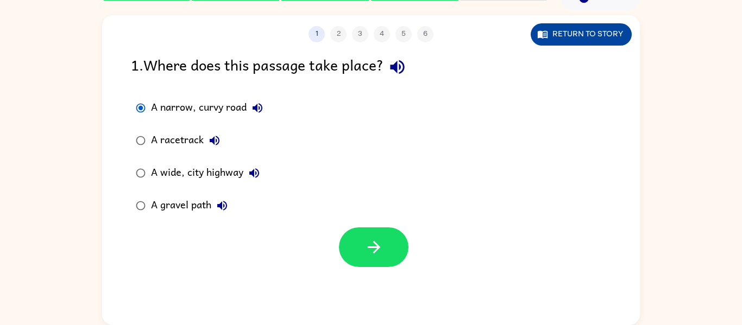
click at [567, 38] on button "Return to story" at bounding box center [581, 34] width 101 height 22
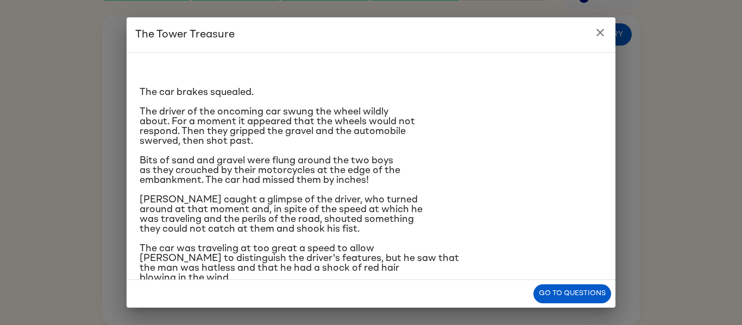
scroll to position [2, 0]
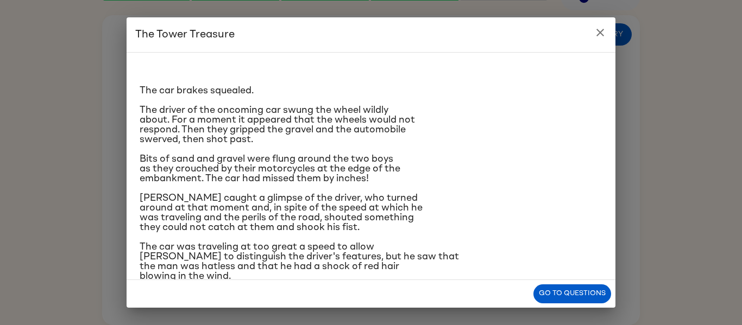
click at [608, 26] on button "close" at bounding box center [601, 33] width 22 height 22
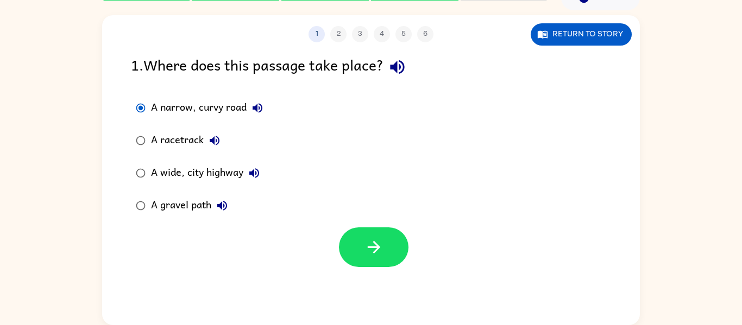
click at [228, 158] on label "A wide, city highway" at bounding box center [199, 173] width 149 height 33
click at [384, 247] on button "button" at bounding box center [374, 248] width 70 height 40
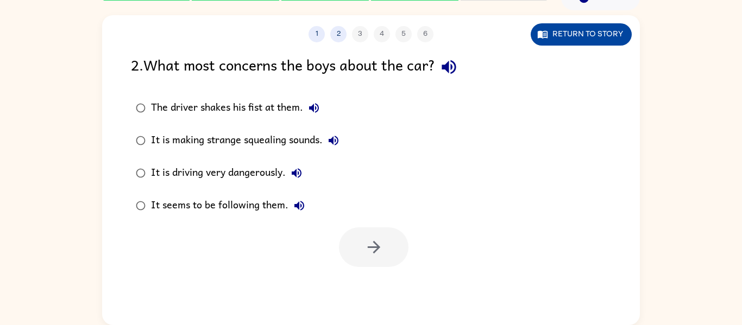
click at [574, 40] on button "Return to story" at bounding box center [581, 34] width 101 height 22
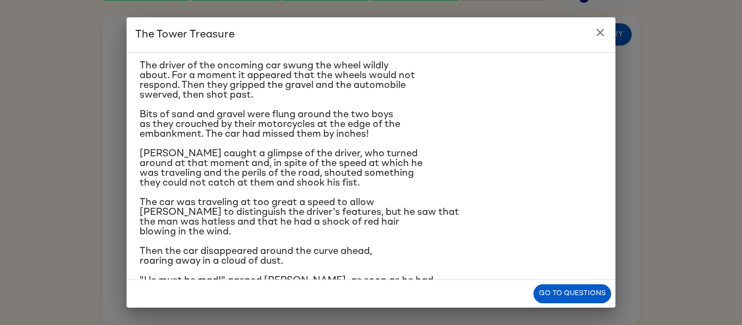
scroll to position [45, 0]
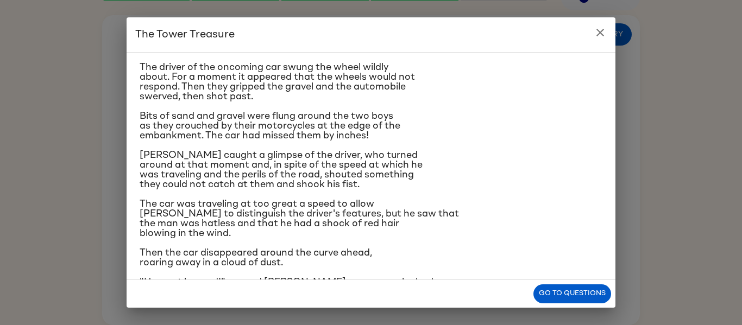
click at [602, 34] on icon "close" at bounding box center [601, 33] width 8 height 8
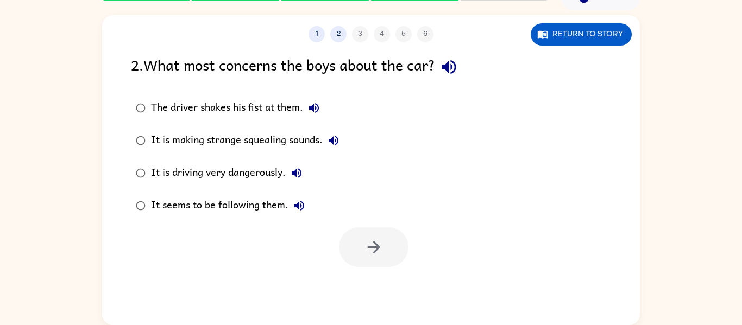
click at [621, 18] on div "1 2 3 4 5 6 Return to story" at bounding box center [371, 28] width 538 height 27
click at [618, 25] on button "Return to story" at bounding box center [581, 34] width 101 height 22
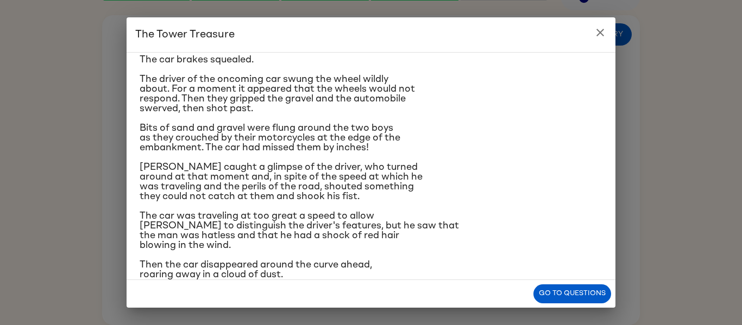
scroll to position [33, 0]
click at [597, 26] on icon "close" at bounding box center [600, 32] width 13 height 13
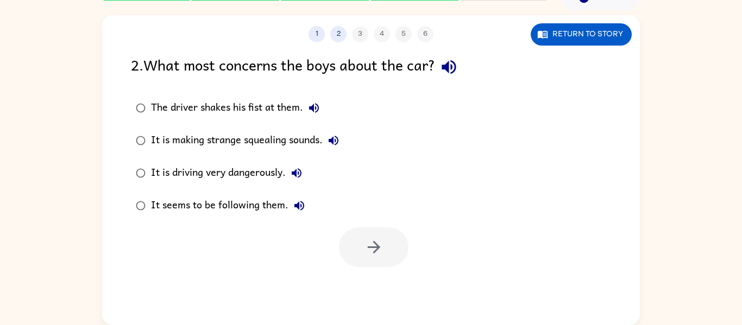
click at [281, 170] on div "It is driving very dangerously." at bounding box center [229, 173] width 156 height 22
click at [359, 243] on button "button" at bounding box center [374, 248] width 70 height 40
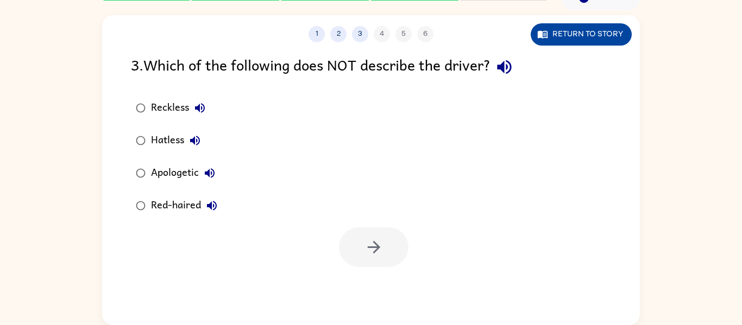
click at [560, 35] on button "Return to story" at bounding box center [581, 34] width 101 height 22
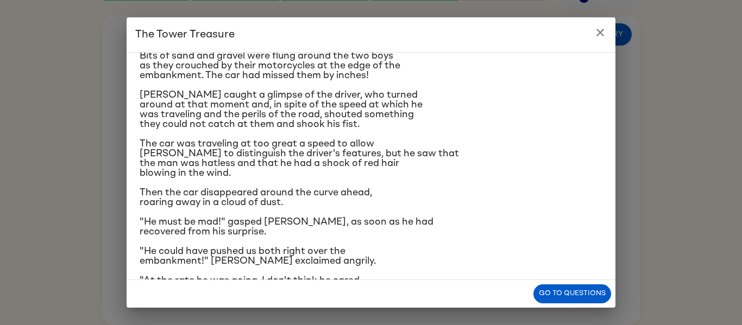
scroll to position [105, 0]
click at [593, 30] on button "close" at bounding box center [601, 33] width 22 height 22
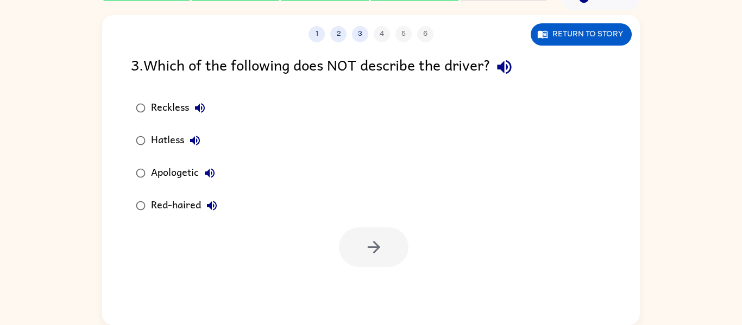
click at [198, 103] on icon "button" at bounding box center [199, 108] width 13 height 13
click at [182, 107] on div "Reckless" at bounding box center [181, 108] width 60 height 22
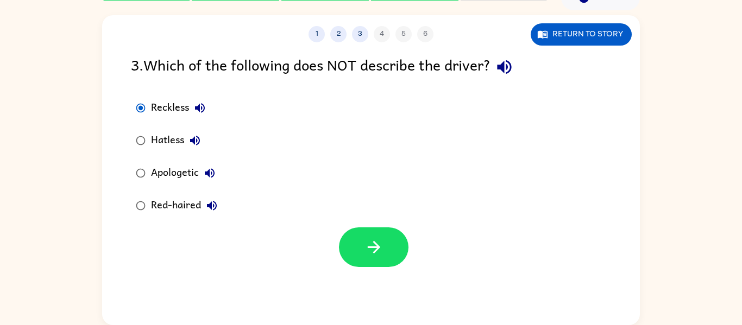
click at [191, 143] on icon "button" at bounding box center [195, 140] width 13 height 13
click at [204, 169] on icon "button" at bounding box center [209, 173] width 13 height 13
click at [207, 200] on icon "button" at bounding box center [211, 205] width 13 height 13
click at [362, 251] on button "button" at bounding box center [374, 248] width 70 height 40
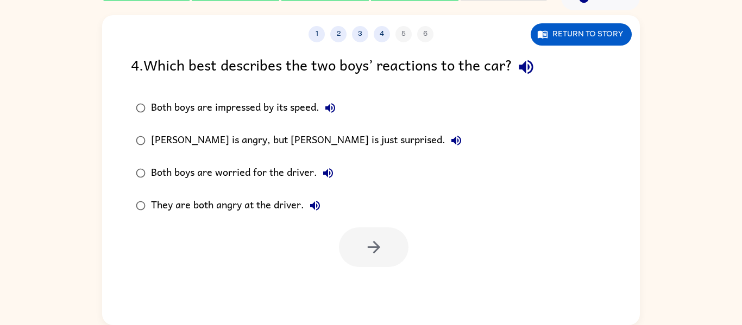
click at [289, 196] on div "They are both angry at the driver." at bounding box center [238, 206] width 175 height 22
click at [380, 255] on icon "button" at bounding box center [374, 247] width 19 height 19
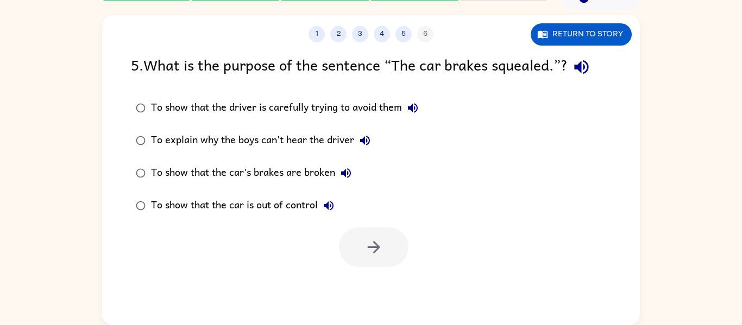
click at [549, 61] on div "5 . What is the purpose of the sentence “The car brakes squealed.”?" at bounding box center [371, 67] width 480 height 28
click at [589, 70] on icon "button" at bounding box center [581, 67] width 14 height 14
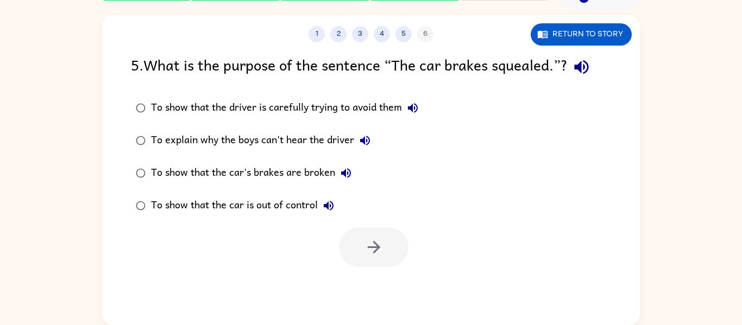
click at [264, 217] on div "To show that the car is out of control" at bounding box center [245, 206] width 189 height 22
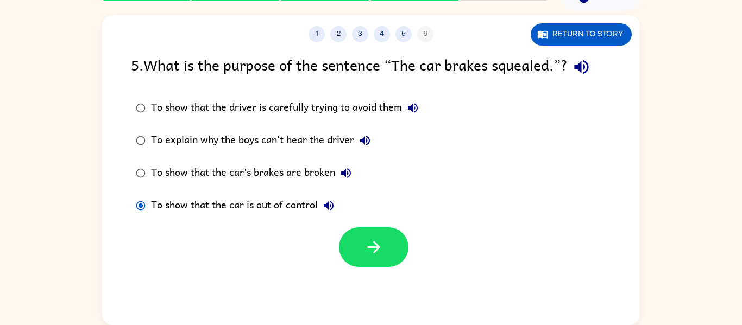
click at [283, 180] on div "To show that the car's brakes are broken" at bounding box center [254, 173] width 206 height 22
click at [317, 212] on div "To show that the car is out of control" at bounding box center [245, 206] width 189 height 22
click at [620, 36] on button "Return to story" at bounding box center [581, 34] width 101 height 22
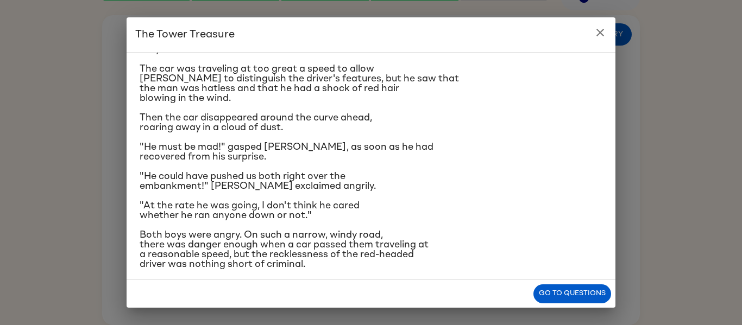
scroll to position [188, 0]
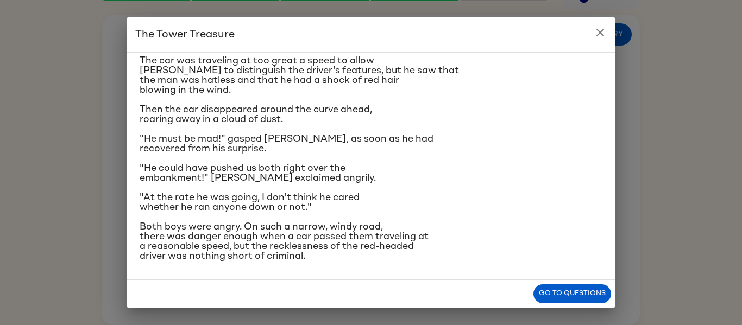
click at [592, 36] on button "close" at bounding box center [601, 33] width 22 height 22
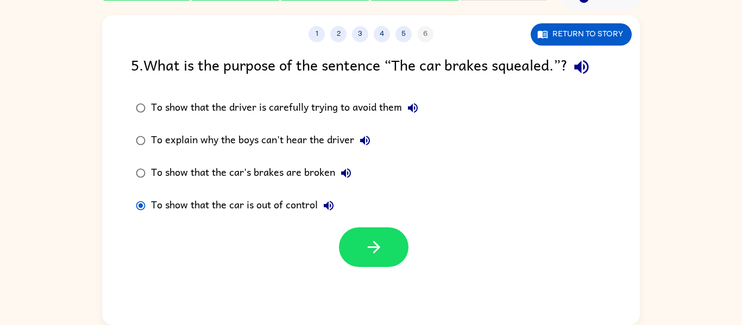
click at [284, 180] on div "To show that the car's brakes are broken" at bounding box center [254, 173] width 206 height 22
click at [284, 198] on div "To show that the car is out of control" at bounding box center [245, 206] width 189 height 22
click at [297, 174] on div "To show that the car's brakes are broken" at bounding box center [254, 173] width 206 height 22
click at [360, 247] on button "button" at bounding box center [374, 248] width 70 height 40
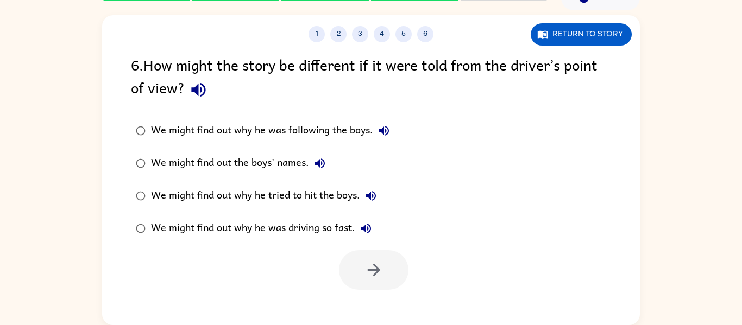
click at [241, 238] on div "We might find out why he was driving so fast." at bounding box center [264, 229] width 226 height 22
click at [387, 279] on button "button" at bounding box center [374, 271] width 70 height 40
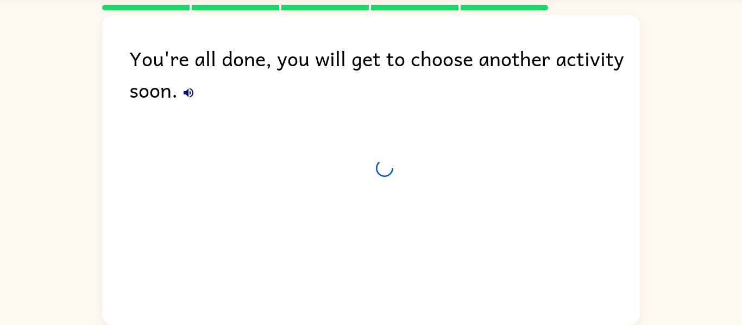
scroll to position [37, 0]
